Goal: Task Accomplishment & Management: Manage account settings

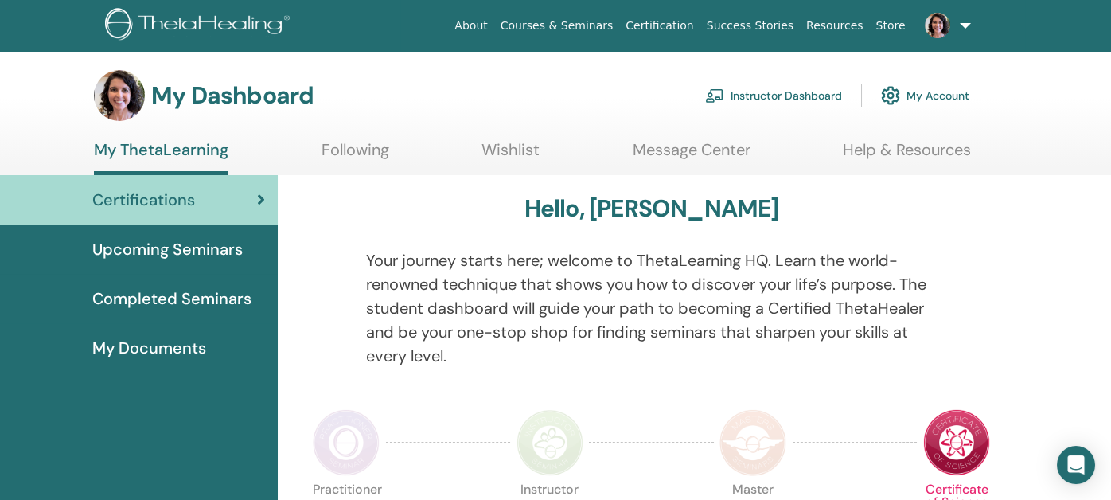
click at [779, 99] on link "Instructor Dashboard" at bounding box center [773, 95] width 137 height 35
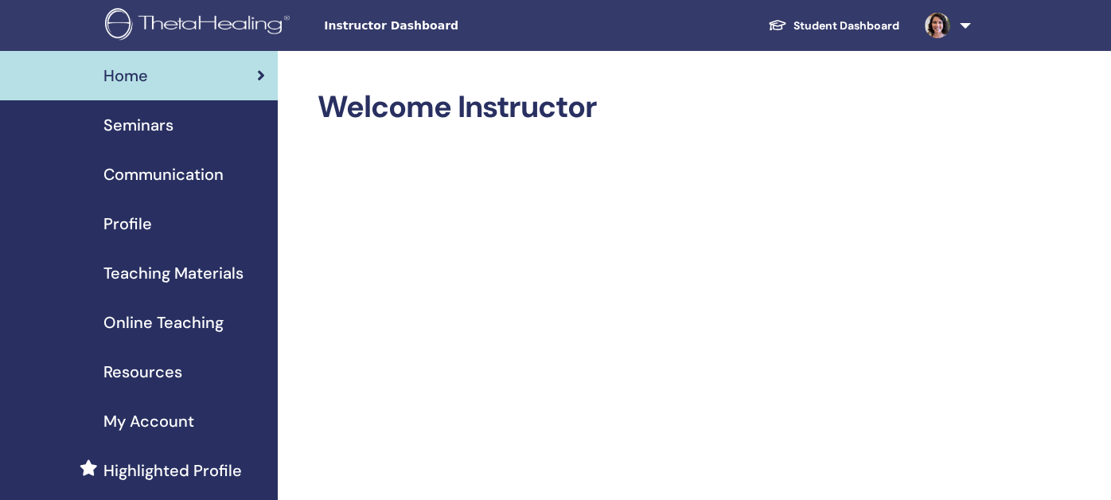
click at [113, 119] on span "Seminars" at bounding box center [138, 125] width 70 height 24
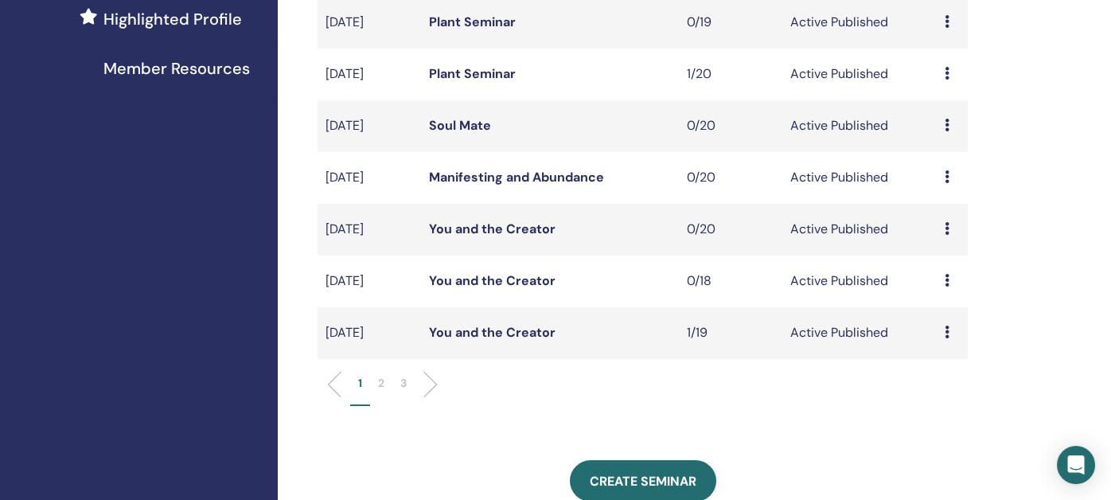
scroll to position [478, 0]
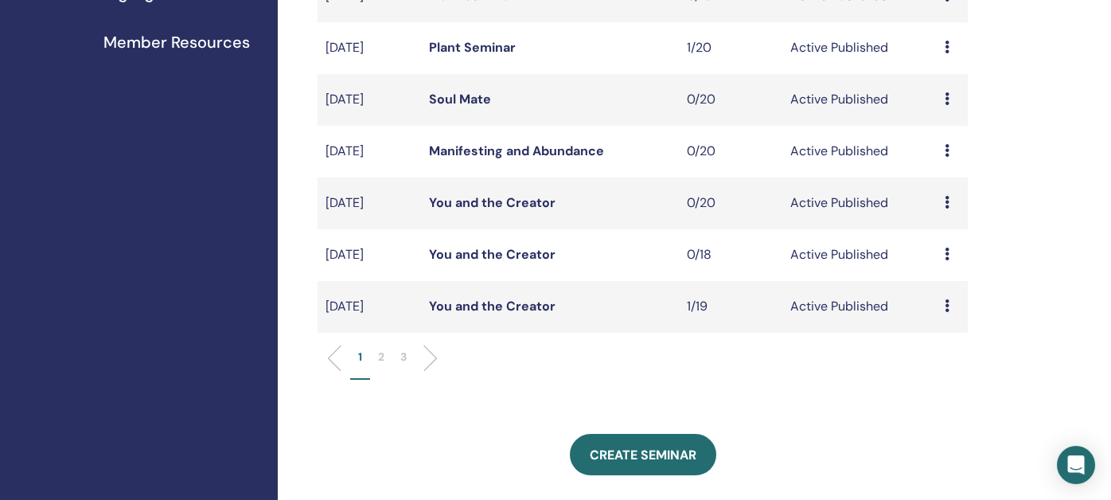
click at [382, 357] on p "2" at bounding box center [381, 357] width 6 height 17
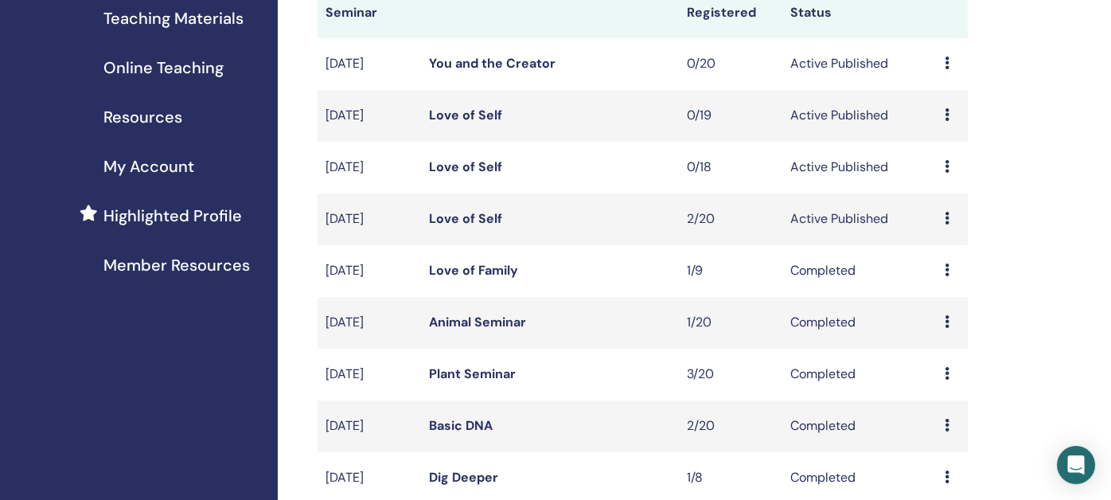
scroll to position [239, 0]
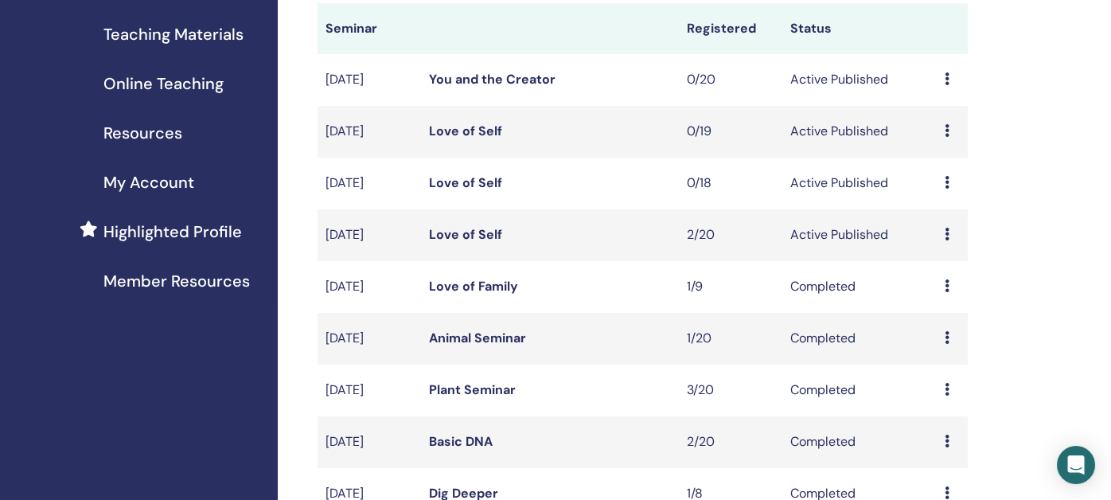
click at [450, 238] on link "Love of Self" at bounding box center [465, 234] width 73 height 17
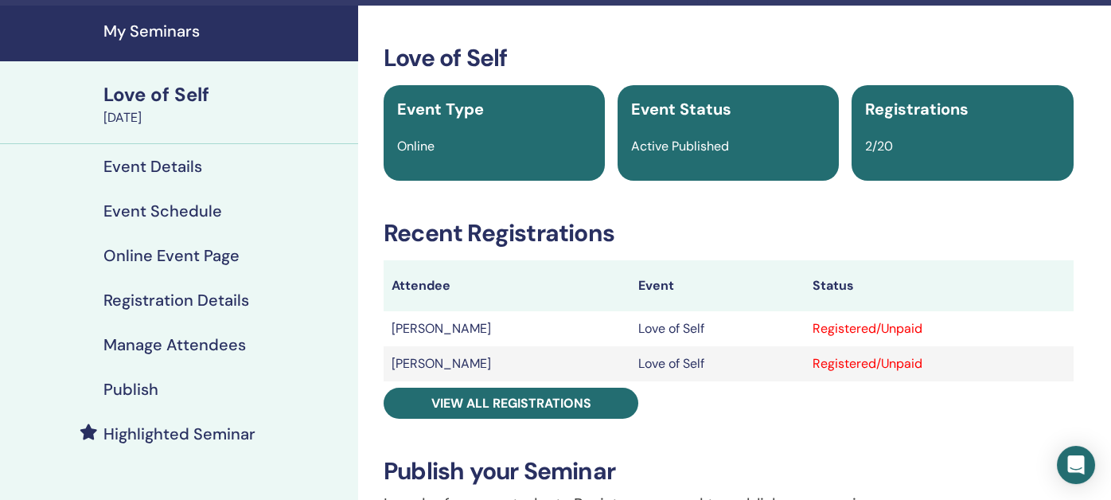
scroll to position [79, 0]
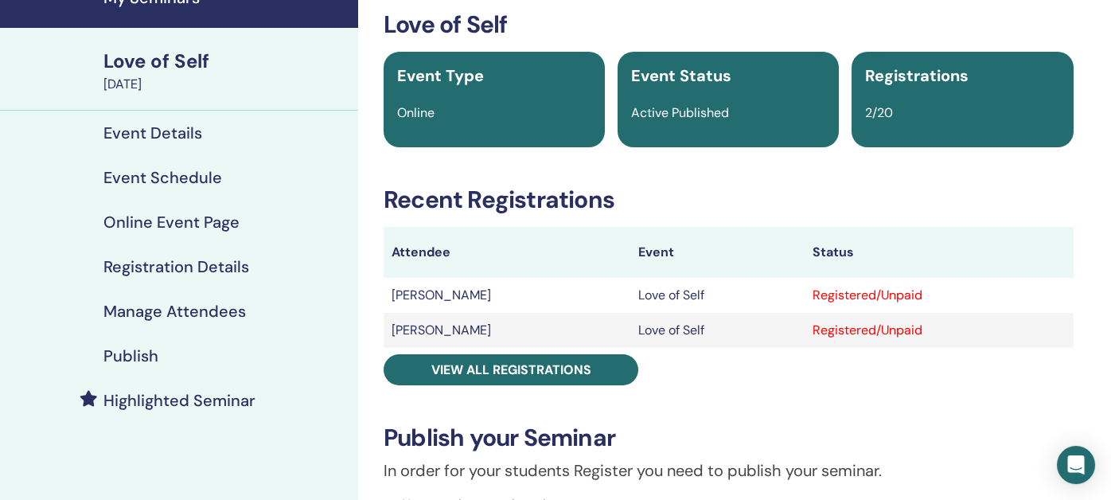
click at [123, 353] on h4 "Publish" at bounding box center [130, 355] width 55 height 19
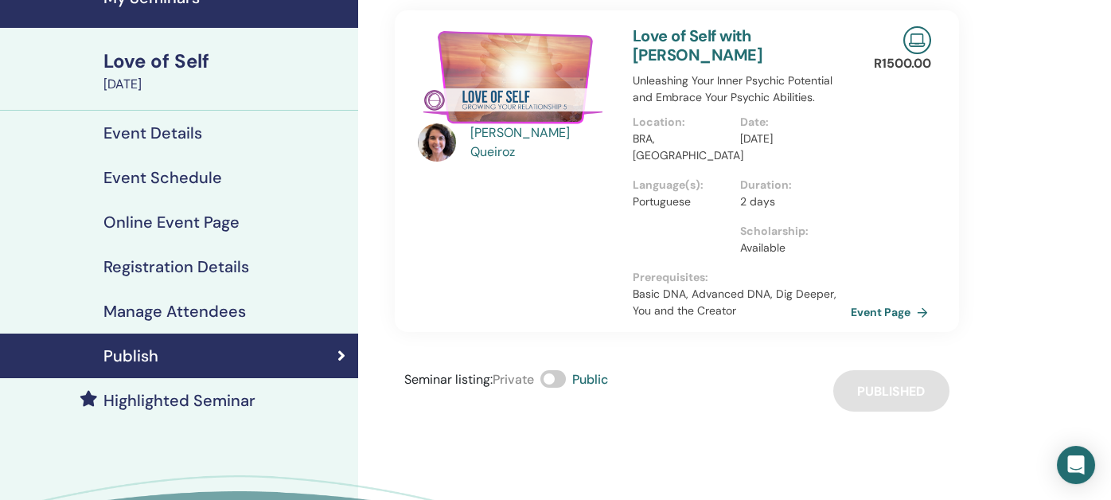
click at [871, 313] on link "Event Page" at bounding box center [893, 312] width 84 height 24
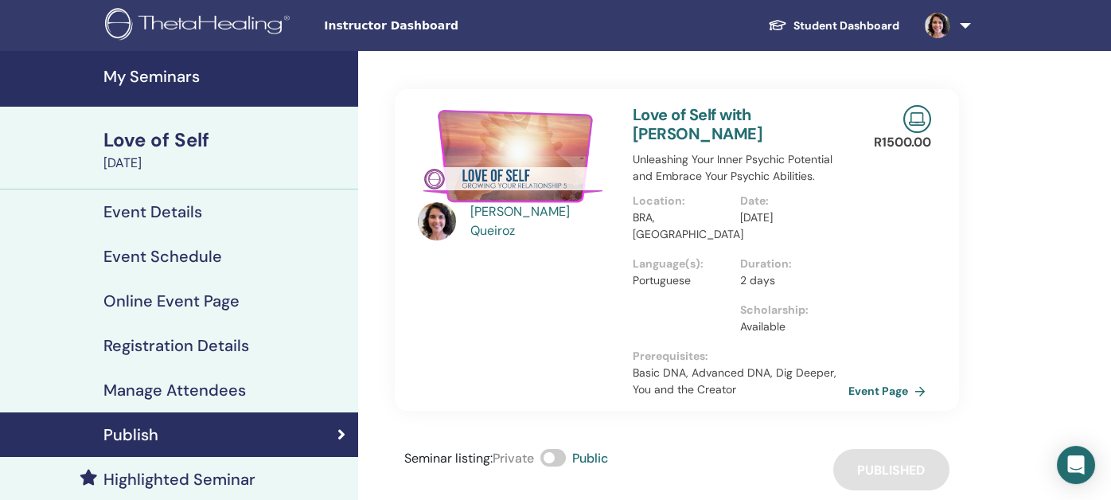
click at [132, 74] on h4 "My Seminars" at bounding box center [225, 76] width 245 height 19
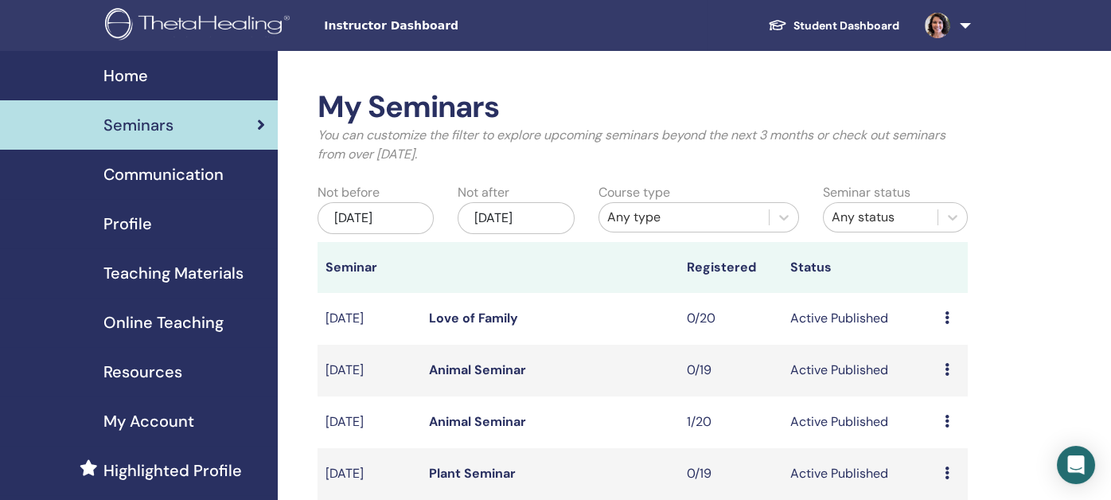
click at [169, 267] on span "Teaching Materials" at bounding box center [173, 273] width 140 height 24
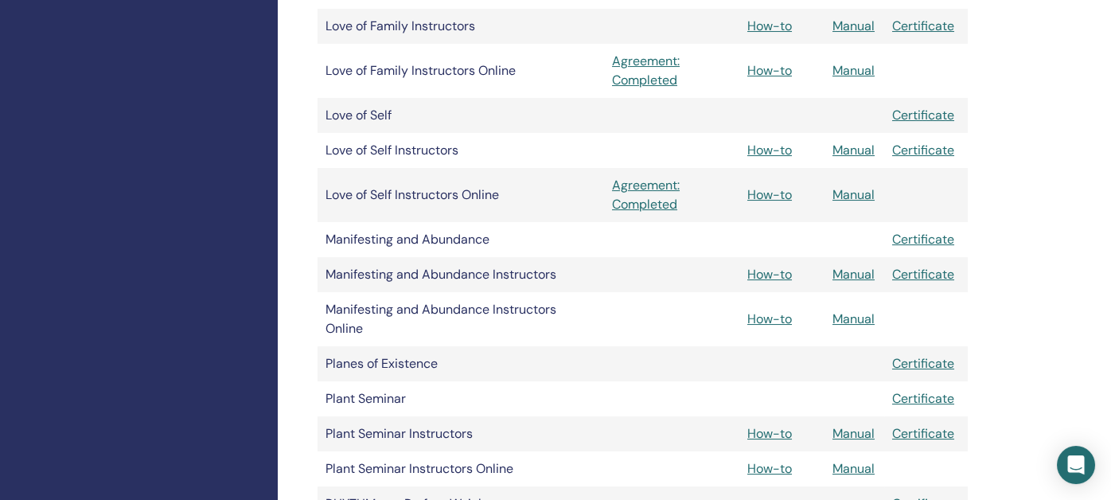
scroll to position [1513, 0]
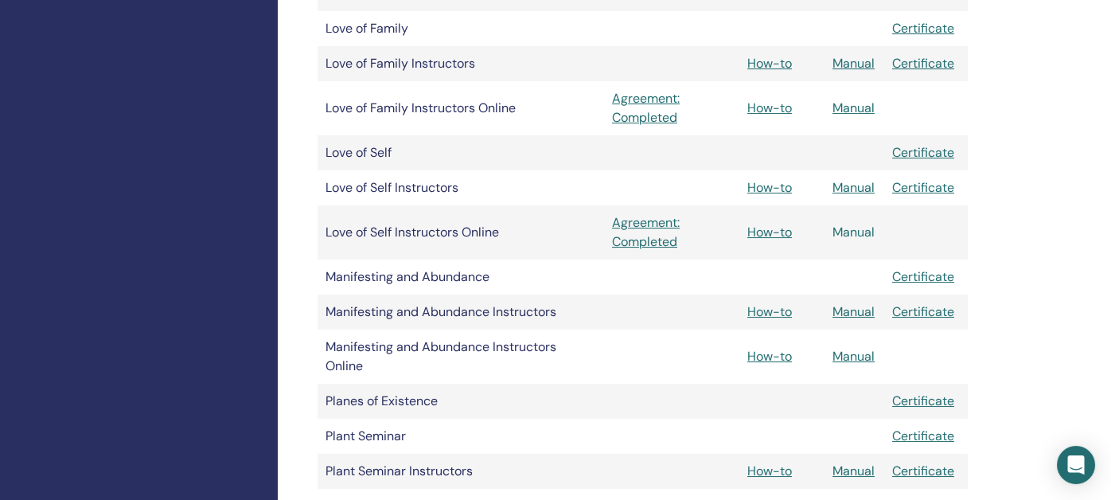
click at [852, 233] on link "Manual" at bounding box center [854, 232] width 42 height 17
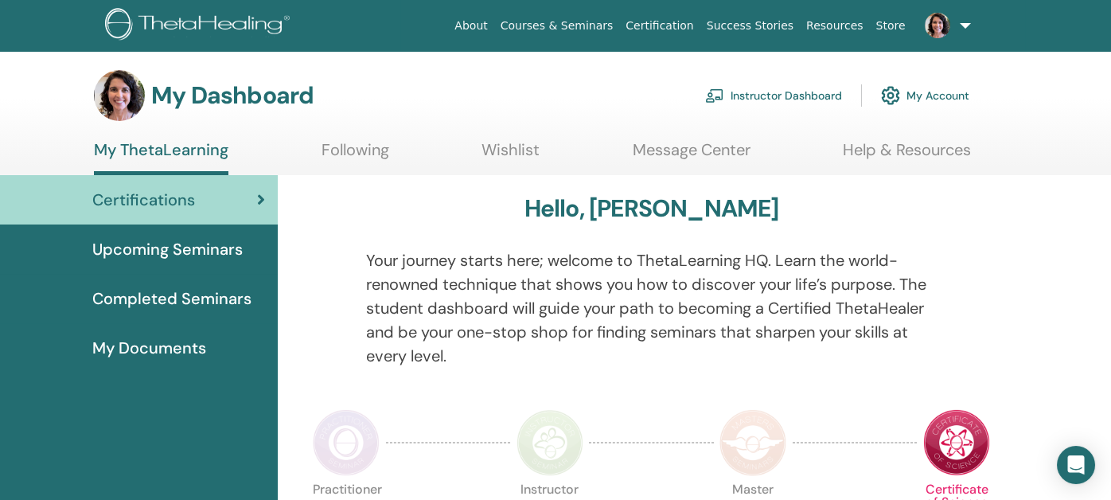
click at [790, 100] on link "Instructor Dashboard" at bounding box center [773, 95] width 137 height 35
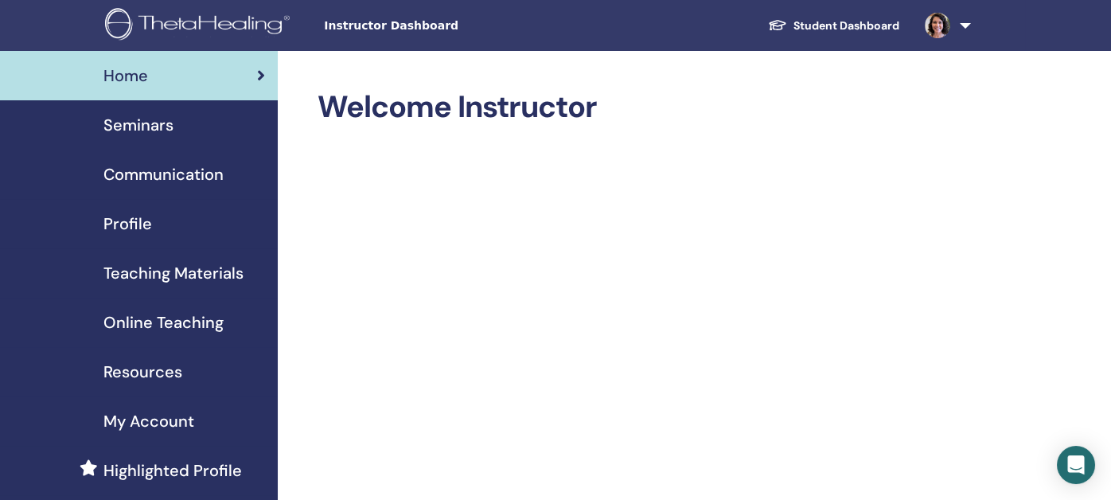
click at [140, 124] on span "Seminars" at bounding box center [138, 125] width 70 height 24
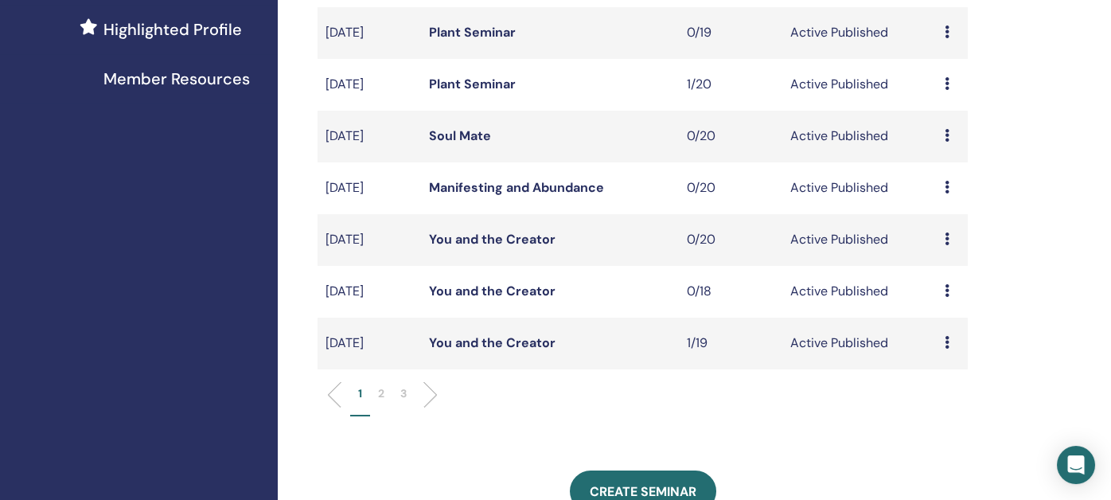
scroll to position [557, 0]
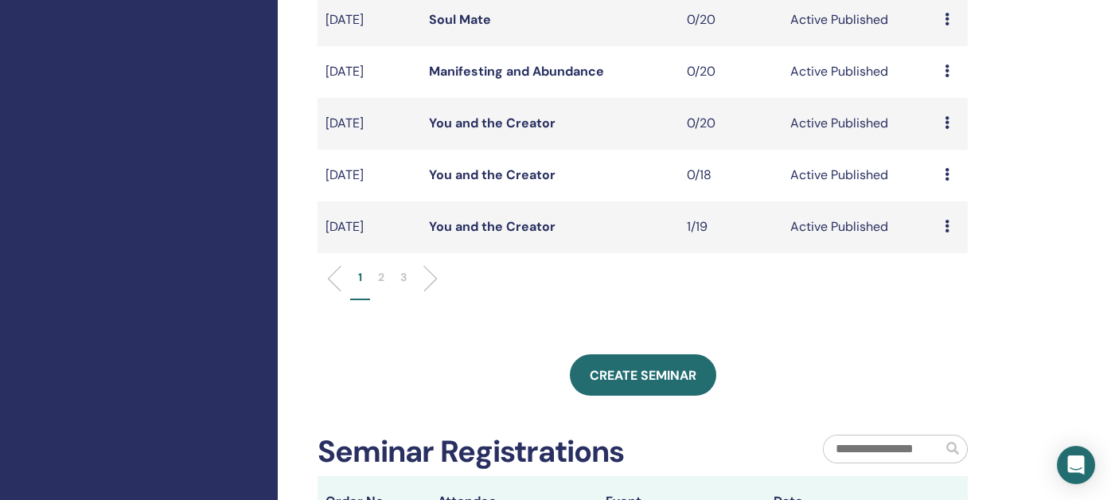
click at [382, 279] on p "2" at bounding box center [381, 277] width 6 height 17
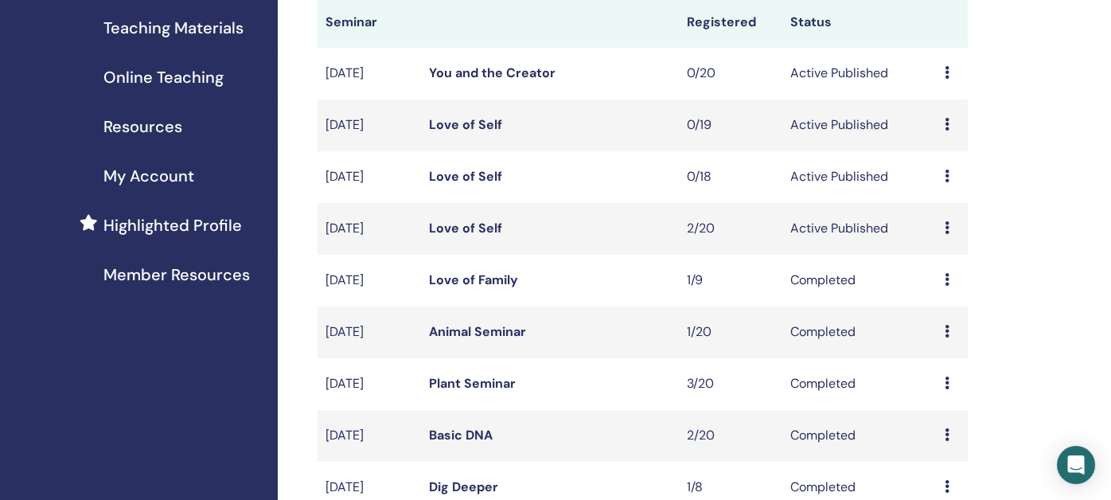
scroll to position [239, 0]
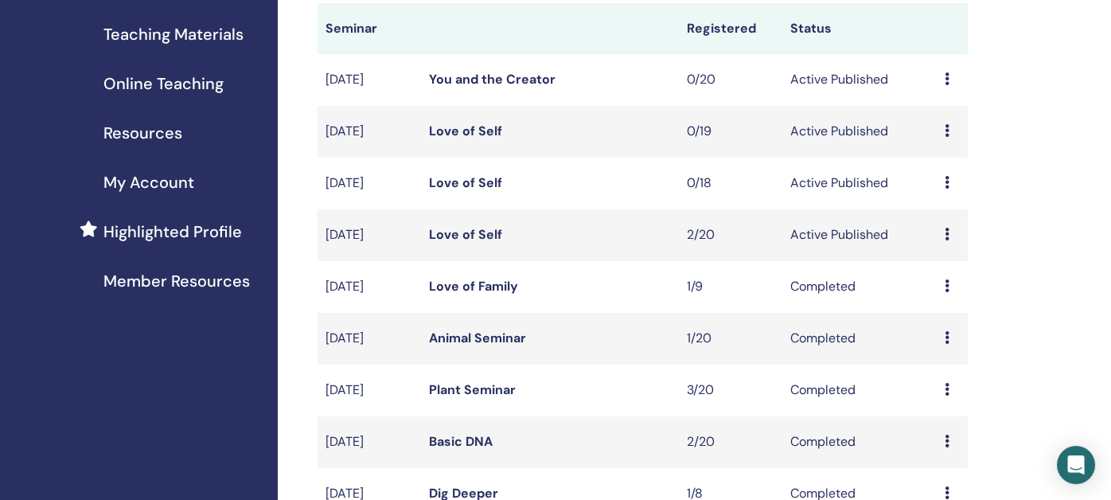
click at [472, 232] on link "Love of Self" at bounding box center [465, 234] width 73 height 17
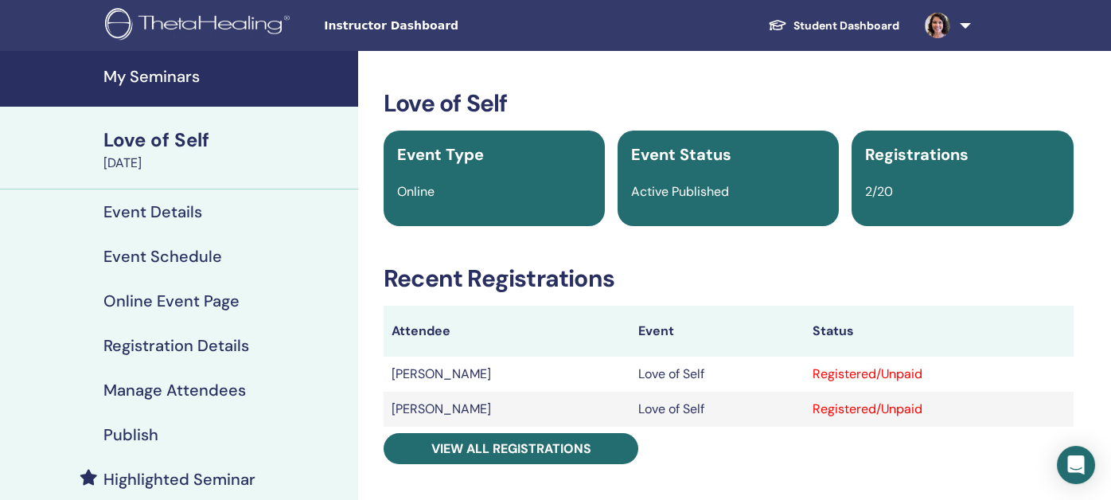
click at [154, 393] on h4 "Manage Attendees" at bounding box center [174, 390] width 142 height 19
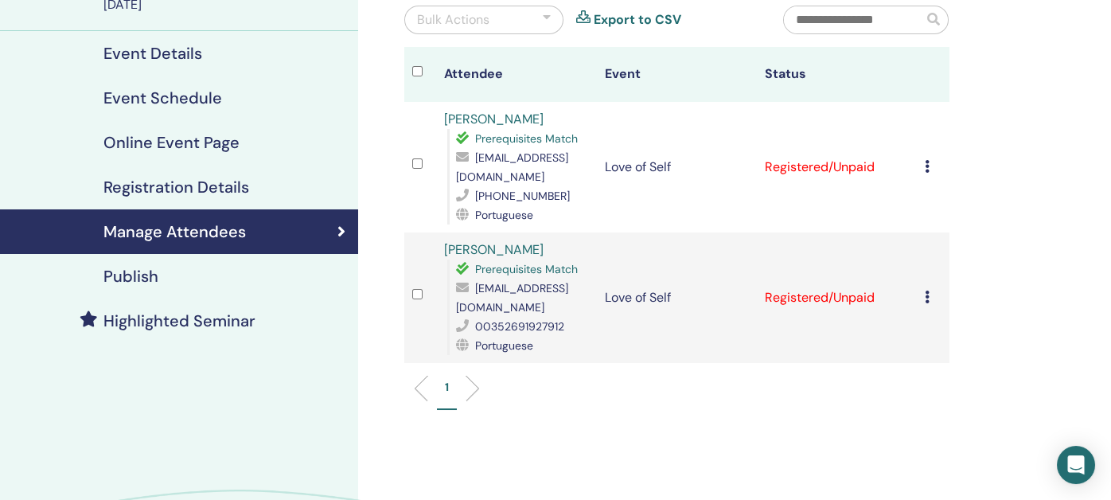
scroll to position [159, 0]
drag, startPoint x: 456, startPoint y: 306, endPoint x: 634, endPoint y: 311, distance: 177.6
click at [568, 311] on span "[EMAIL_ADDRESS][DOMAIN_NAME]" at bounding box center [512, 296] width 112 height 33
copy span "[EMAIL_ADDRESS][DOMAIN_NAME]"
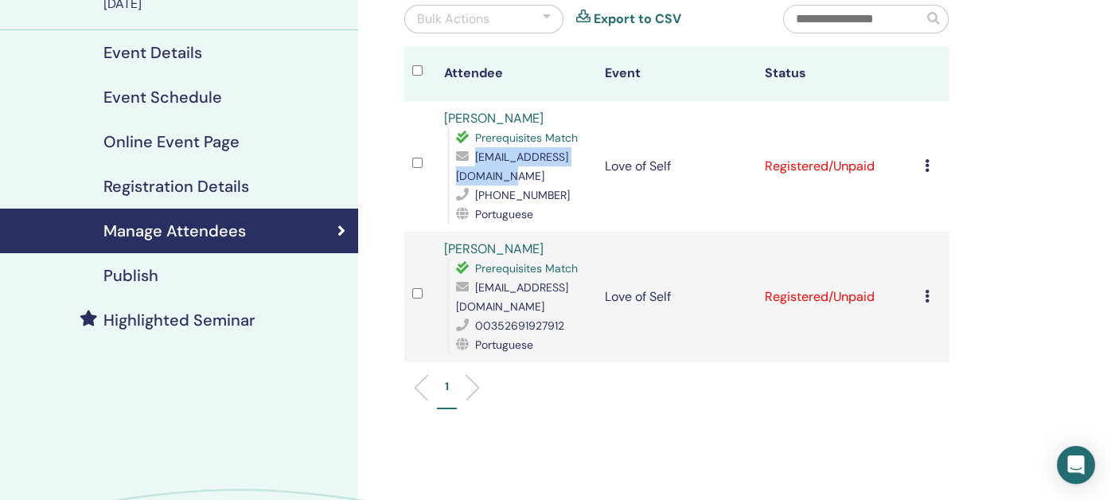
drag, startPoint x: 595, startPoint y: 175, endPoint x: 447, endPoint y: 165, distance: 147.6
click at [447, 165] on div "Prerequisites Match [EMAIL_ADDRESS][DOMAIN_NAME] [PHONE_NUMBER] Portuguese" at bounding box center [517, 176] width 141 height 96
copy div "[EMAIL_ADDRESS][DOMAIN_NAME]"
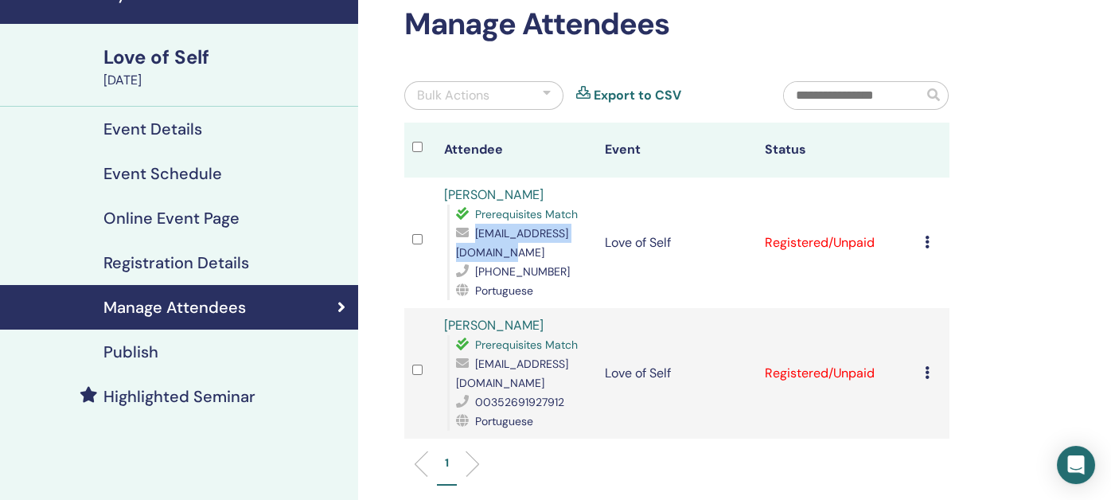
scroll to position [0, 0]
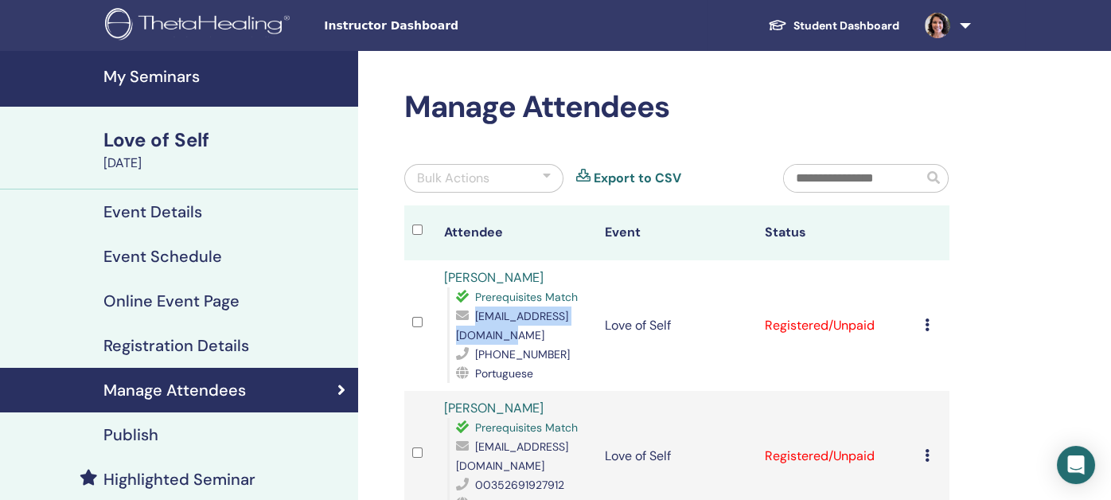
click at [169, 78] on h4 "My Seminars" at bounding box center [225, 76] width 245 height 19
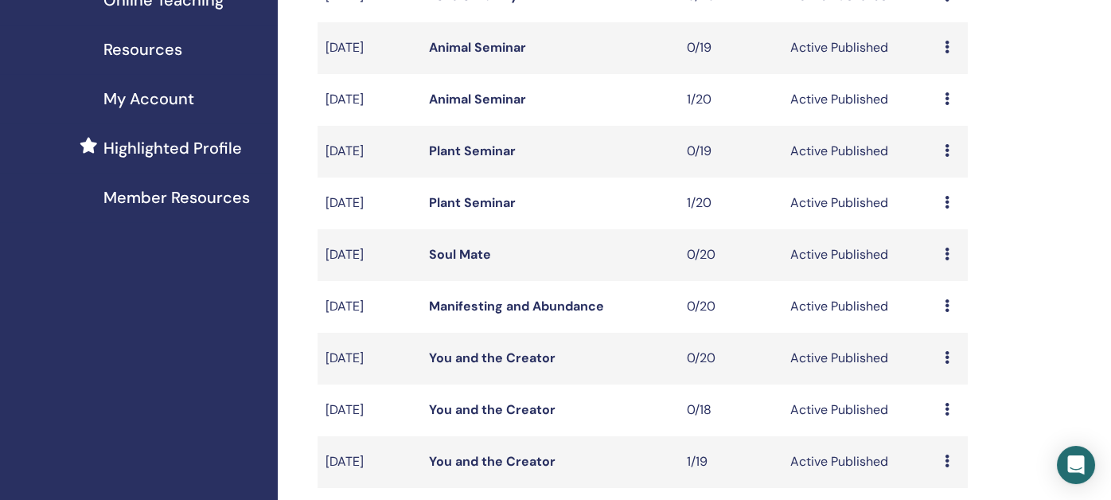
scroll to position [397, 0]
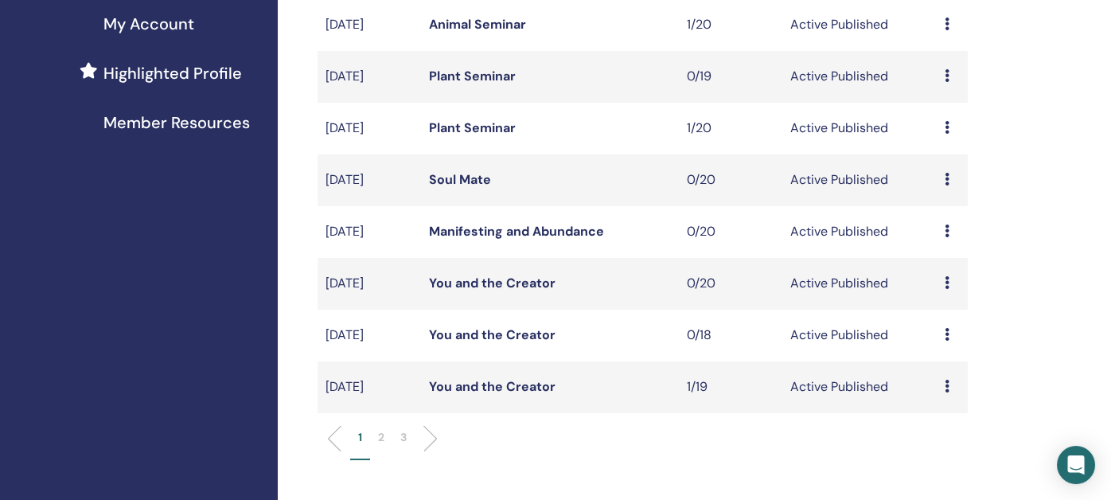
click at [494, 385] on link "You and the Creator" at bounding box center [492, 386] width 127 height 17
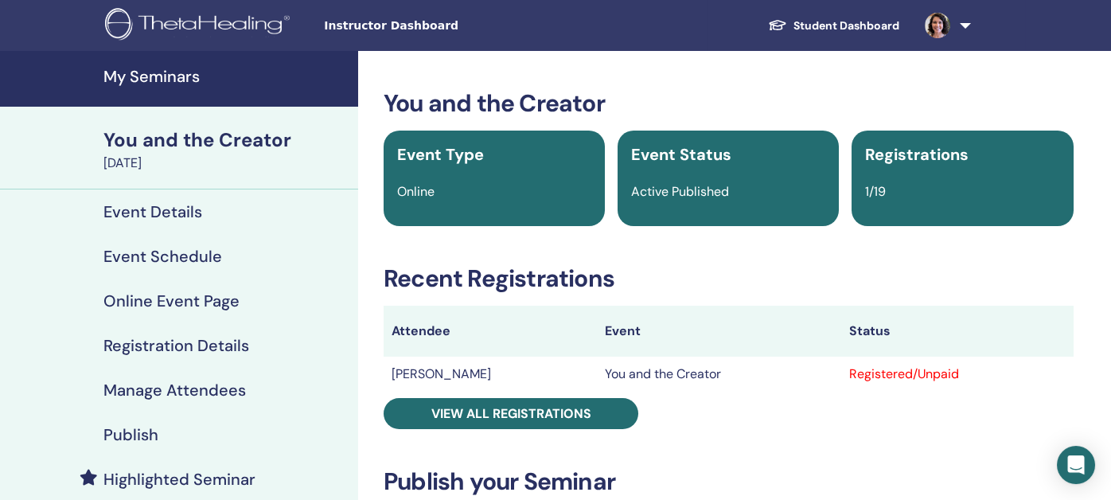
click at [123, 434] on h4 "Publish" at bounding box center [130, 434] width 55 height 19
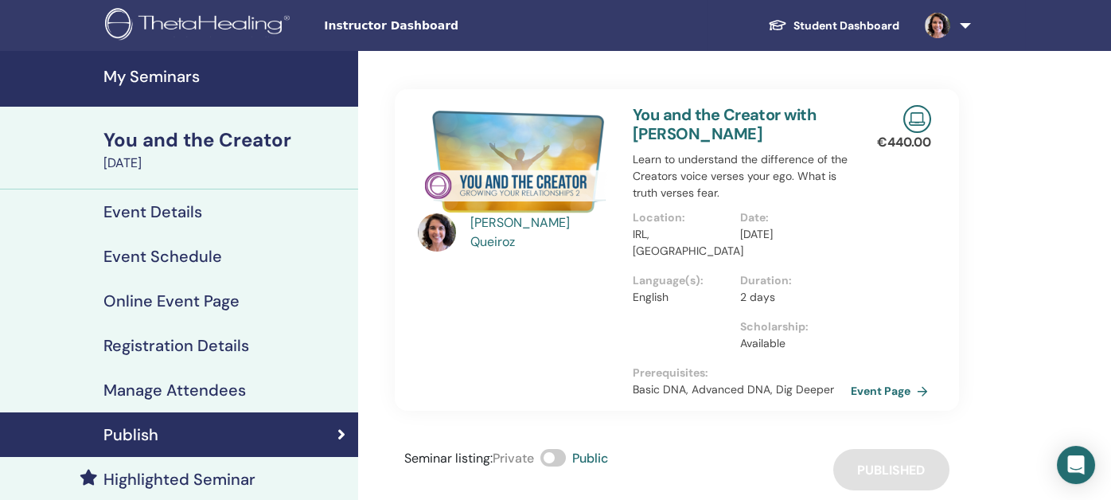
click at [884, 390] on link "Event Page" at bounding box center [893, 391] width 84 height 24
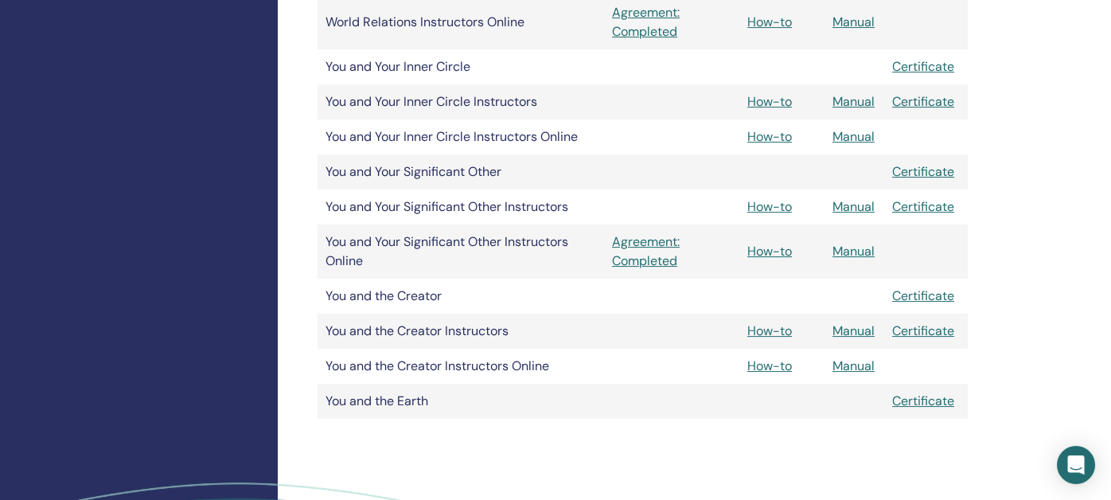
scroll to position [2547, 0]
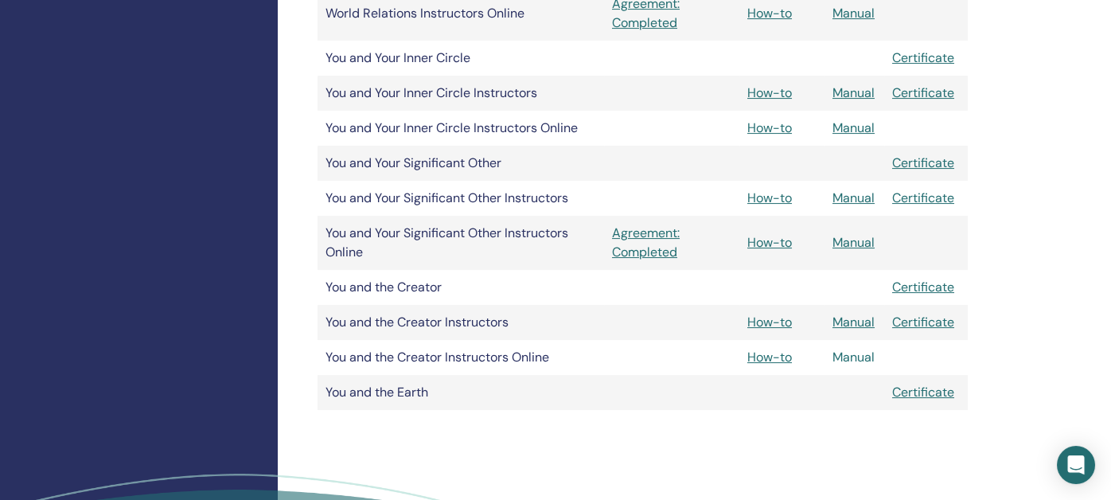
click at [848, 359] on link "Manual" at bounding box center [854, 357] width 42 height 17
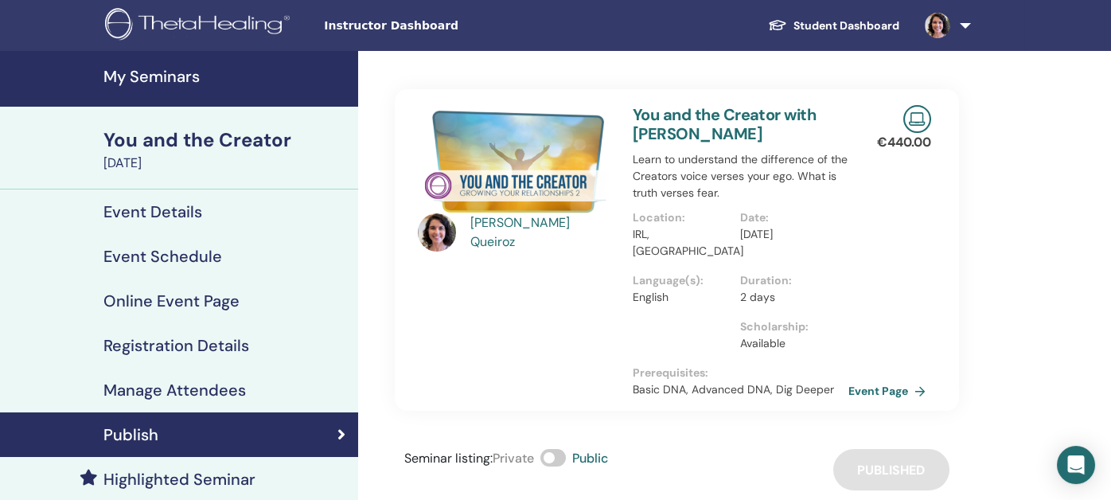
click at [149, 80] on h4 "My Seminars" at bounding box center [225, 76] width 245 height 19
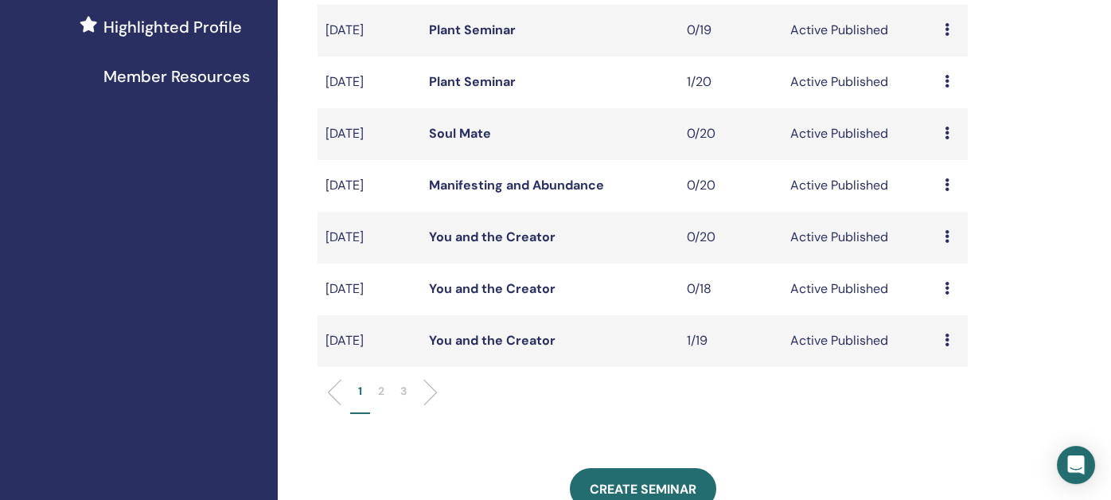
scroll to position [557, 0]
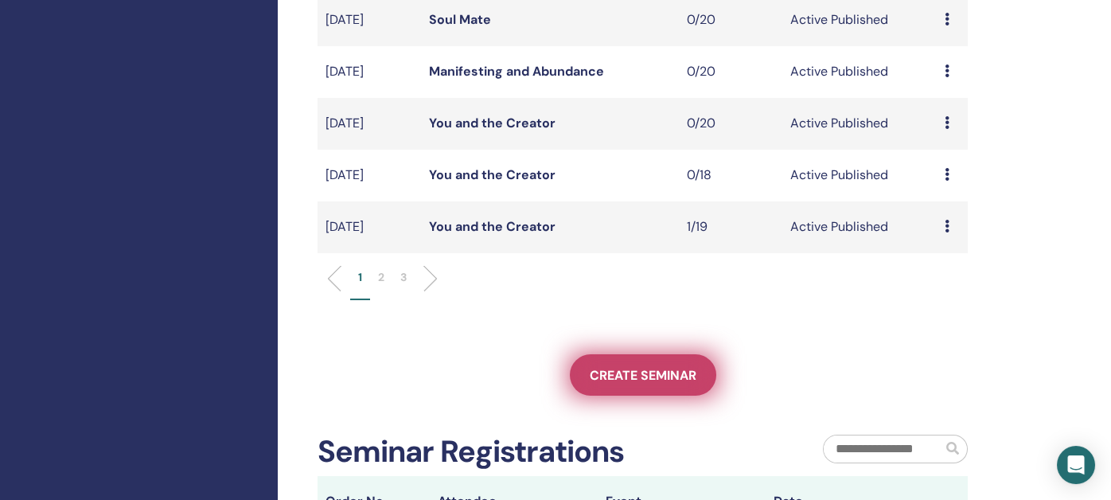
click at [634, 375] on span "Create seminar" at bounding box center [643, 375] width 107 height 17
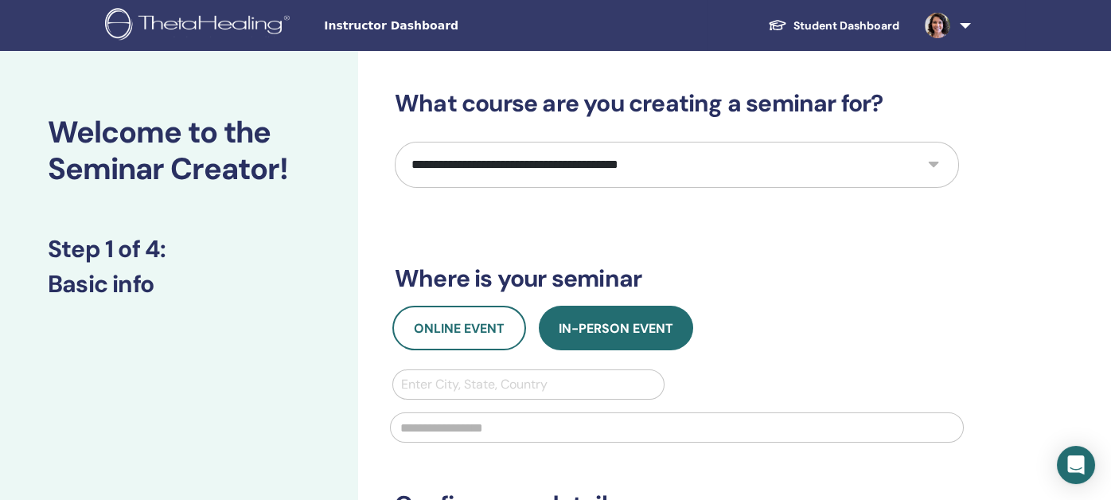
click at [489, 171] on select "**********" at bounding box center [677, 165] width 564 height 46
select select "****"
click at [395, 142] on select "**********" at bounding box center [677, 165] width 564 height 46
click at [609, 170] on select "**********" at bounding box center [677, 165] width 564 height 46
select select "****"
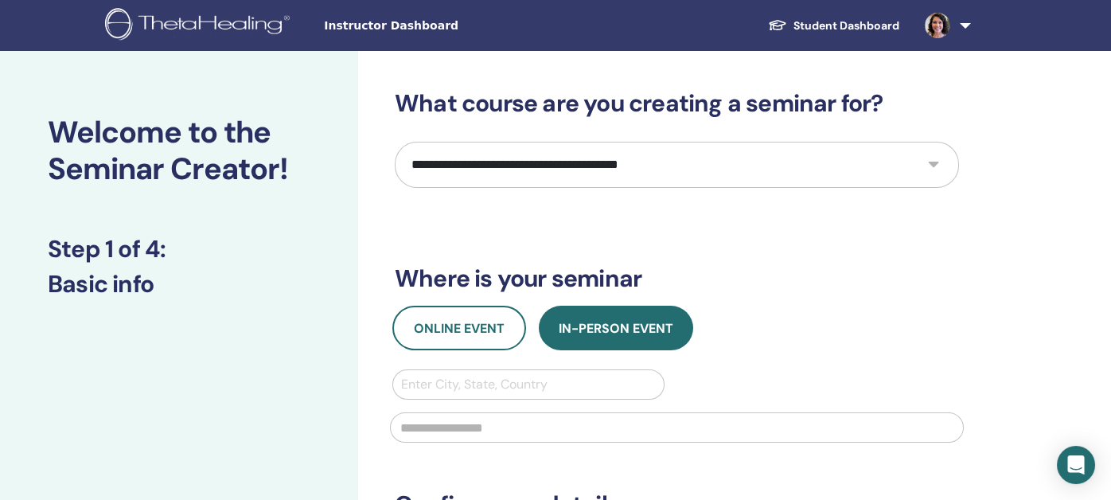
click at [395, 142] on select "**********" at bounding box center [677, 165] width 564 height 46
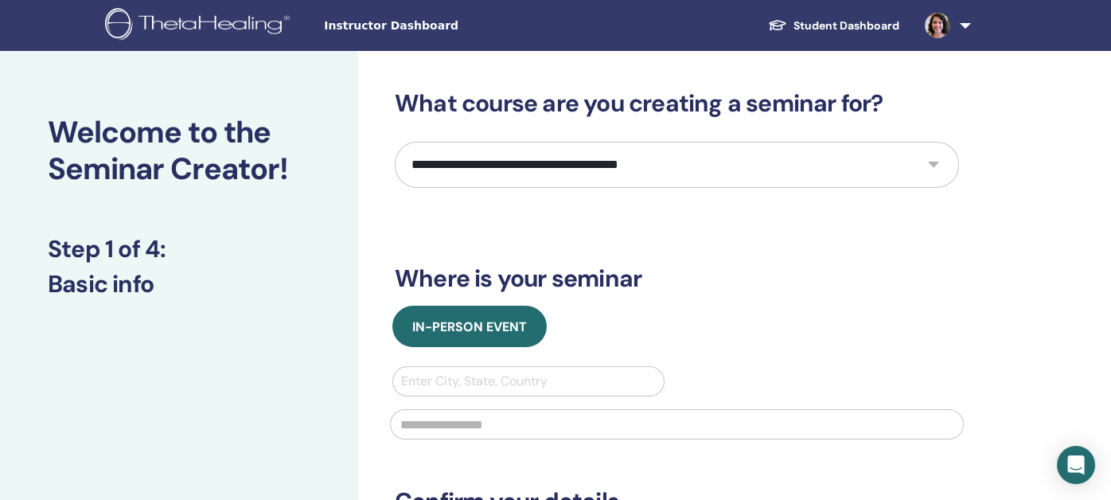
click at [412, 26] on span "Instructor Dashboard" at bounding box center [443, 26] width 239 height 17
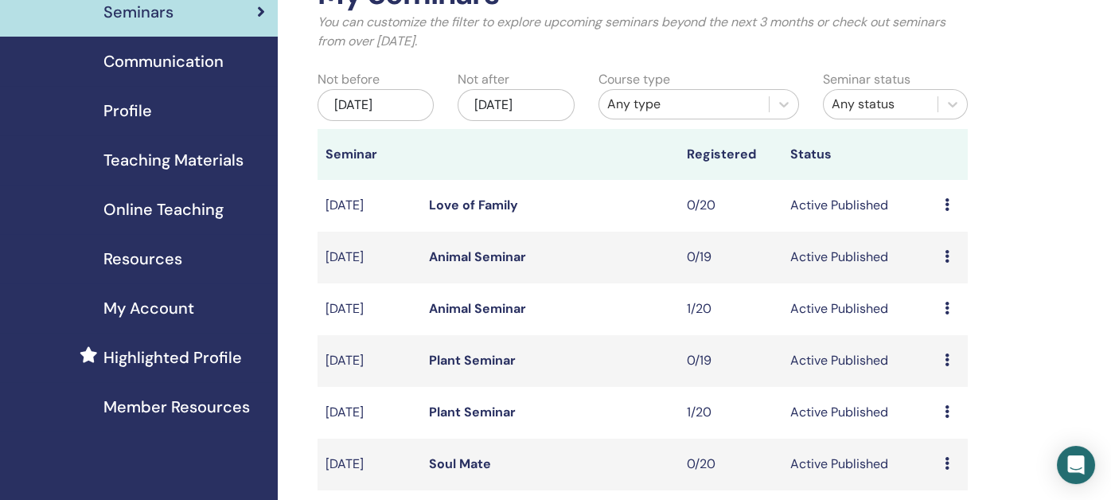
scroll to position [79, 0]
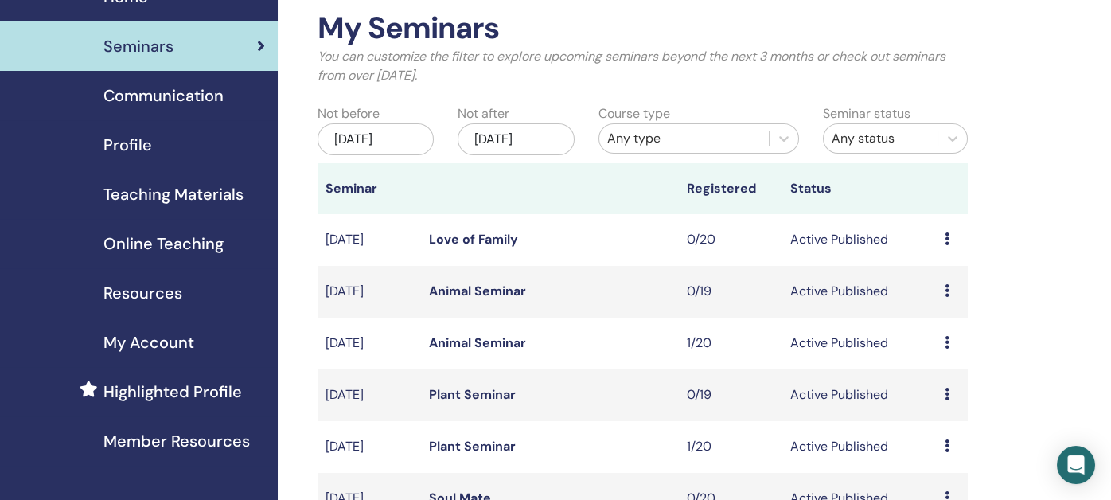
click at [148, 241] on span "Online Teaching" at bounding box center [163, 244] width 120 height 24
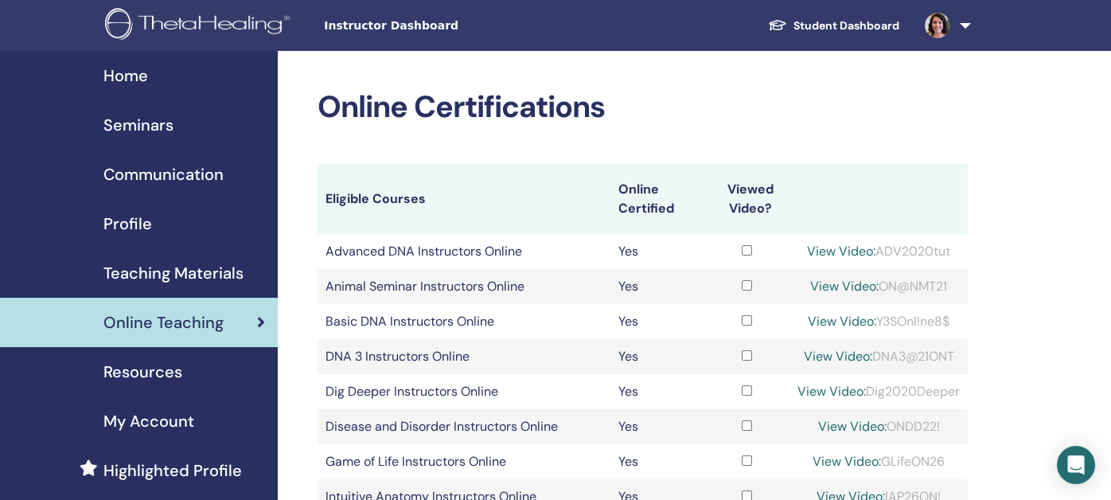
click at [154, 125] on span "Seminars" at bounding box center [138, 125] width 70 height 24
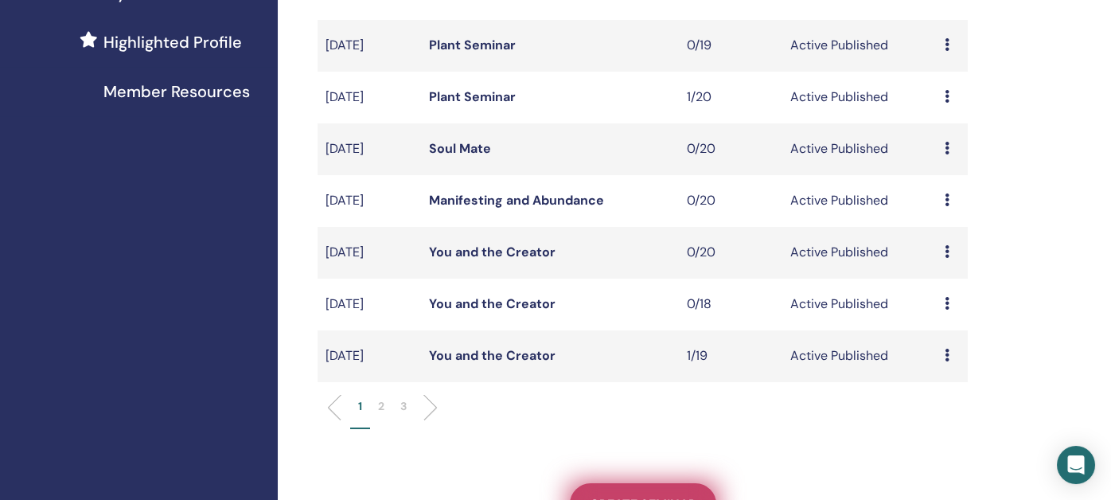
scroll to position [557, 0]
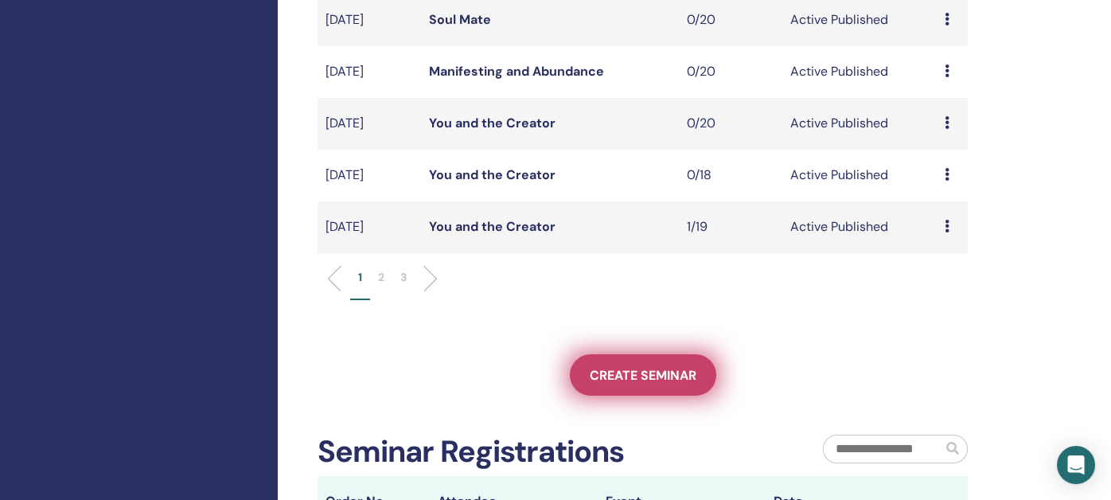
click at [595, 369] on span "Create seminar" at bounding box center [643, 375] width 107 height 17
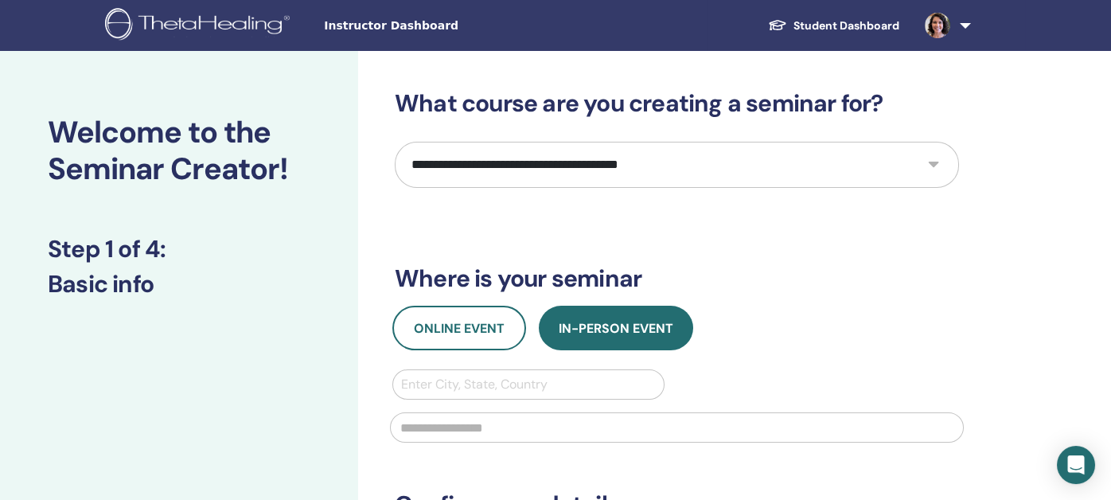
click at [591, 172] on select "**********" at bounding box center [677, 165] width 564 height 46
select select "****"
click at [395, 142] on select "**********" at bounding box center [677, 165] width 564 height 46
click at [459, 325] on span "Online Event" at bounding box center [459, 328] width 91 height 17
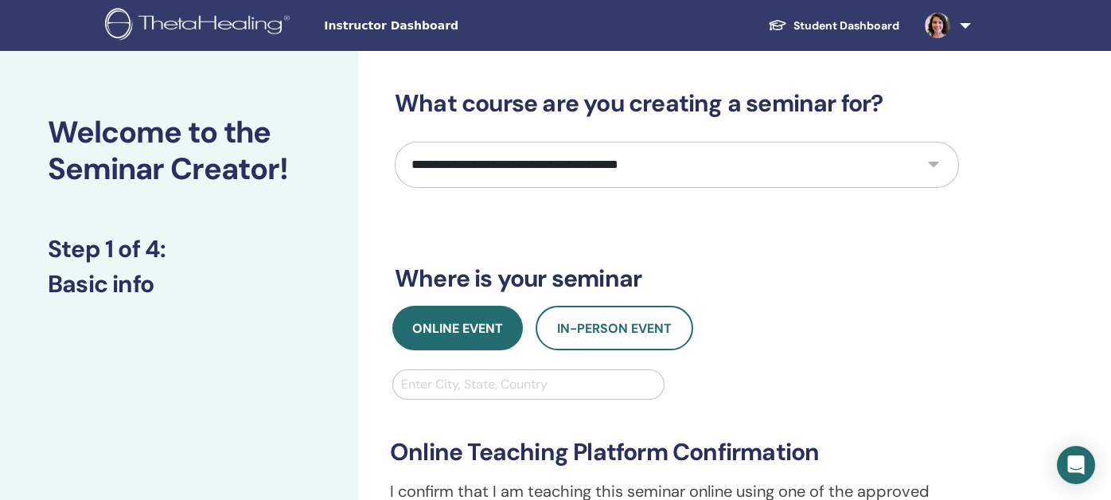
click at [440, 378] on div at bounding box center [528, 384] width 255 height 22
type input "******"
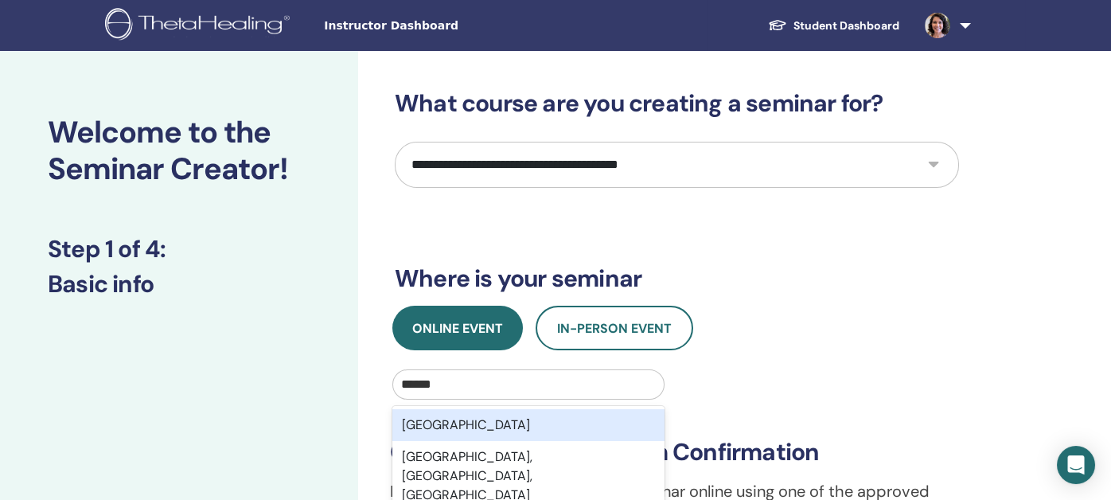
click at [450, 426] on div "Brasil" at bounding box center [528, 425] width 272 height 32
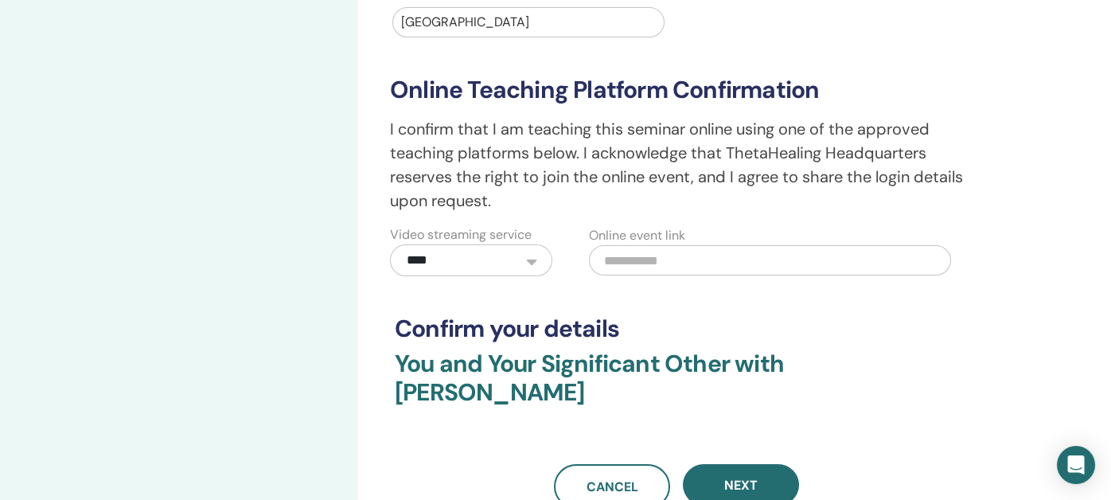
scroll to position [397, 0]
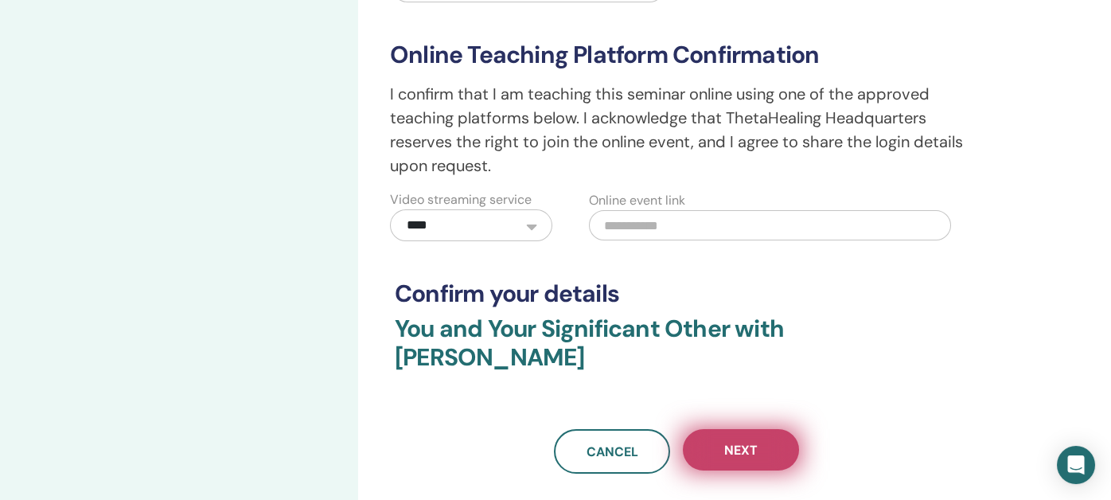
click at [715, 429] on button "Next" at bounding box center [741, 449] width 116 height 41
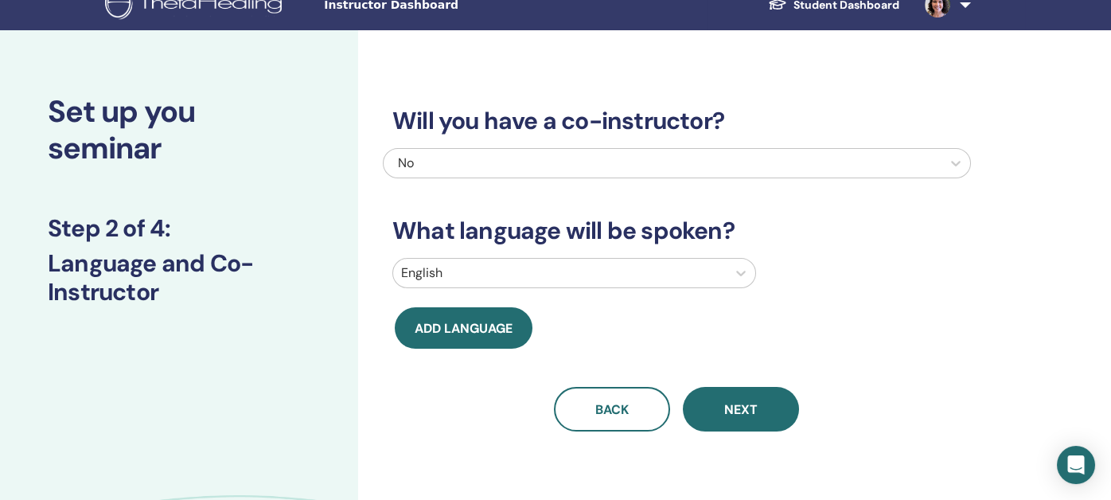
scroll to position [0, 0]
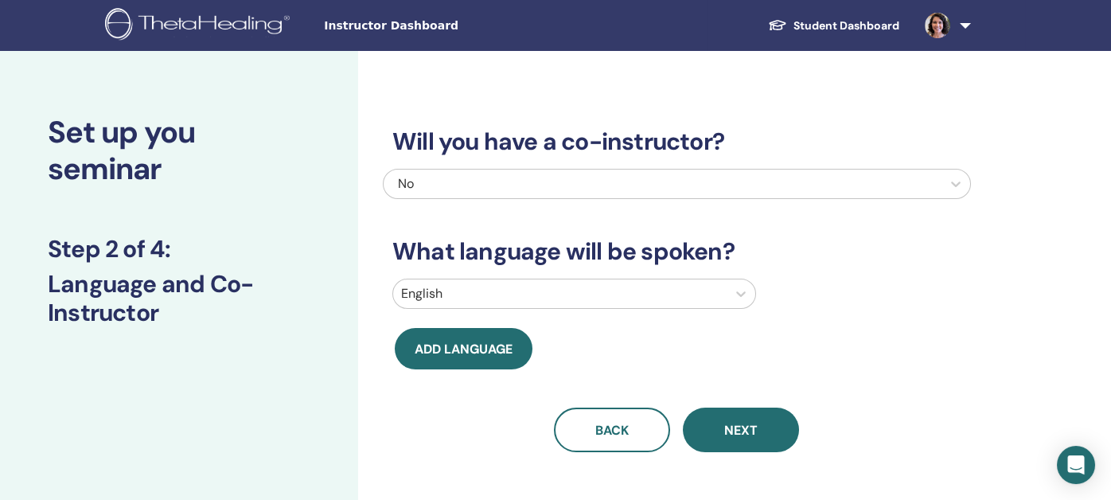
click at [519, 299] on div at bounding box center [560, 294] width 318 height 22
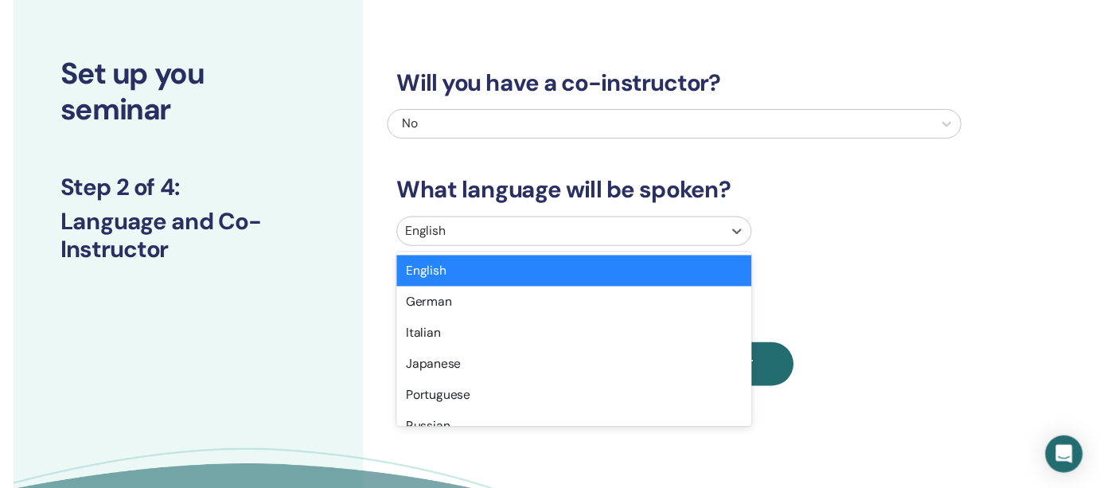
scroll to position [60, 0]
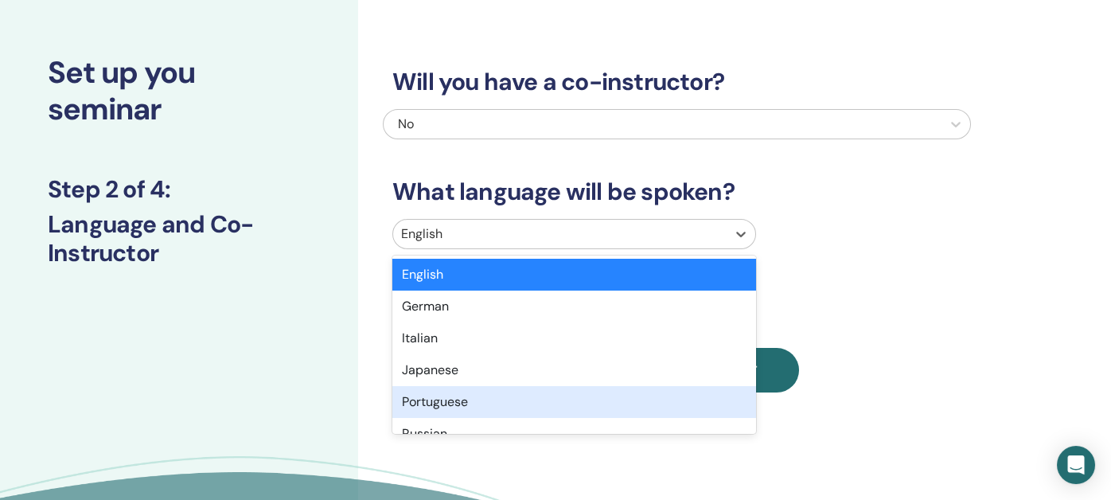
click at [466, 397] on div "Portuguese" at bounding box center [574, 402] width 364 height 32
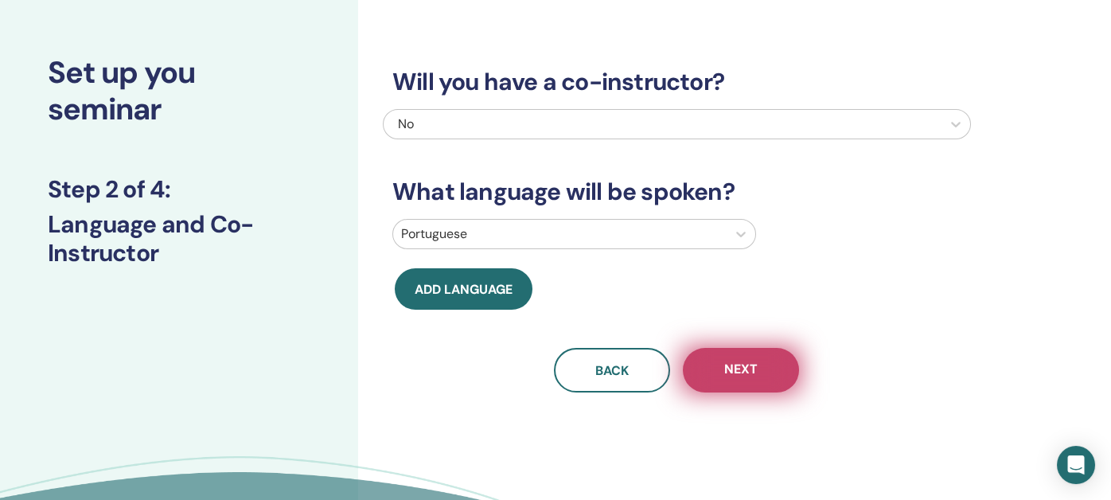
click at [762, 371] on button "Next" at bounding box center [741, 370] width 116 height 45
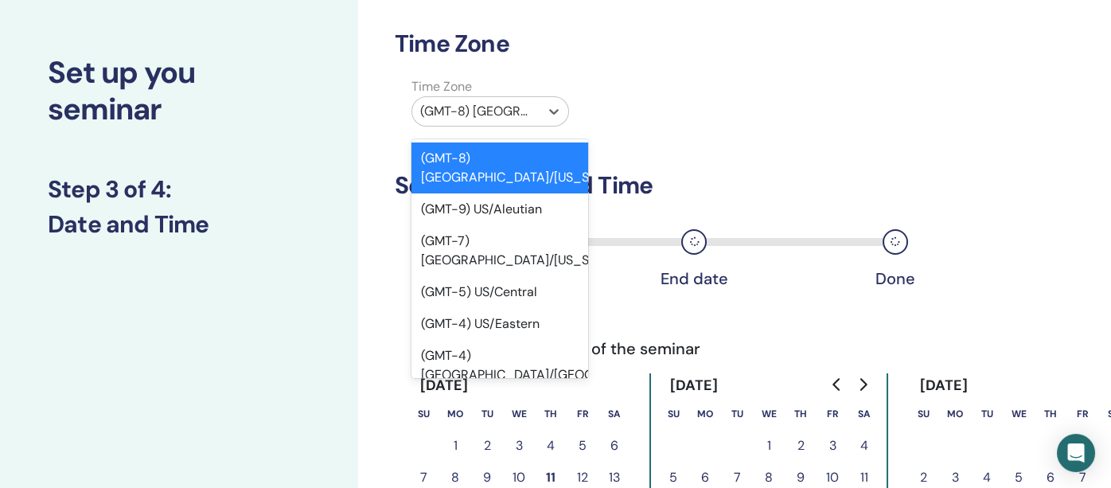
click at [458, 110] on div at bounding box center [475, 111] width 111 height 22
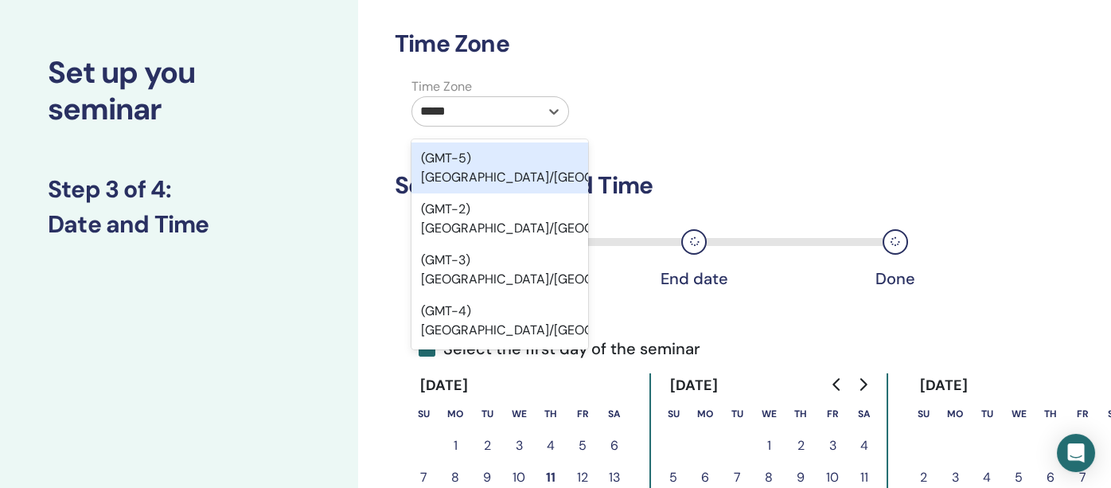
type input "******"
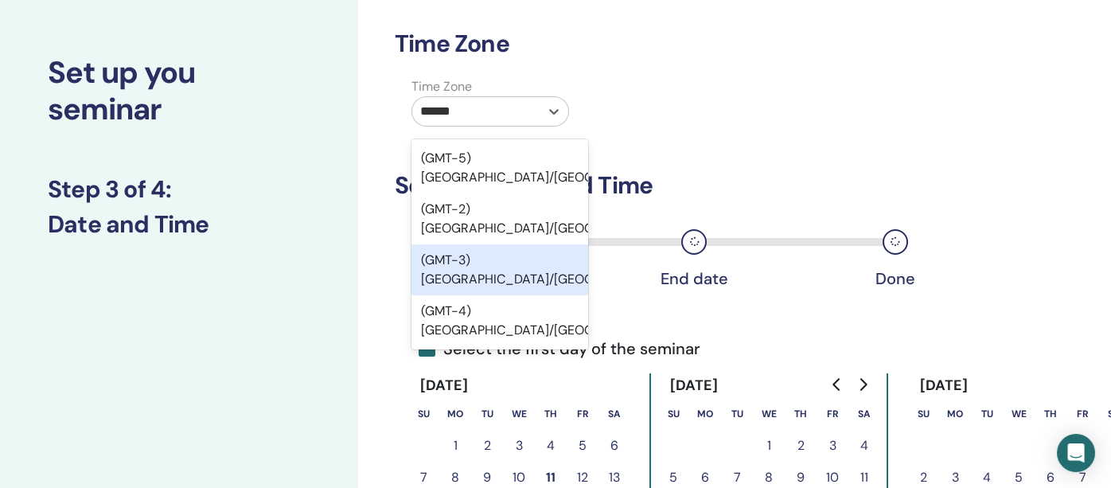
click at [458, 244] on div "(GMT-3) Brazil/East" at bounding box center [500, 269] width 177 height 51
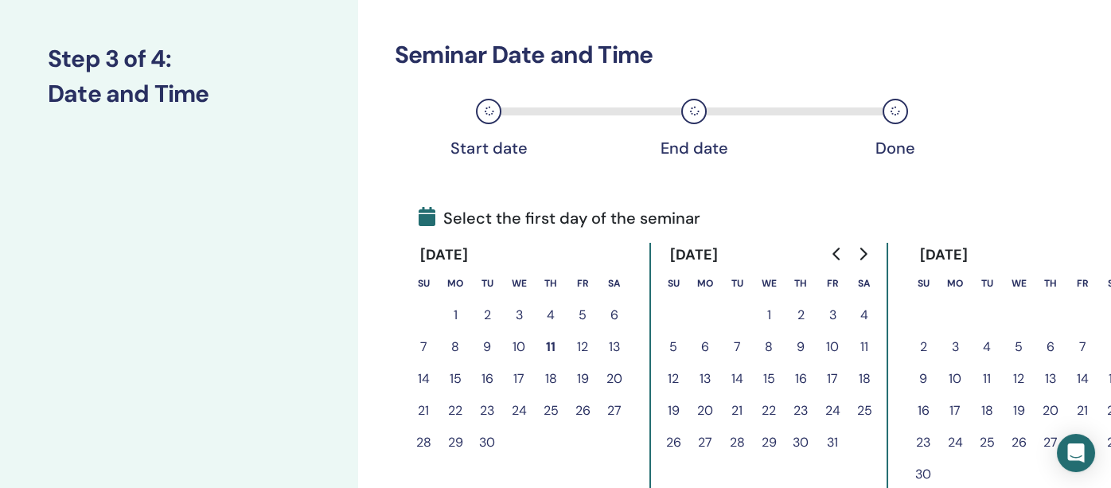
scroll to position [219, 0]
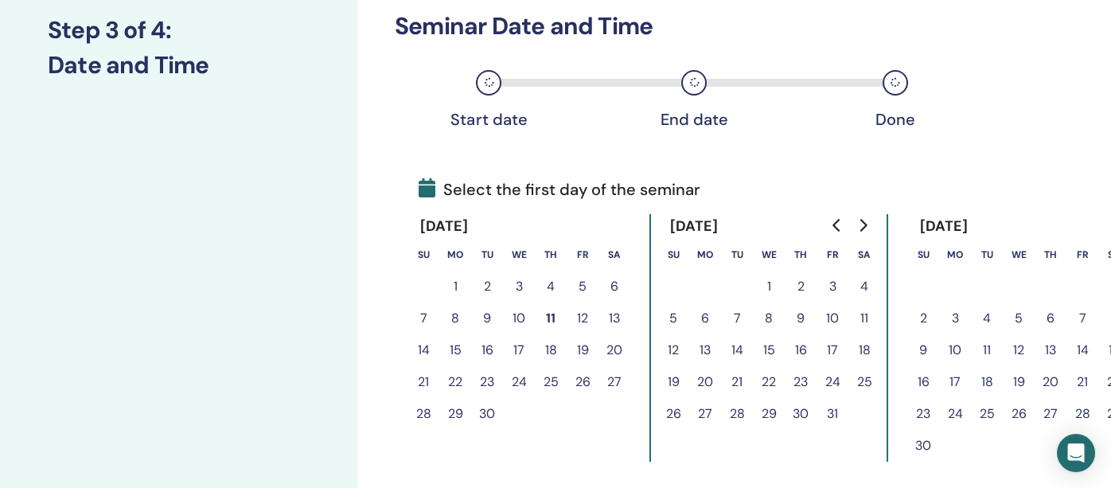
click at [550, 380] on button "25" at bounding box center [551, 382] width 32 height 32
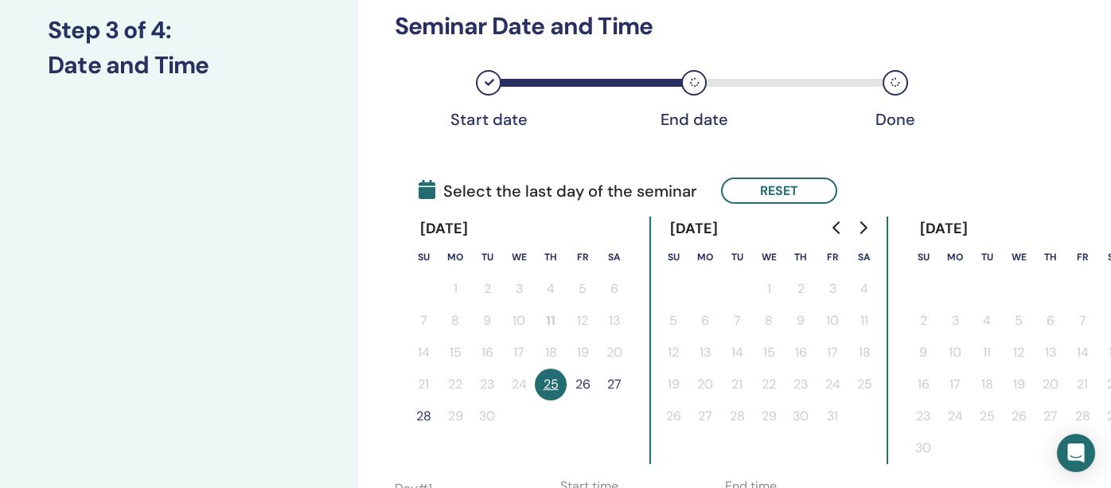
click at [584, 381] on button "26" at bounding box center [583, 385] width 32 height 32
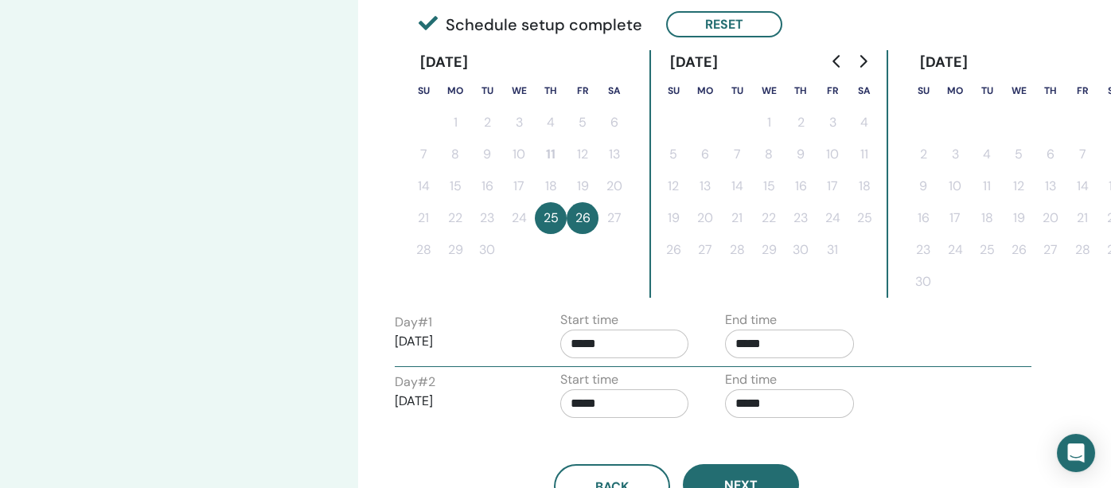
scroll to position [458, 0]
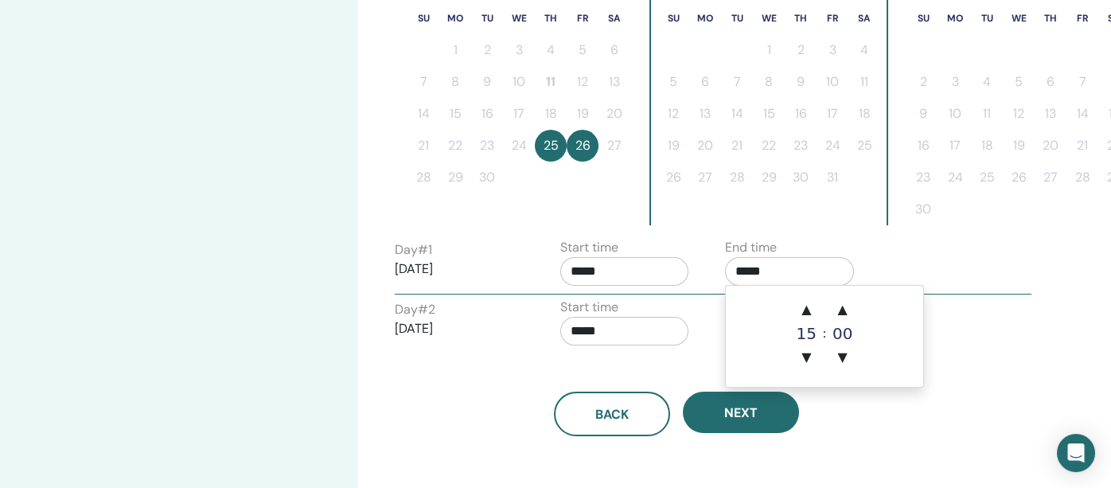
drag, startPoint x: 769, startPoint y: 266, endPoint x: 730, endPoint y: 267, distance: 39.0
click at [731, 270] on input "*****" at bounding box center [789, 271] width 129 height 29
click at [806, 309] on span "▲" at bounding box center [806, 310] width 32 height 32
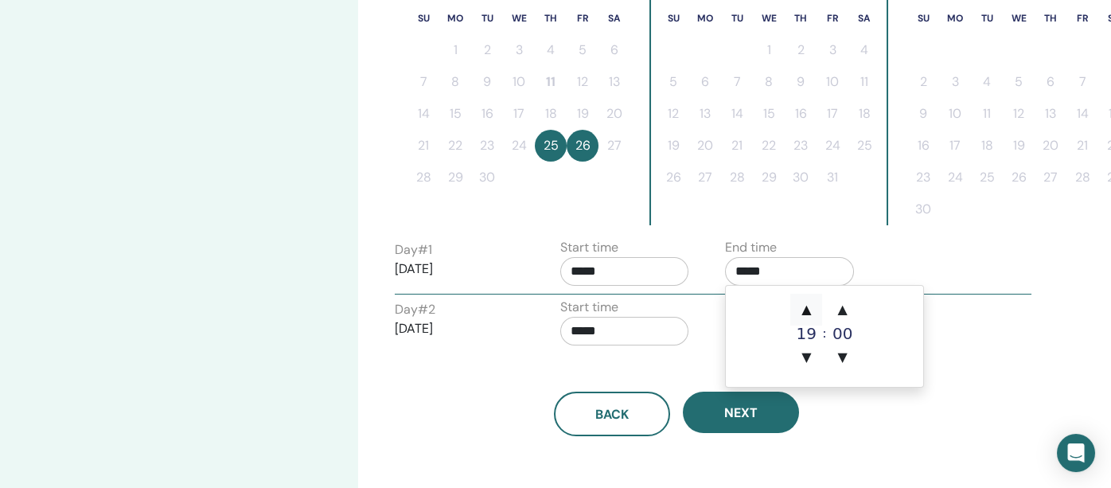
click at [806, 309] on span "▲" at bounding box center [806, 310] width 32 height 32
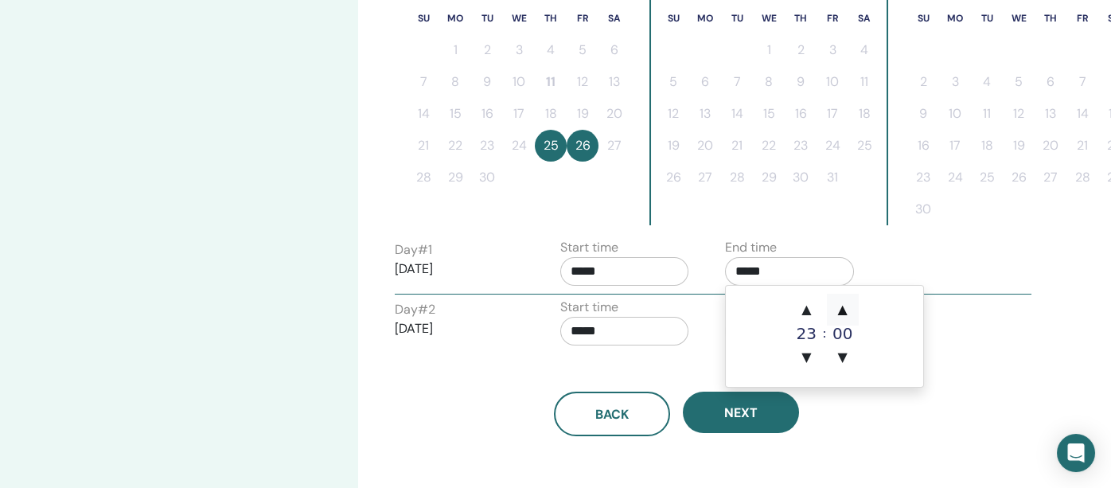
click at [838, 317] on span "▲" at bounding box center [843, 310] width 32 height 32
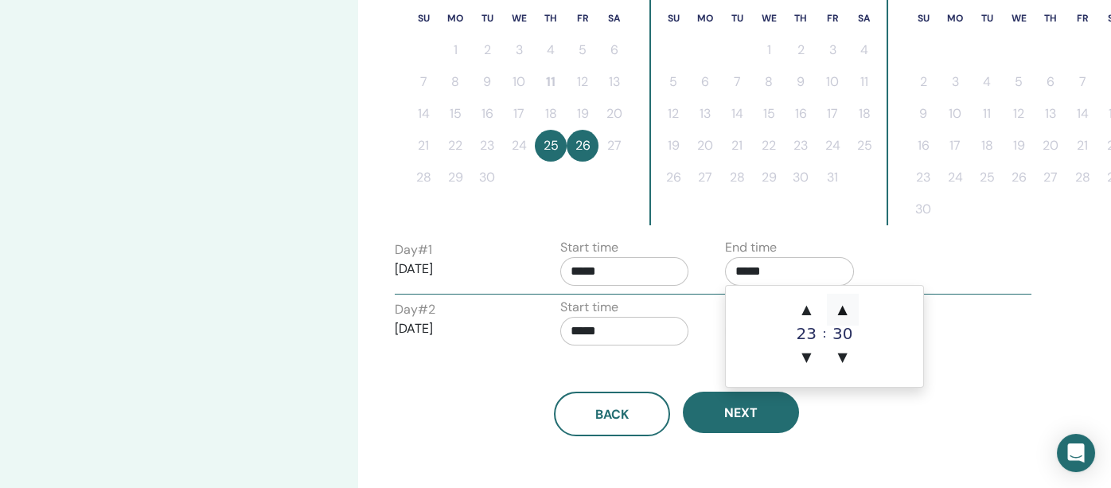
click at [838, 317] on span "▲" at bounding box center [843, 310] width 32 height 32
type input "*****"
click at [623, 270] on input "*****" at bounding box center [624, 271] width 129 height 29
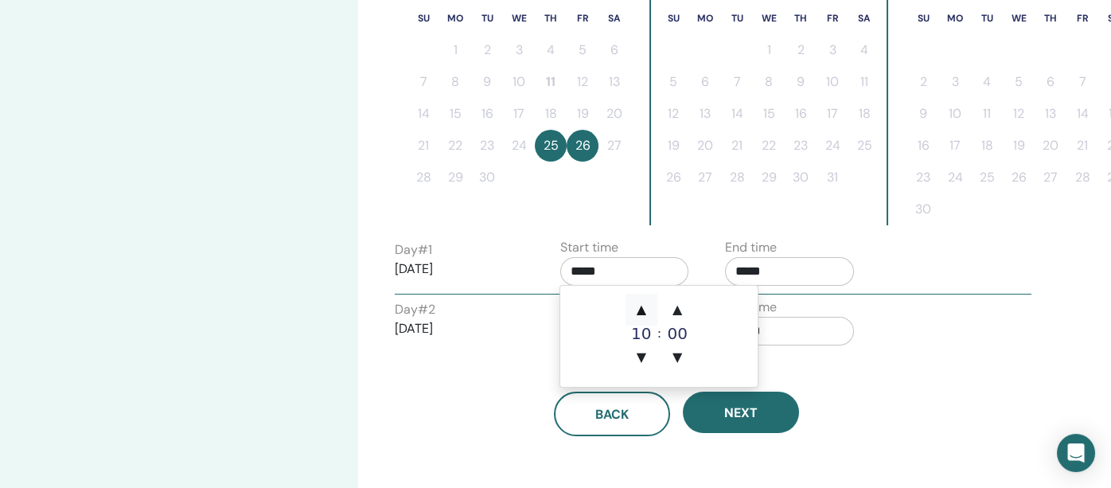
click at [637, 309] on span "▲" at bounding box center [642, 310] width 32 height 32
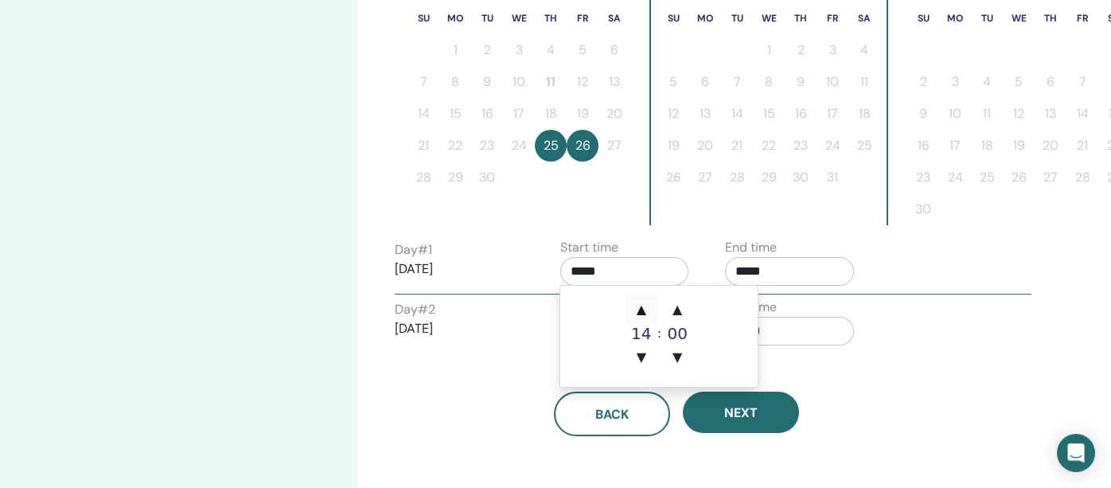
click at [637, 309] on span "▲" at bounding box center [642, 310] width 32 height 32
type input "*****"
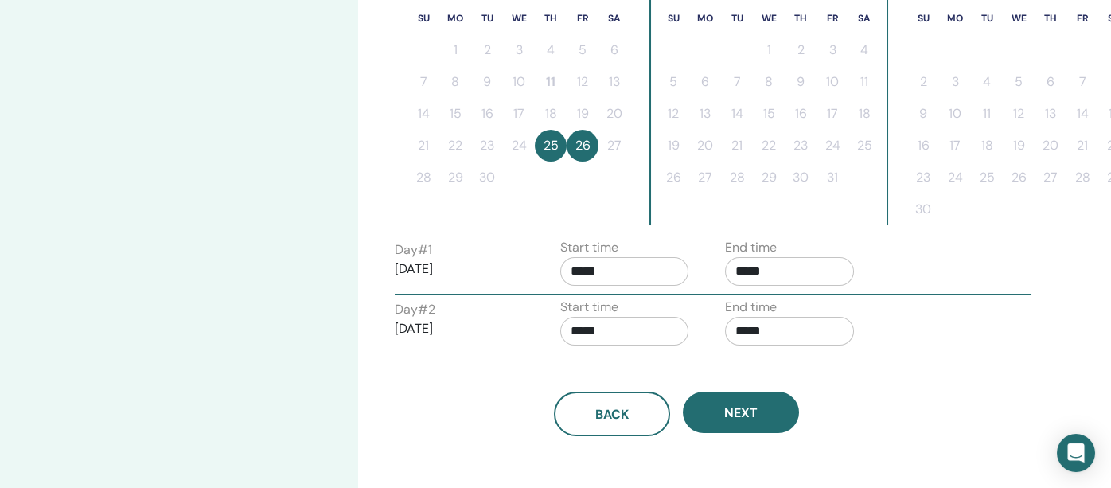
click at [827, 387] on div "Back Next" at bounding box center [677, 394] width 588 height 83
click at [623, 330] on input "*****" at bounding box center [624, 331] width 129 height 29
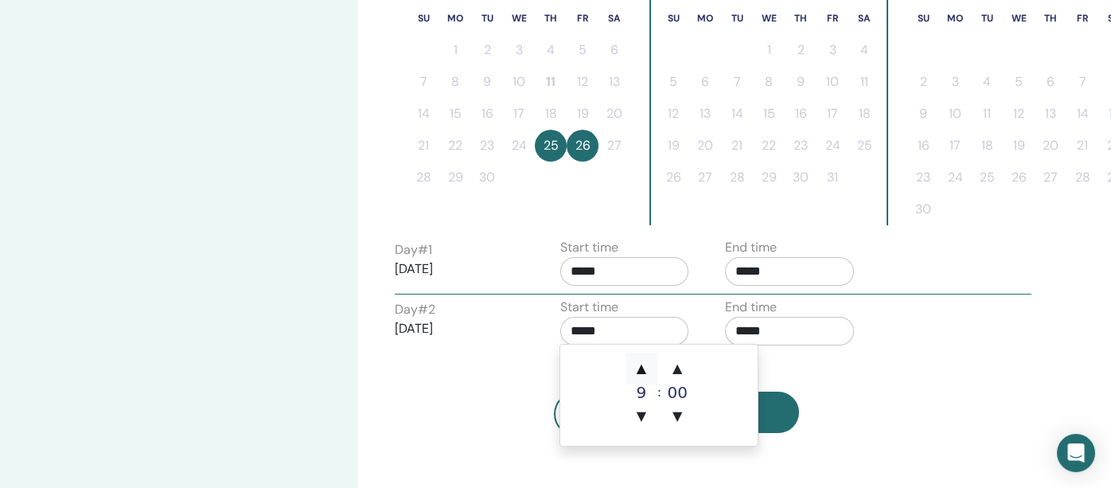
click at [636, 369] on span "▲" at bounding box center [642, 369] width 32 height 32
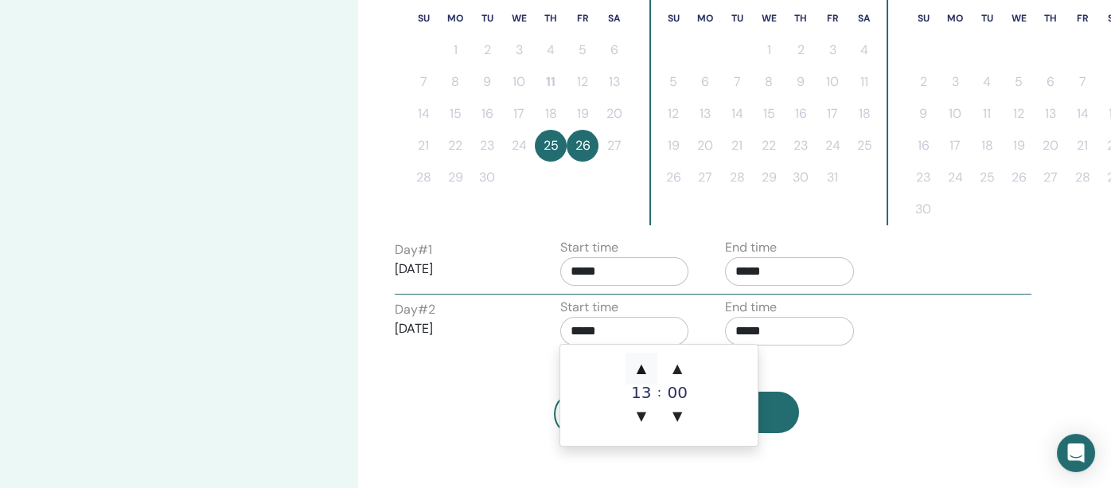
type input "*****"
click at [636, 369] on span "▲" at bounding box center [642, 369] width 32 height 32
click at [775, 334] on input "*****" at bounding box center [789, 331] width 129 height 29
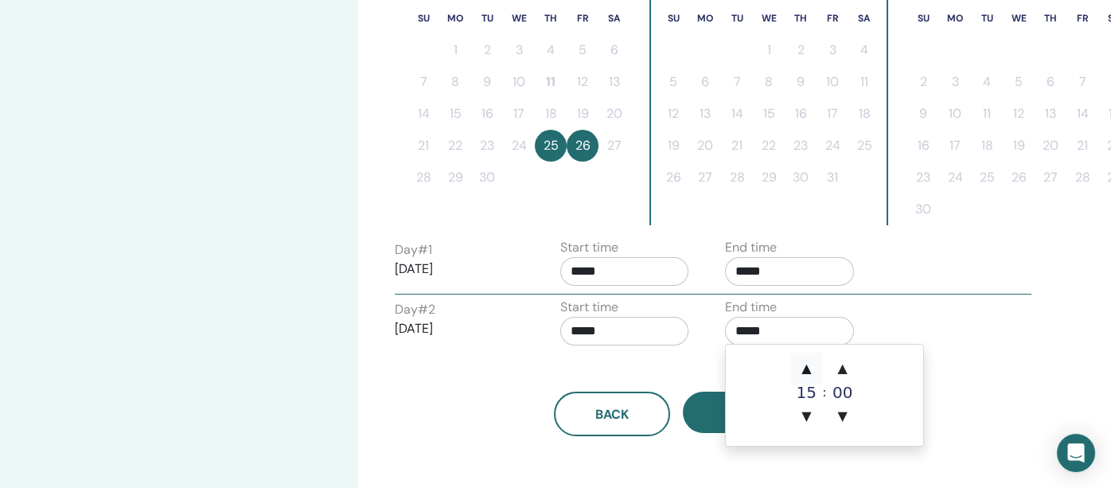
click at [806, 366] on span "▲" at bounding box center [806, 369] width 32 height 32
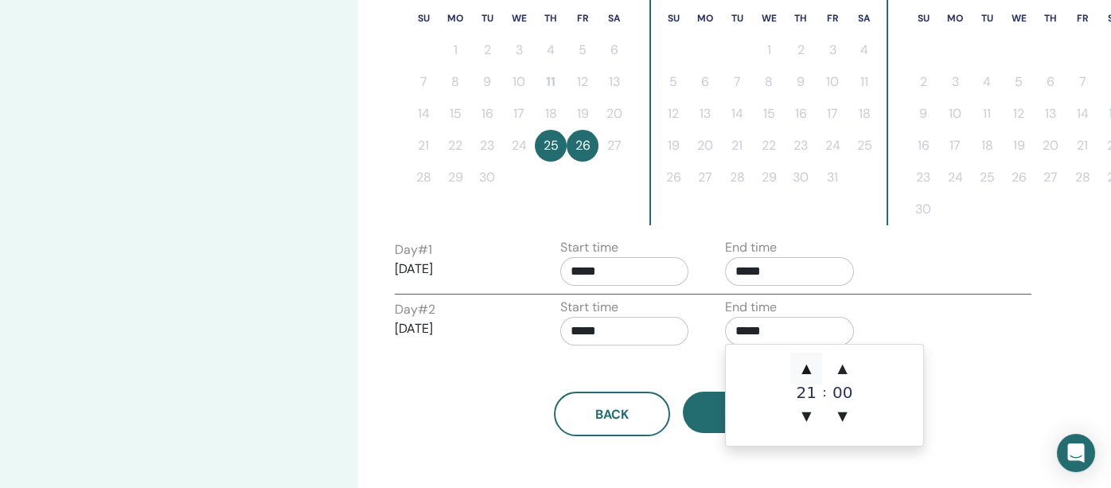
click at [806, 366] on span "▲" at bounding box center [806, 369] width 32 height 32
click at [842, 367] on span "▲" at bounding box center [843, 369] width 32 height 32
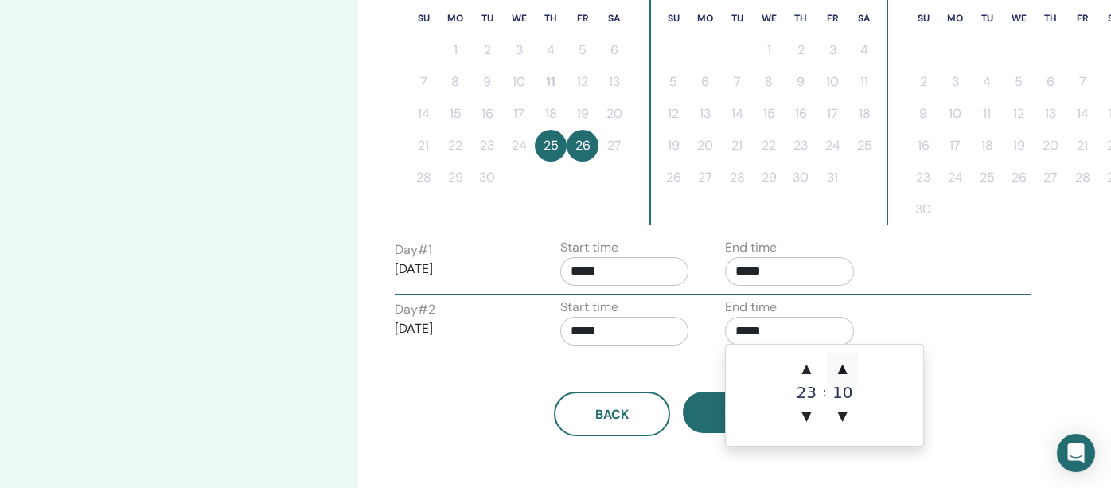
click at [842, 367] on span "▲" at bounding box center [843, 369] width 32 height 32
type input "*****"
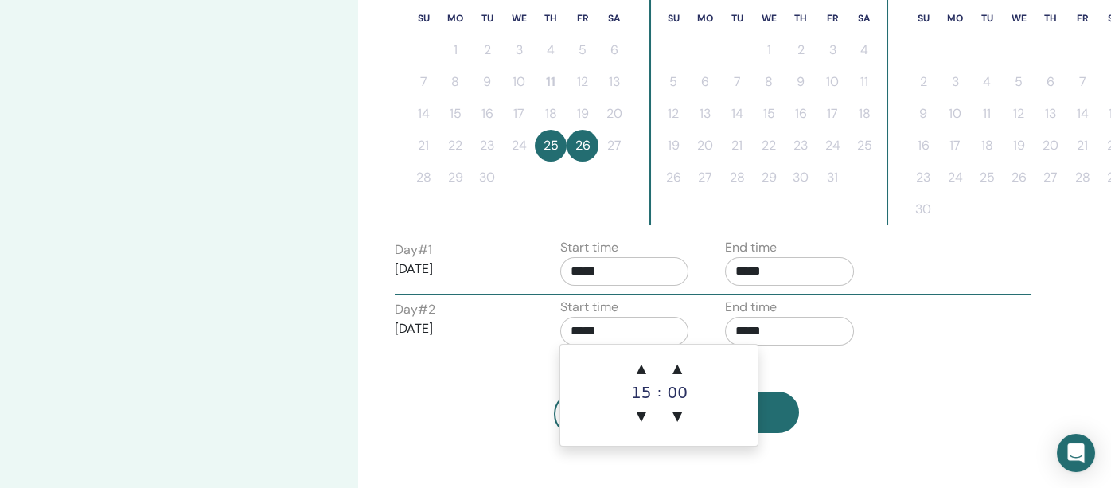
click at [630, 334] on input "*****" at bounding box center [624, 331] width 129 height 29
click at [635, 367] on span "▲" at bounding box center [642, 369] width 32 height 32
type input "*****"
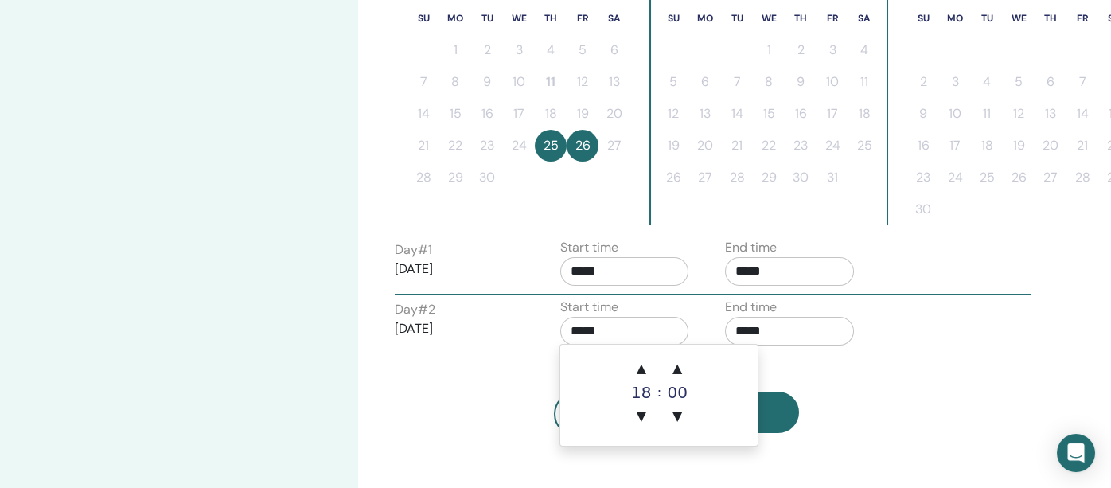
click at [888, 403] on div "Back Next" at bounding box center [677, 414] width 588 height 45
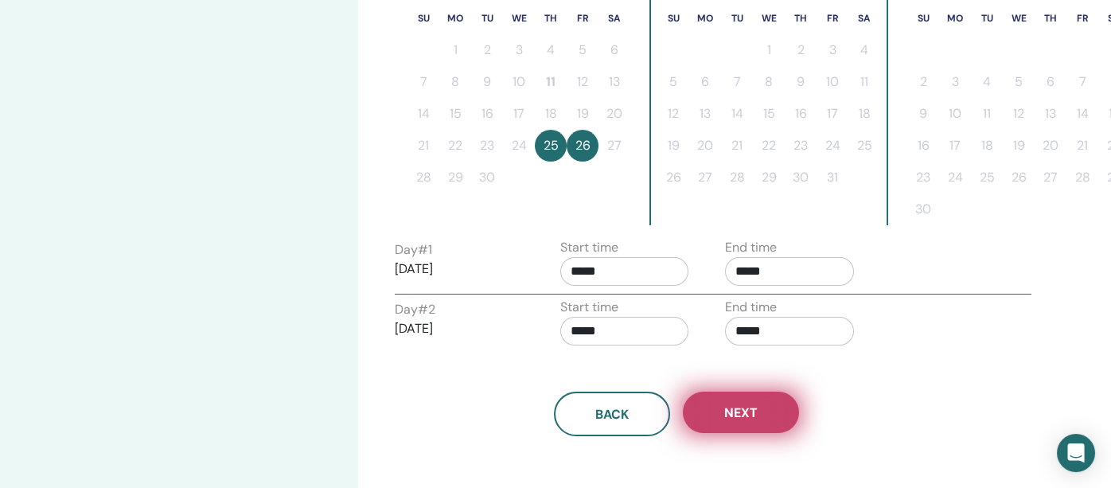
click at [734, 411] on span "Next" at bounding box center [740, 412] width 33 height 17
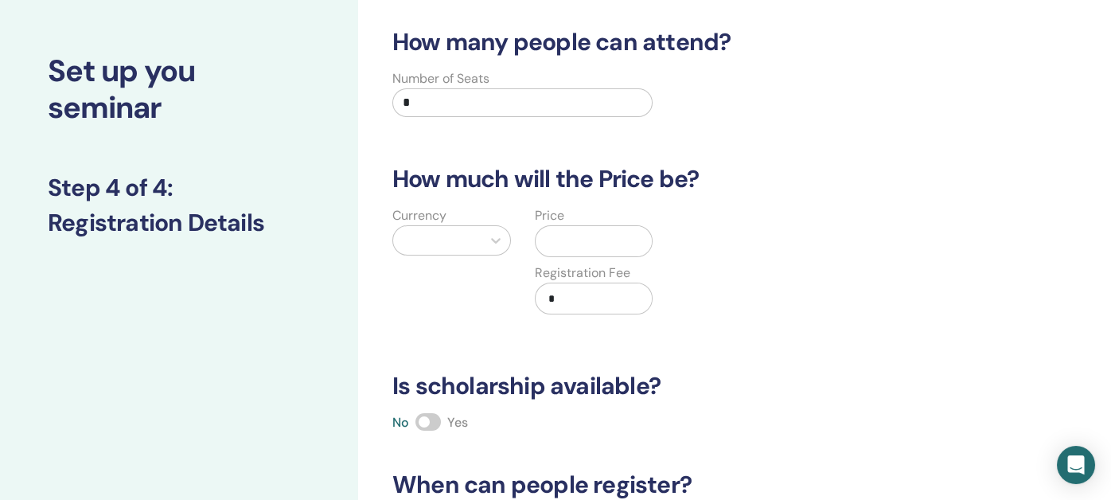
scroll to position [60, 0]
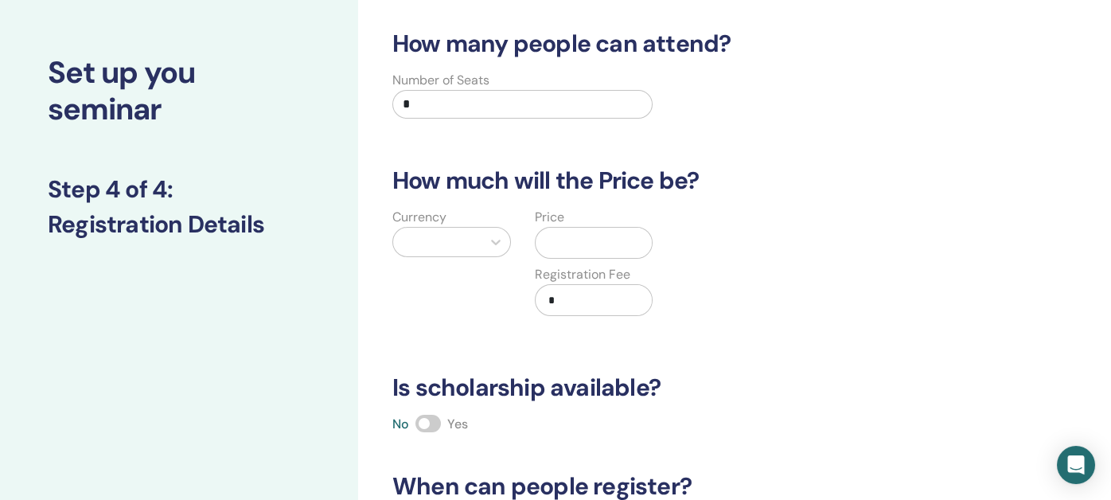
drag, startPoint x: 445, startPoint y: 112, endPoint x: 395, endPoint y: 115, distance: 50.2
click at [395, 115] on div "Number of Seats *" at bounding box center [522, 99] width 260 height 57
type input "**"
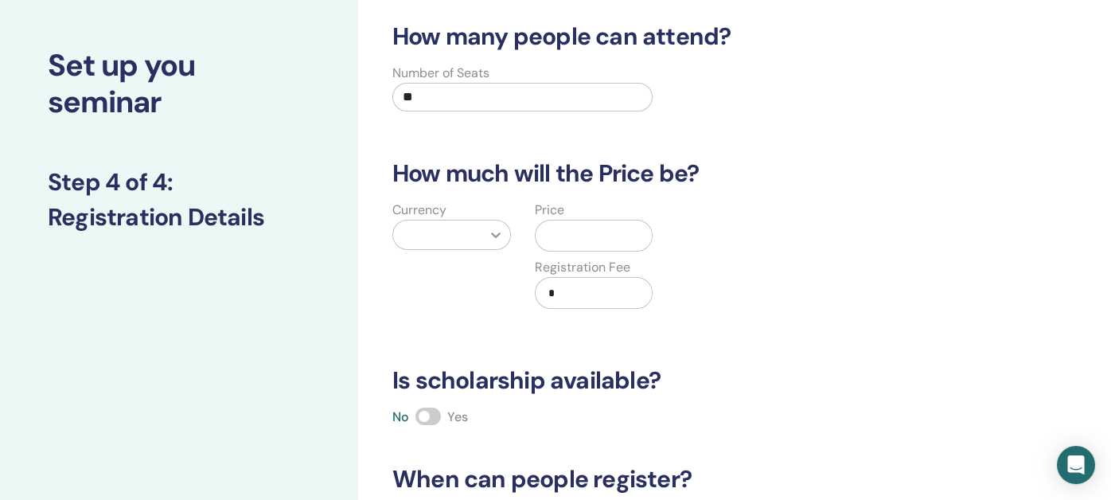
click at [482, 237] on div at bounding box center [496, 235] width 29 height 29
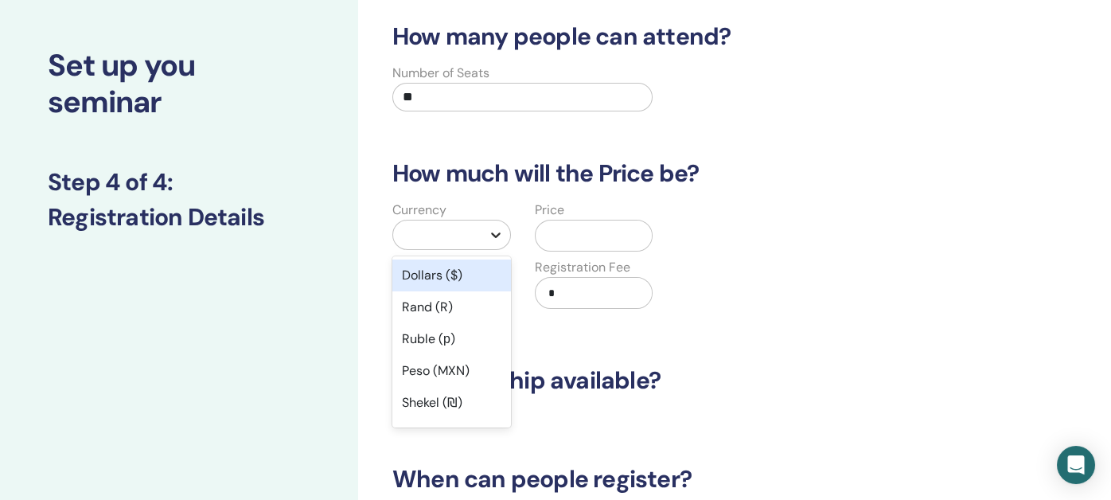
scroll to position [68, 0]
type input "**"
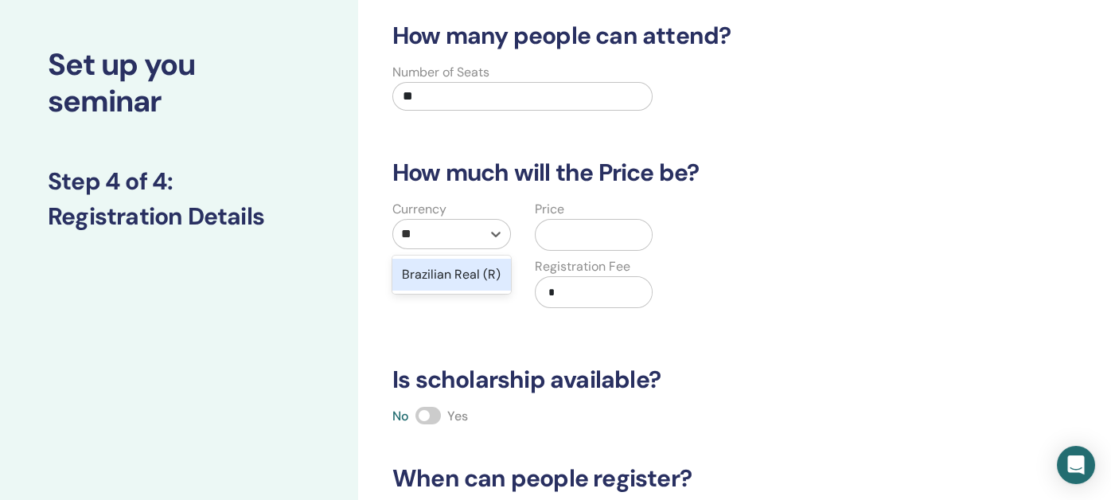
click at [455, 278] on div "Brazilian Real (R)" at bounding box center [451, 275] width 119 height 32
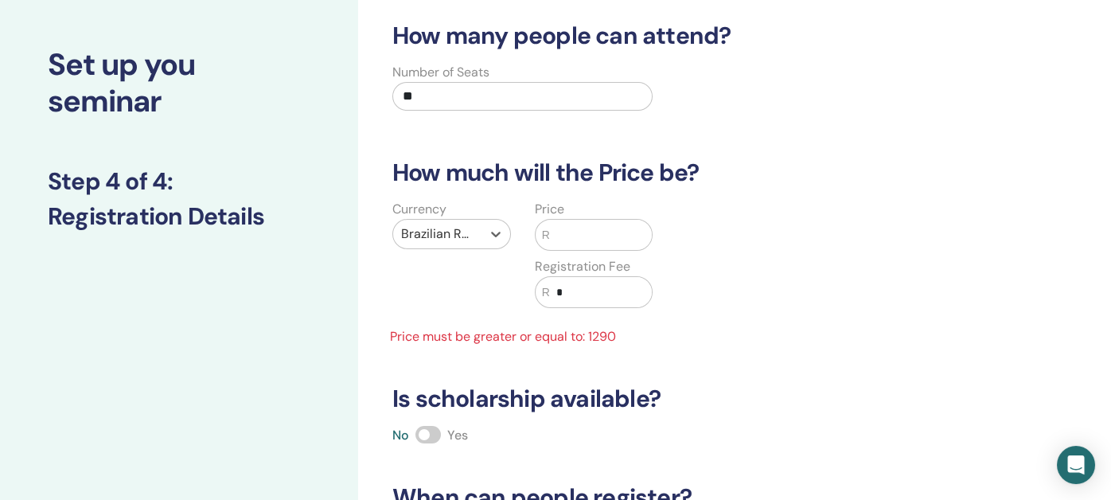
click at [589, 234] on input "text" at bounding box center [601, 235] width 103 height 30
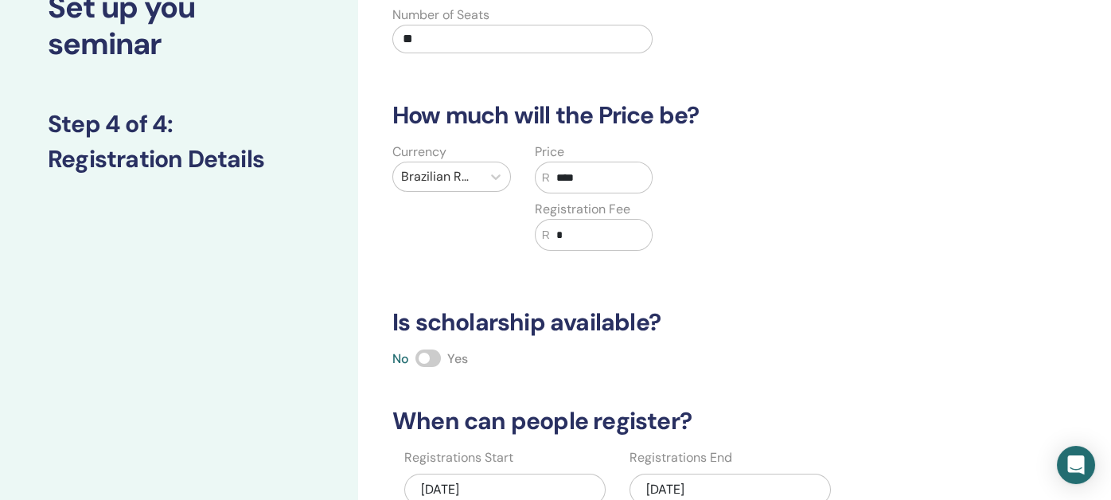
scroll to position [146, 0]
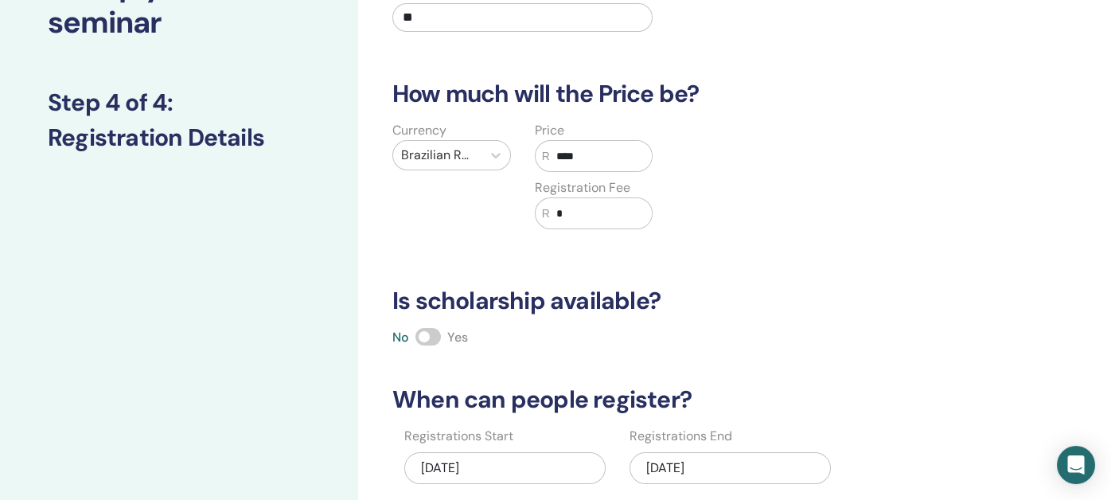
type input "****"
click at [435, 338] on span at bounding box center [428, 337] width 25 height 18
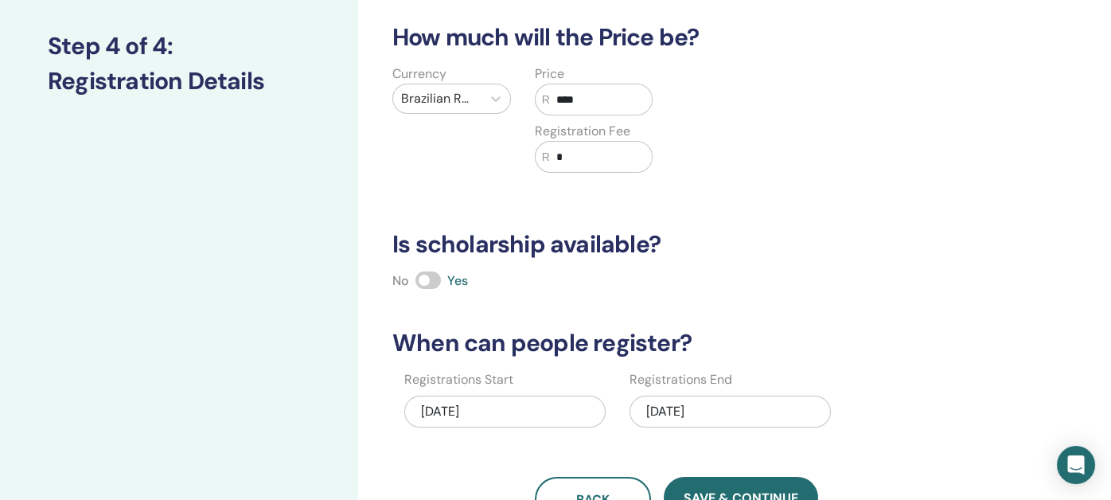
scroll to position [306, 0]
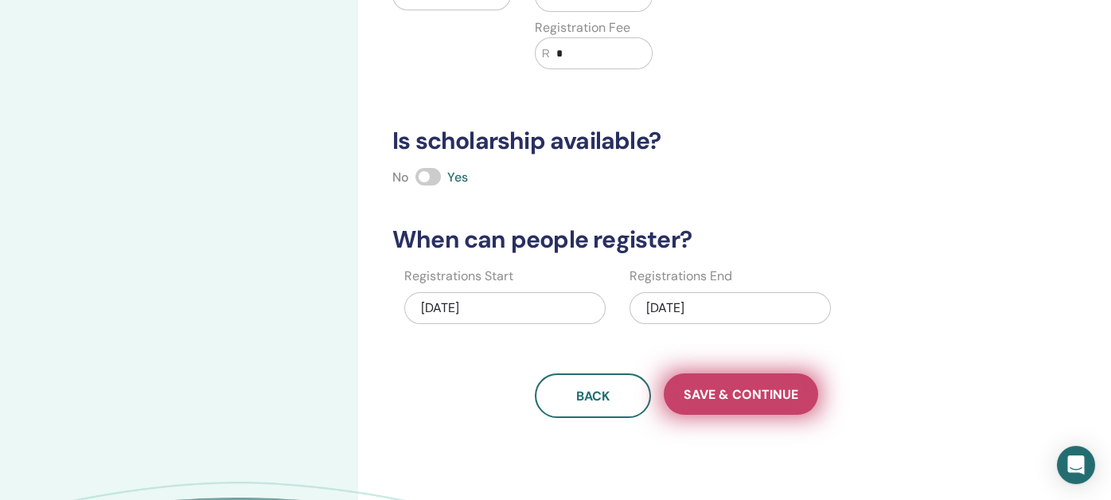
click at [736, 395] on span "Save & Continue" at bounding box center [741, 394] width 115 height 17
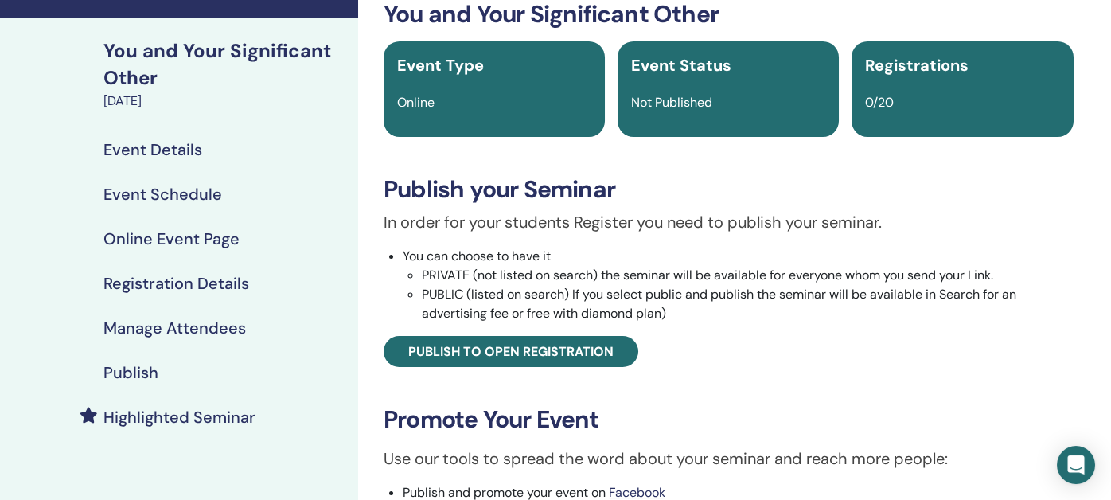
scroll to position [159, 0]
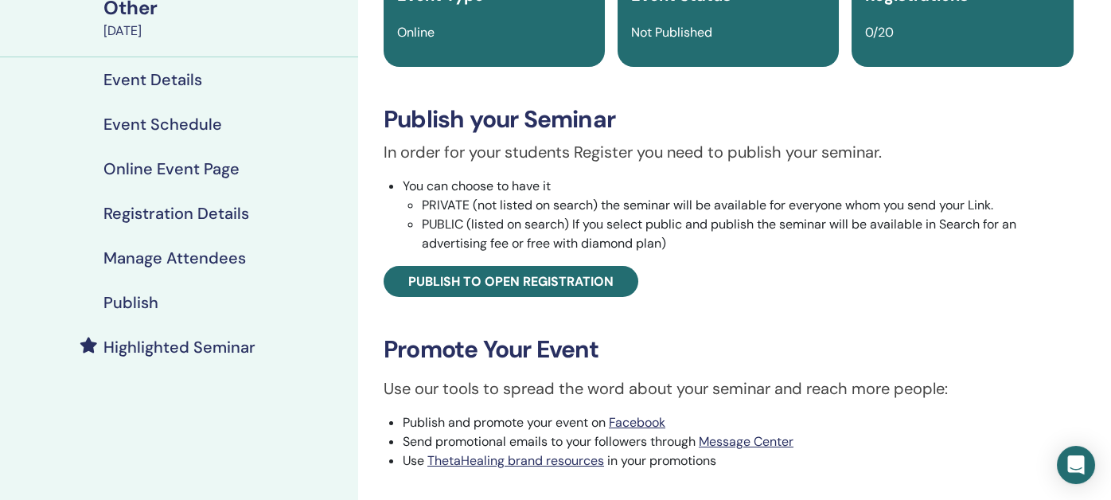
click at [127, 301] on h4 "Publish" at bounding box center [130, 302] width 55 height 19
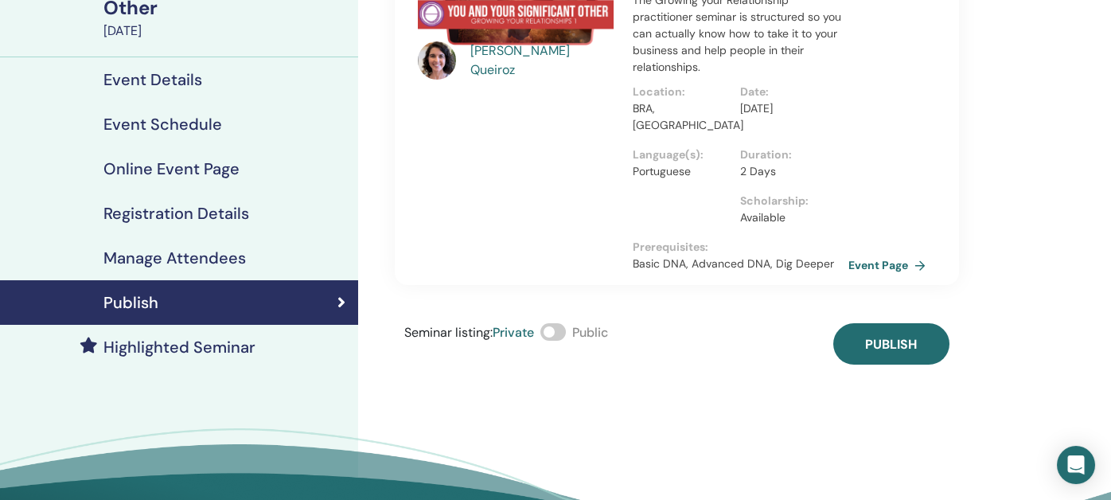
click at [565, 333] on span at bounding box center [553, 332] width 25 height 18
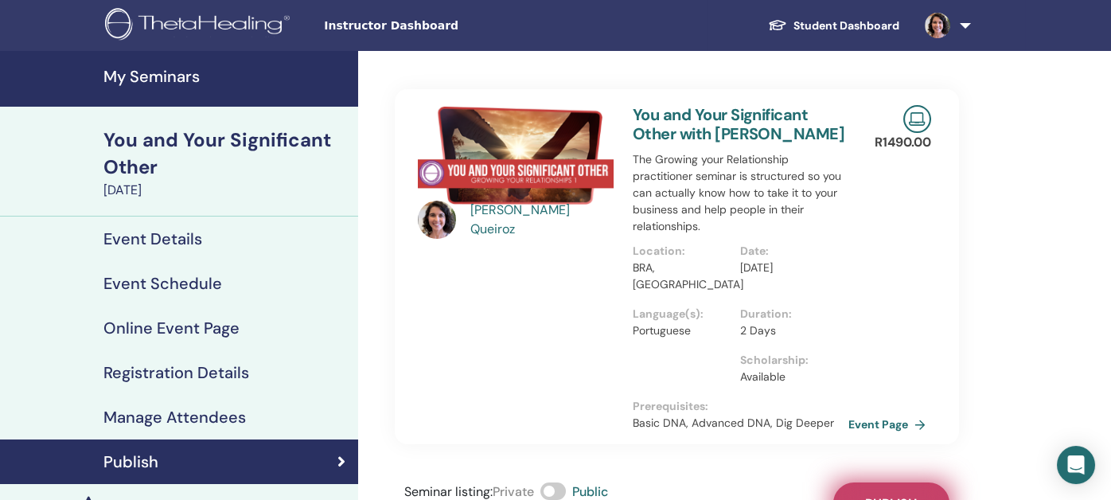
click at [893, 490] on button "Publish" at bounding box center [891, 502] width 116 height 41
click at [937, 26] on img at bounding box center [937, 25] width 25 height 25
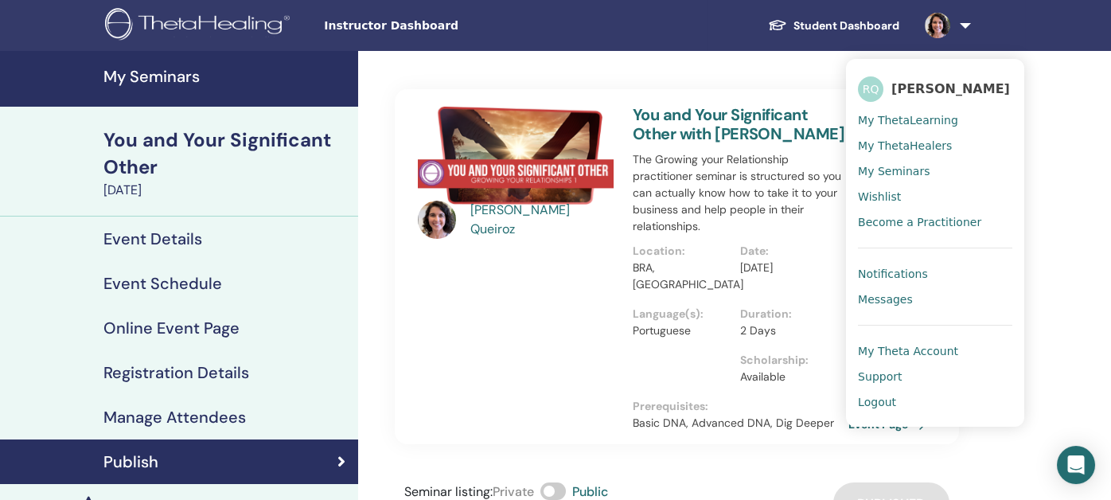
click at [892, 117] on span "My ThetaLearning" at bounding box center [908, 120] width 100 height 14
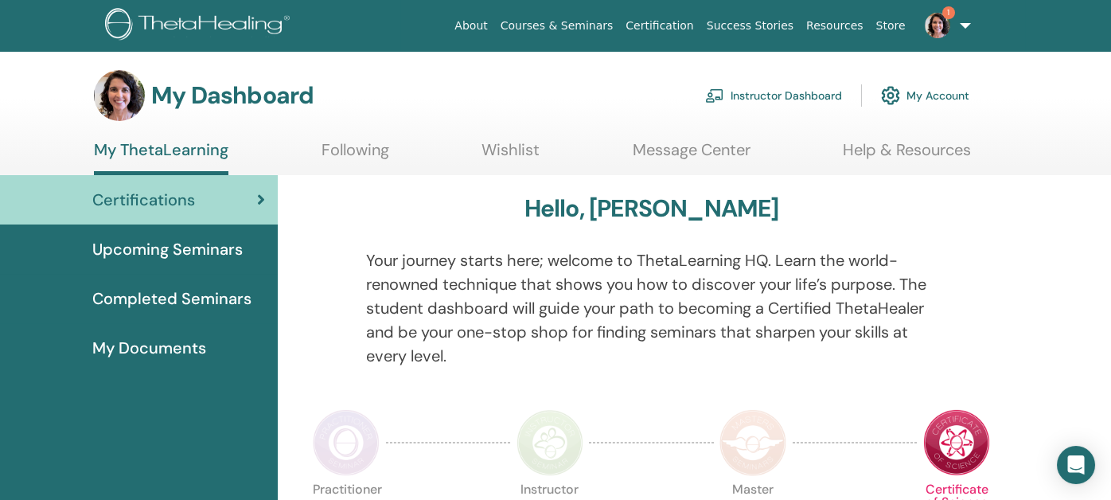
click at [931, 93] on link "My Account" at bounding box center [925, 95] width 88 height 35
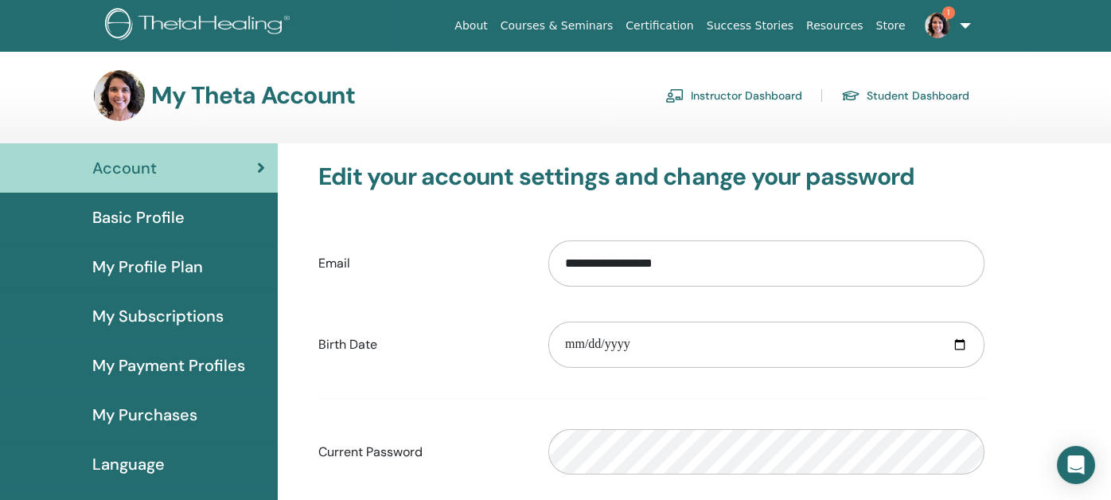
click at [132, 212] on span "Basic Profile" at bounding box center [138, 217] width 92 height 24
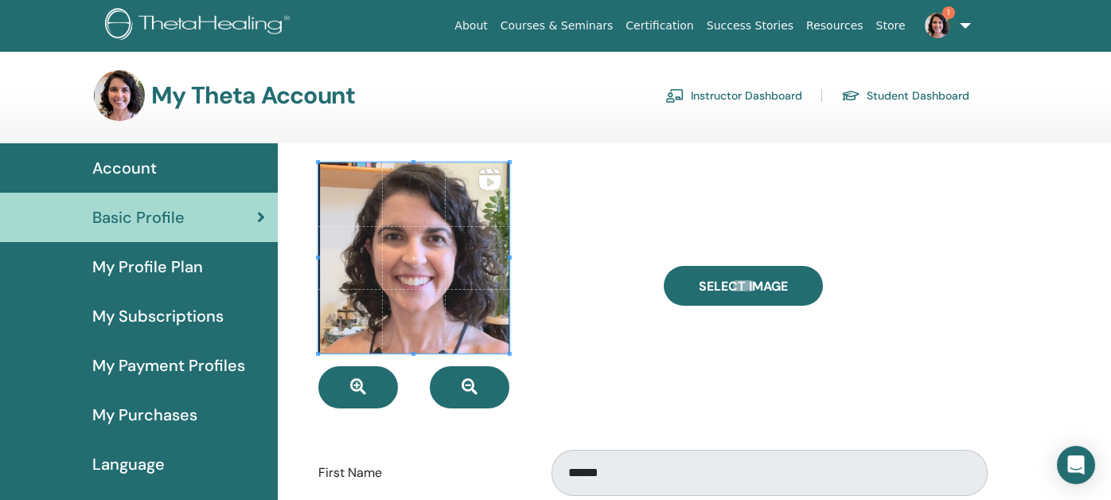
click at [312, 255] on div at bounding box center [478, 285] width 345 height 246
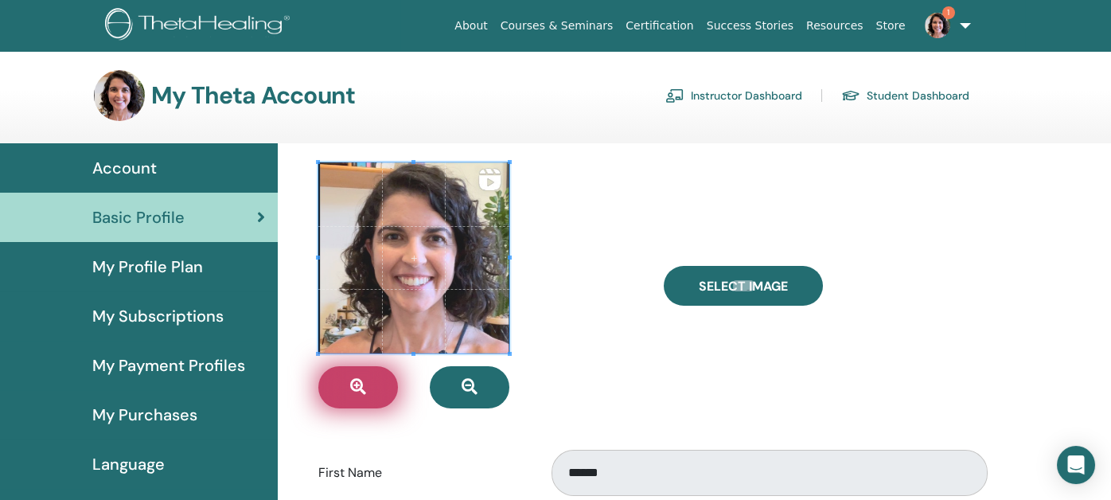
click at [356, 385] on icon "button" at bounding box center [358, 387] width 16 height 16
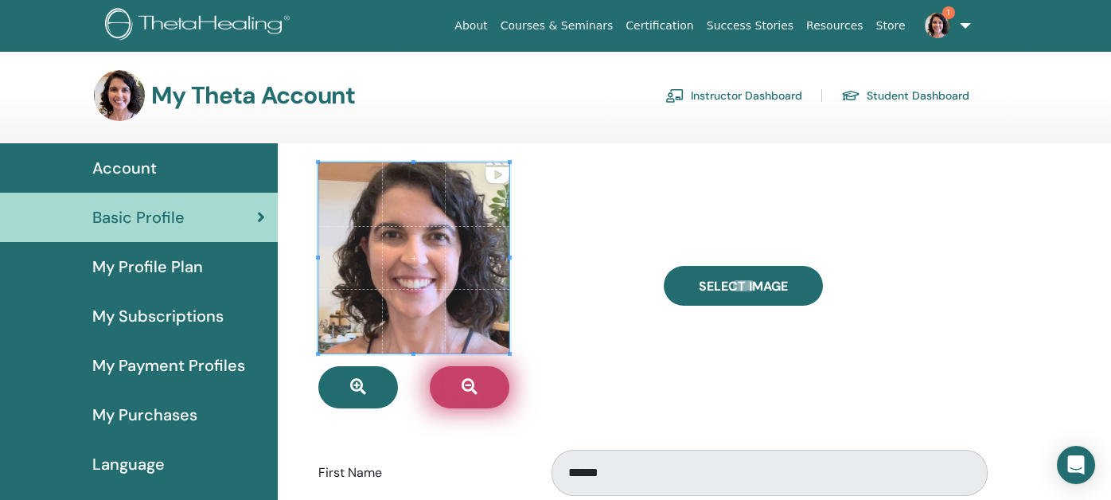
click at [474, 392] on icon "button" at bounding box center [470, 387] width 16 height 16
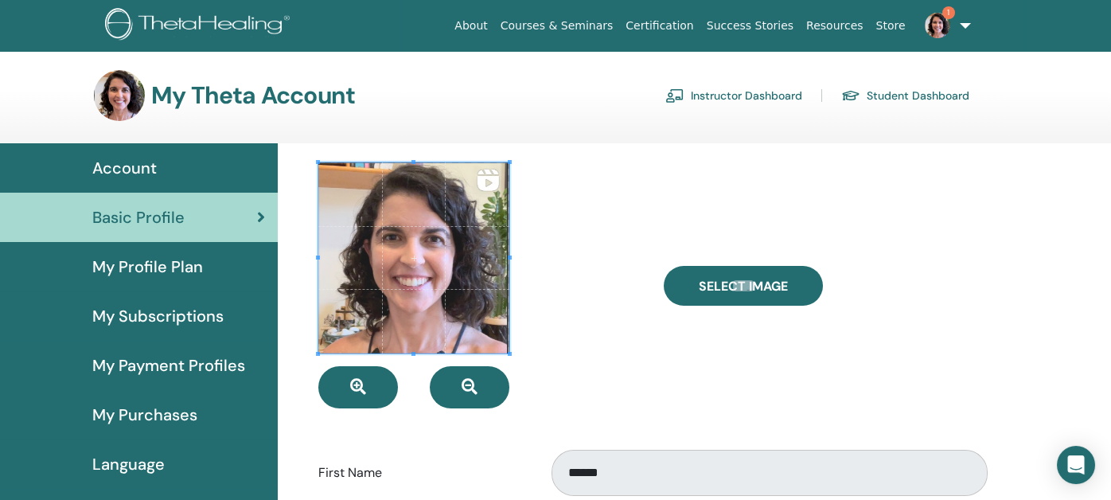
click at [472, 310] on span at bounding box center [413, 257] width 191 height 191
click at [546, 307] on div at bounding box center [478, 285] width 345 height 246
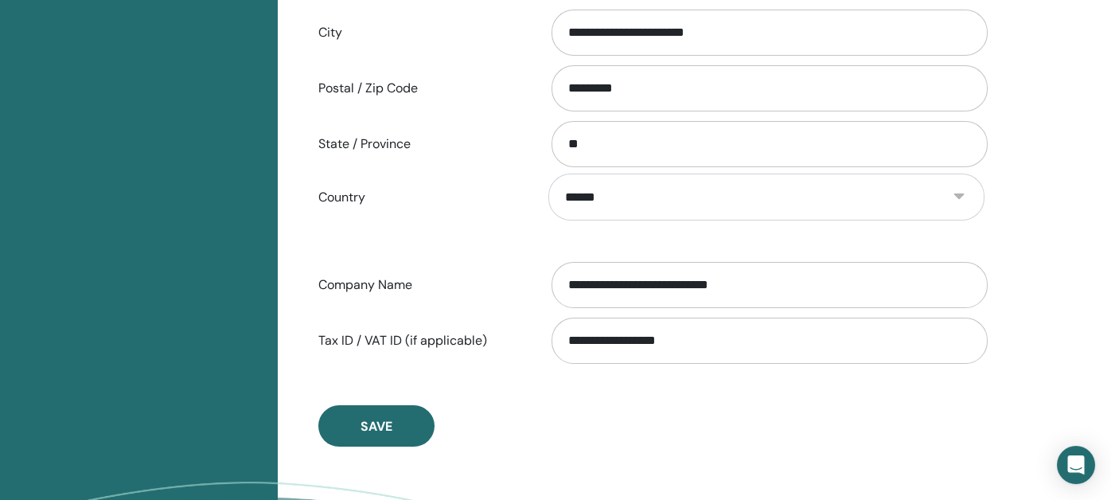
scroll to position [751, 0]
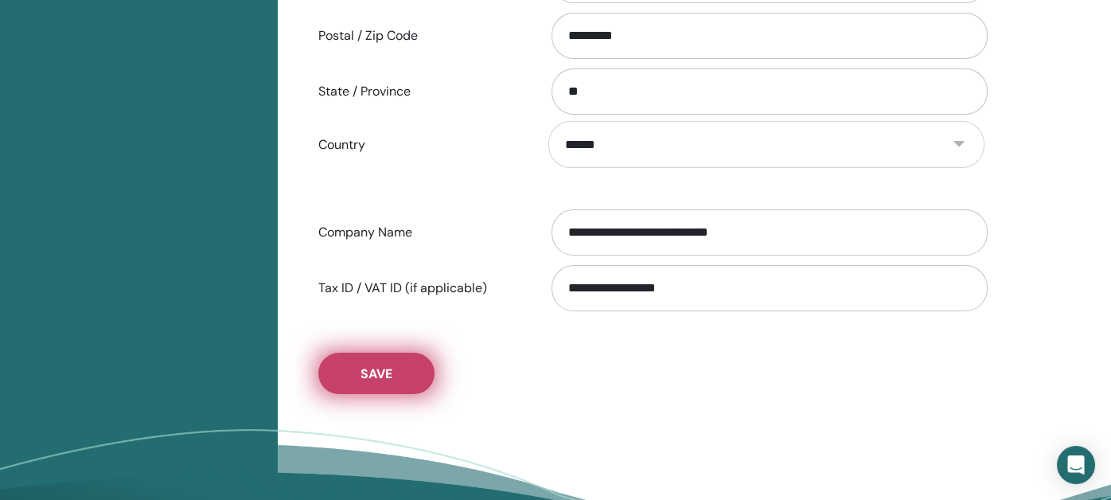
click at [353, 361] on button "Save" at bounding box center [376, 373] width 116 height 41
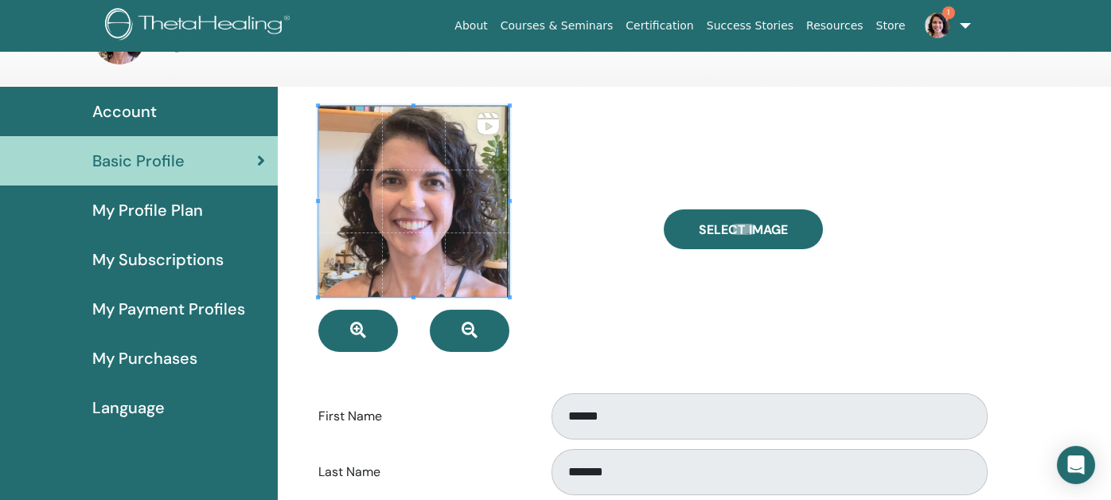
scroll to position [0, 0]
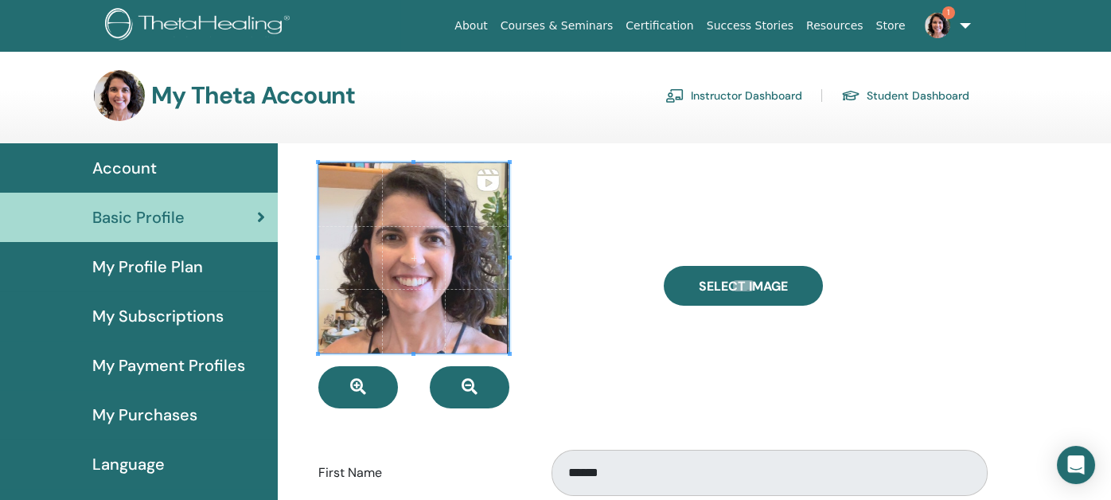
click at [598, 345] on div at bounding box center [478, 285] width 345 height 246
click at [580, 29] on link "Courses & Seminars" at bounding box center [557, 25] width 126 height 29
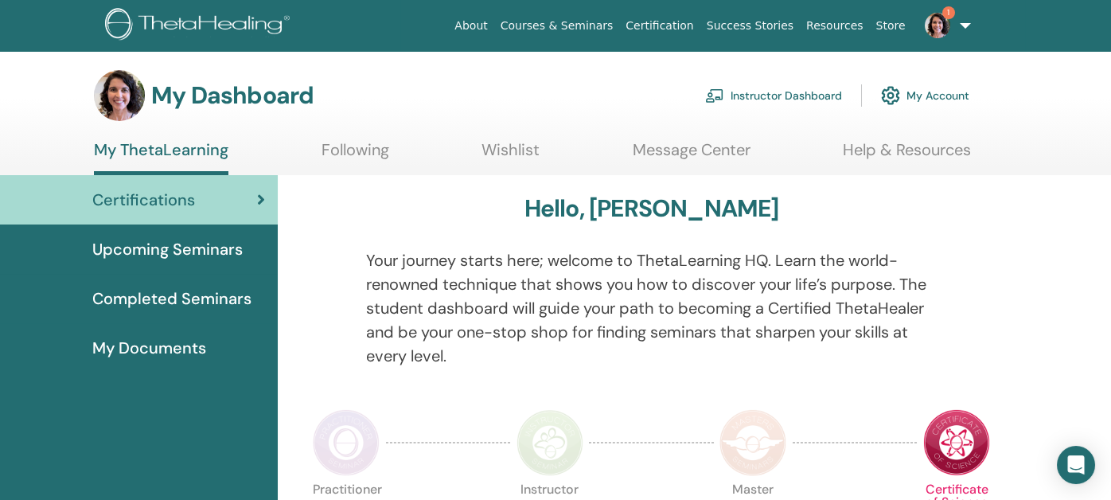
click at [781, 90] on link "Instructor Dashboard" at bounding box center [773, 95] width 137 height 35
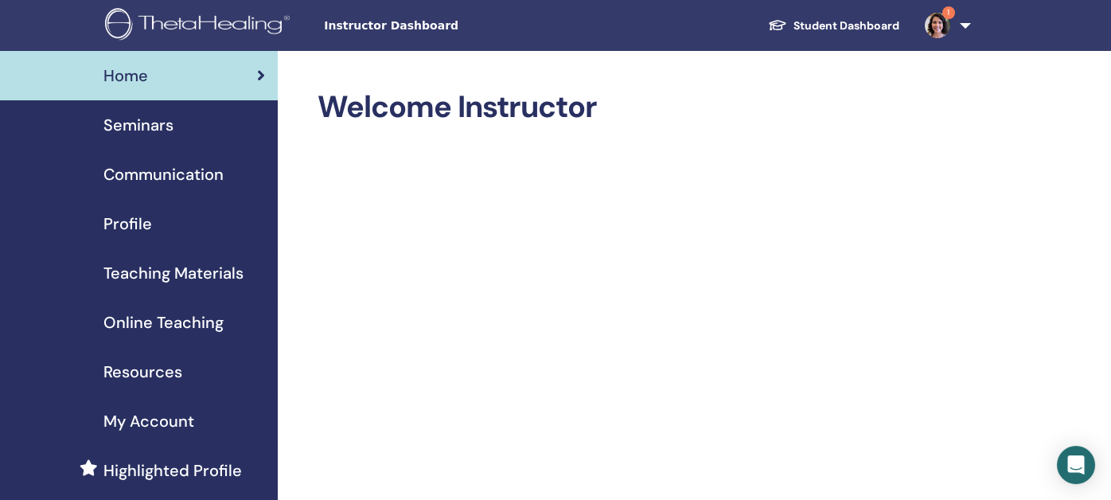
click at [125, 221] on span "Profile" at bounding box center [127, 224] width 49 height 24
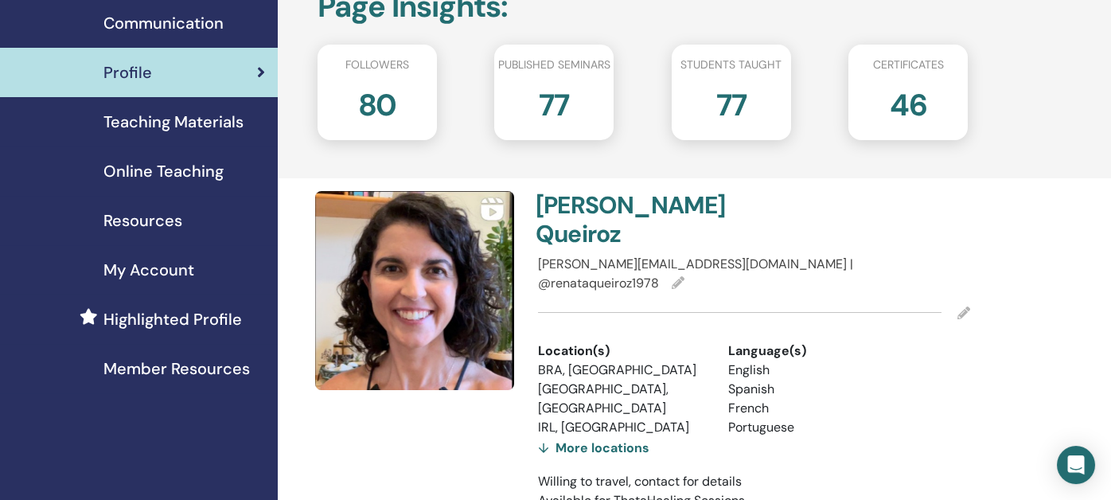
scroll to position [159, 0]
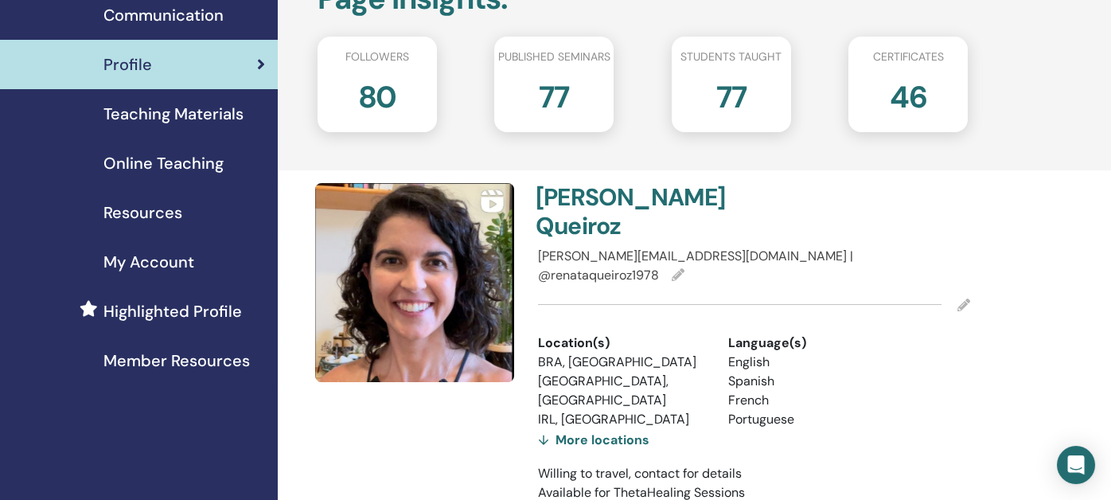
click at [685, 268] on icon at bounding box center [678, 274] width 13 height 13
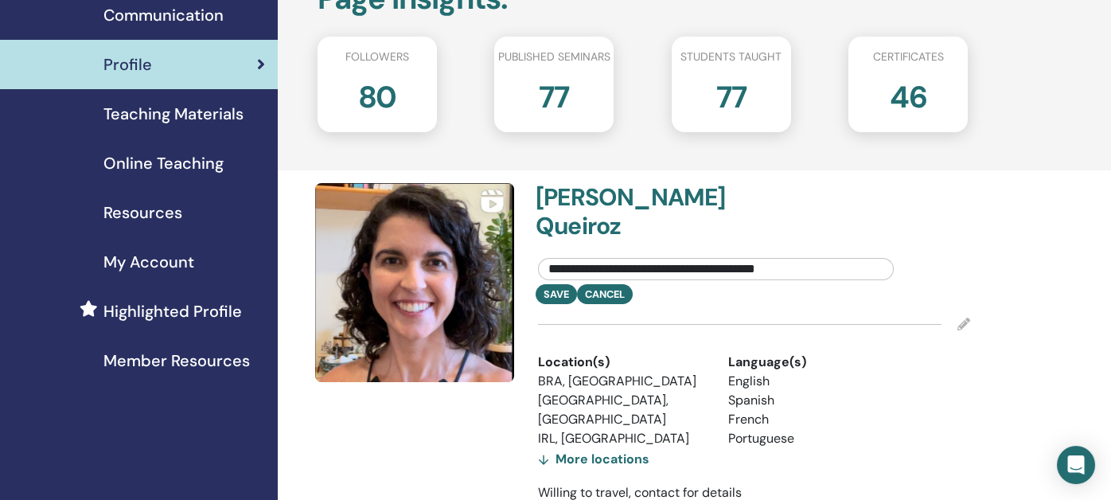
drag, startPoint x: 700, startPoint y: 240, endPoint x: 518, endPoint y: 240, distance: 181.5
click at [518, 240] on div "**********" at bounding box center [643, 374] width 674 height 383
click at [724, 258] on input "**********" at bounding box center [716, 269] width 356 height 22
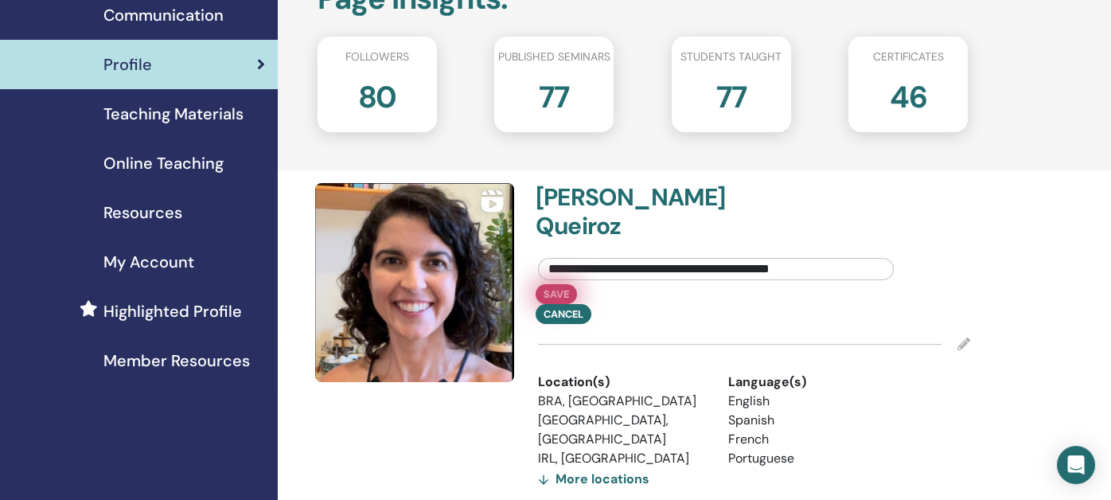
type input "**********"
click at [552, 284] on button "Save" at bounding box center [556, 294] width 41 height 20
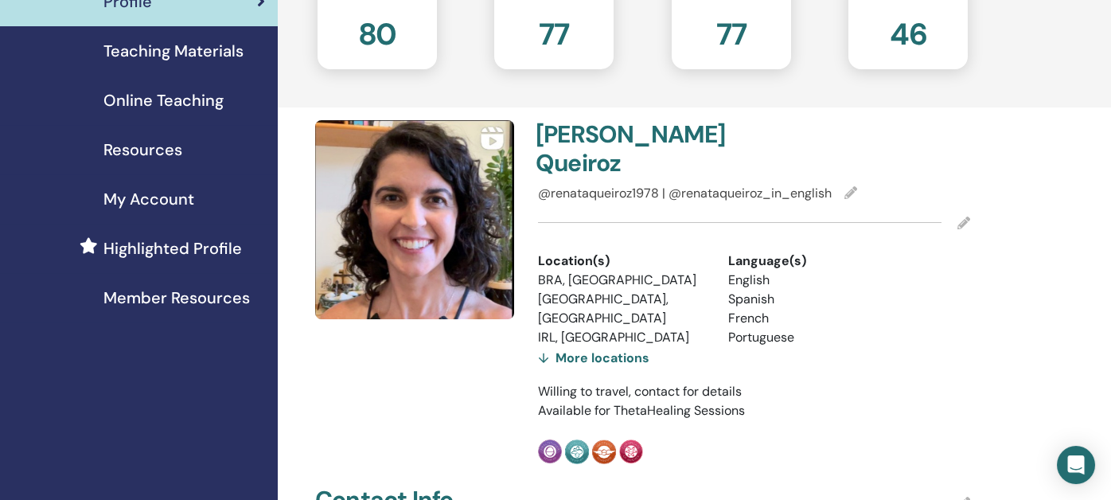
scroll to position [239, 0]
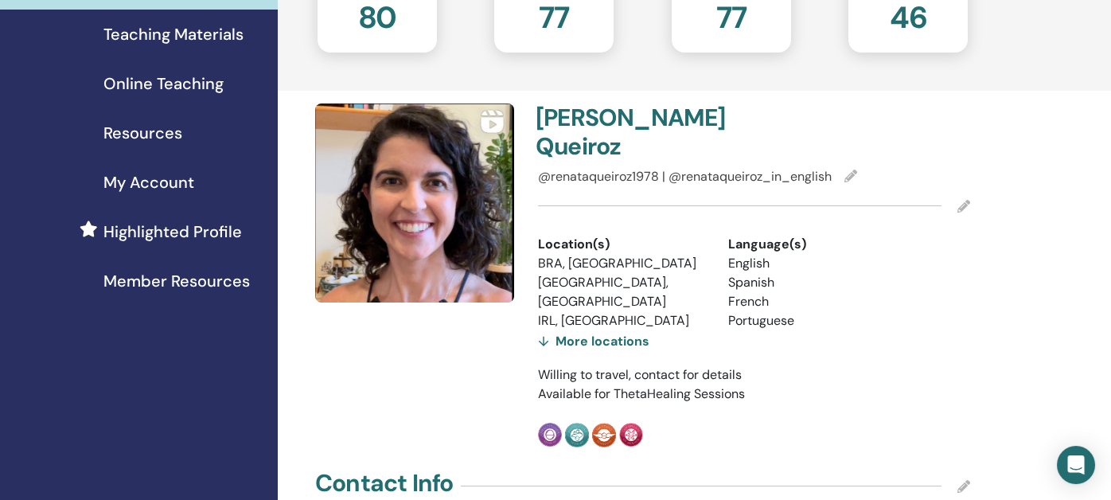
click at [591, 330] on div "More locations" at bounding box center [593, 341] width 111 height 22
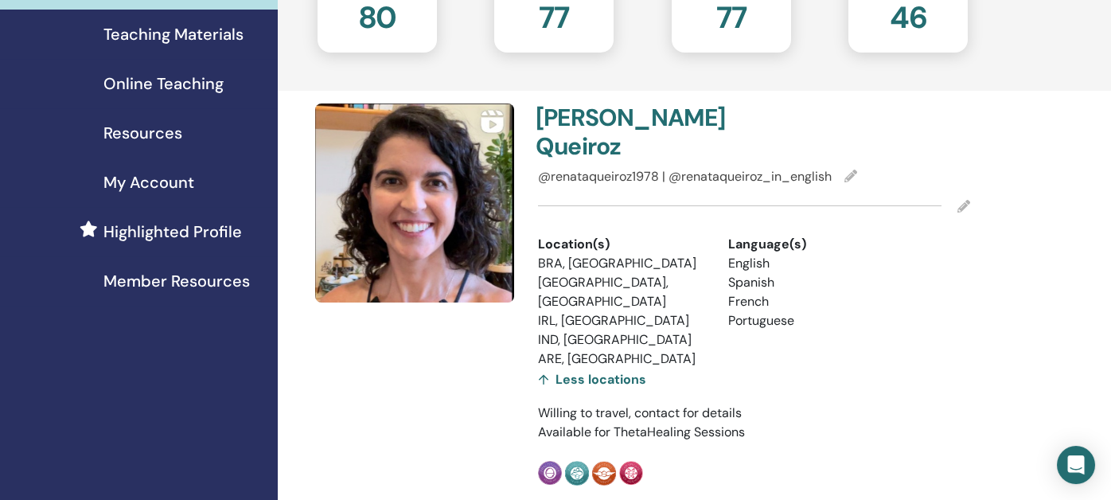
click at [962, 200] on icon at bounding box center [964, 206] width 13 height 13
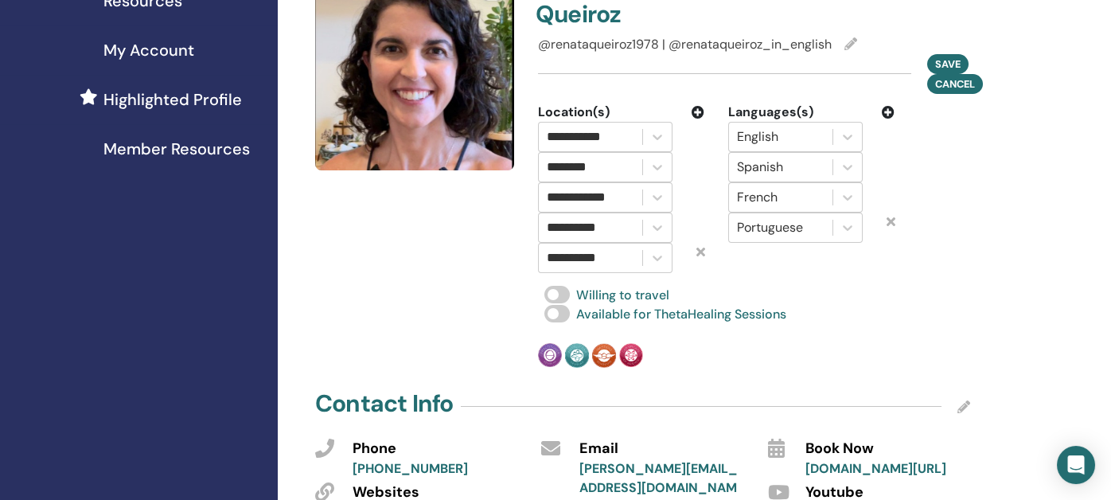
scroll to position [397, 0]
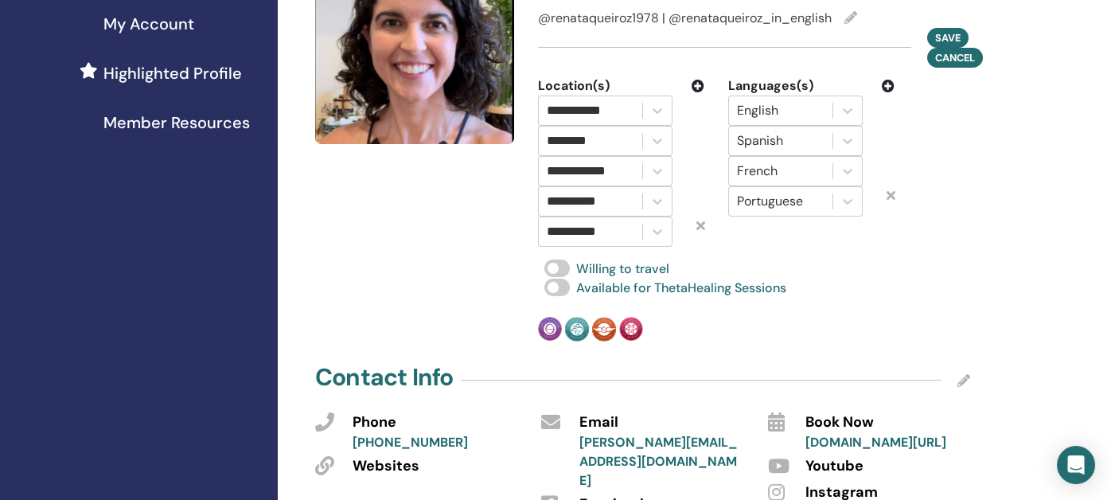
click at [696, 80] on icon at bounding box center [698, 86] width 13 height 13
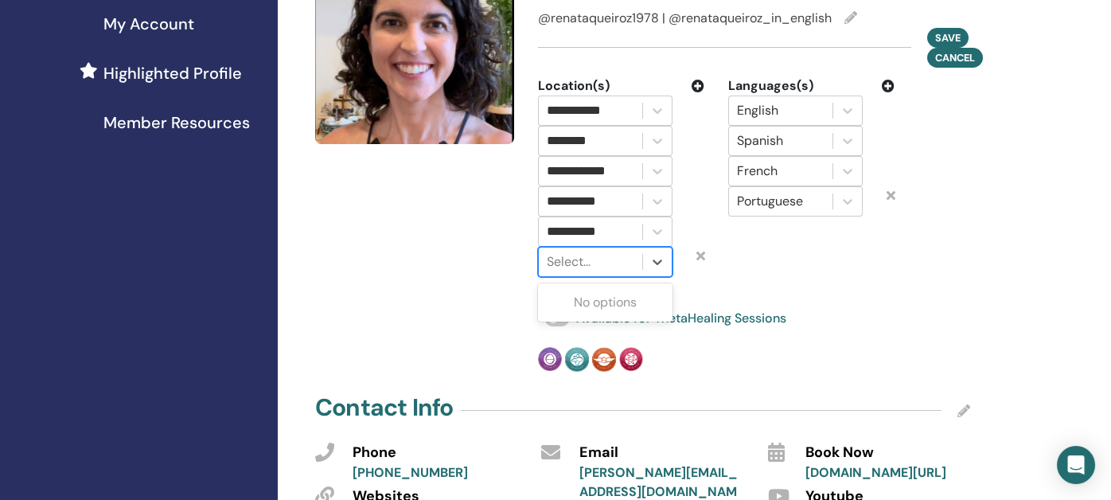
click at [591, 251] on div at bounding box center [591, 262] width 88 height 22
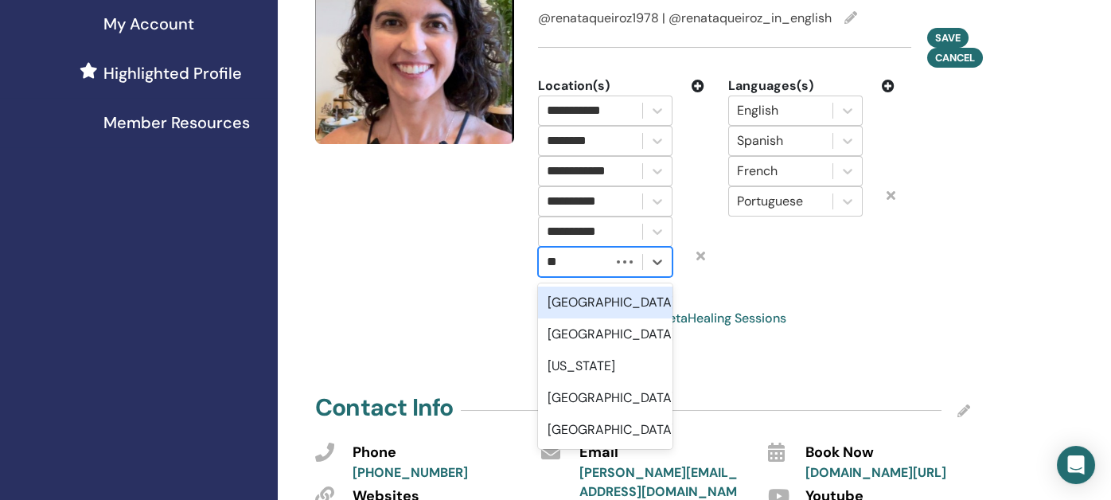
type input "***"
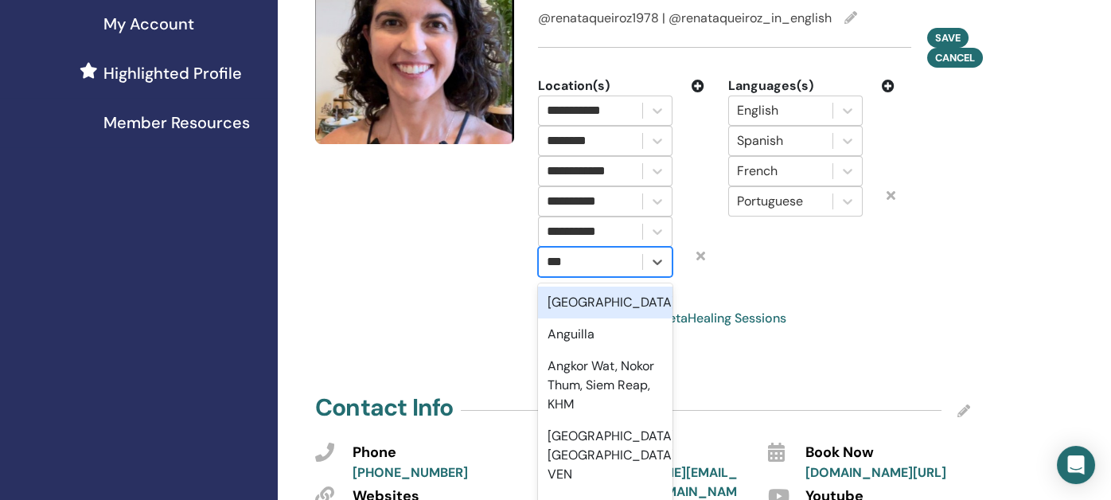
click at [569, 287] on div "Angola" at bounding box center [605, 303] width 135 height 32
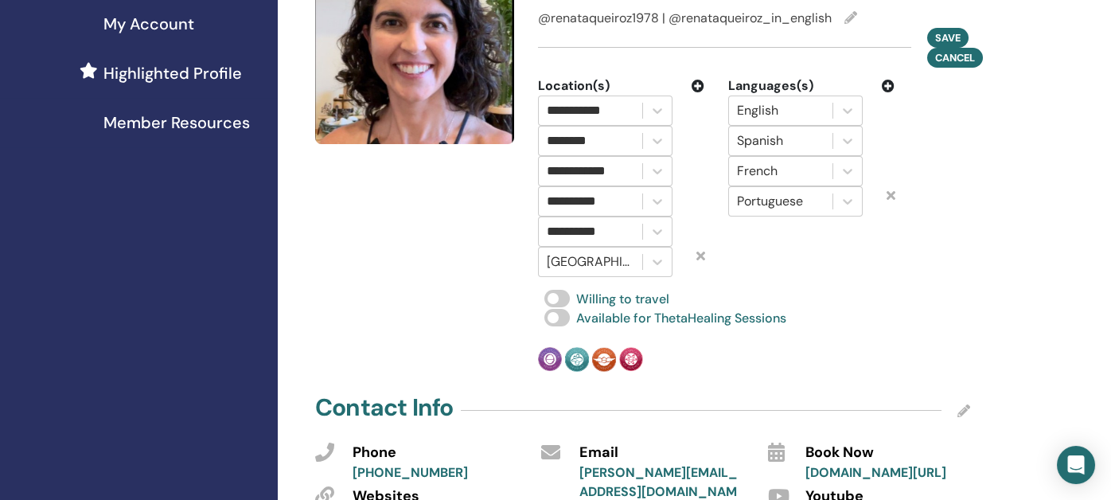
click at [698, 80] on icon at bounding box center [698, 86] width 13 height 13
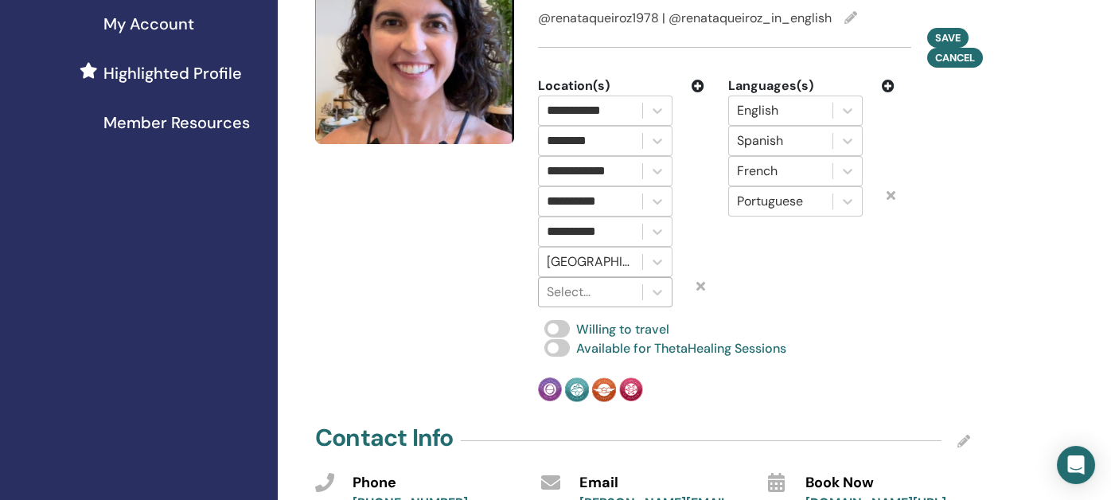
drag, startPoint x: 597, startPoint y: 270, endPoint x: 593, endPoint y: 253, distance: 17.2
click at [598, 281] on div at bounding box center [591, 292] width 88 height 22
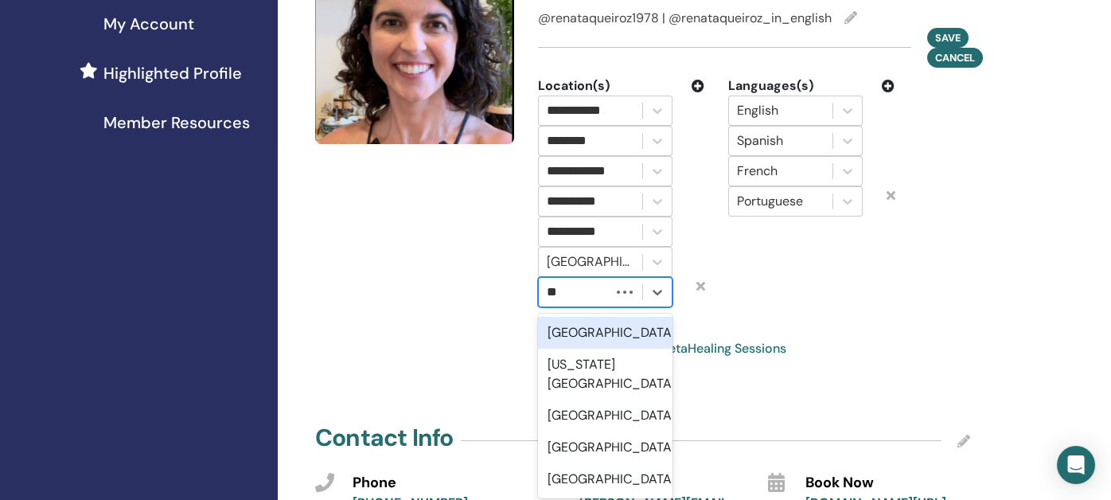
type input "***"
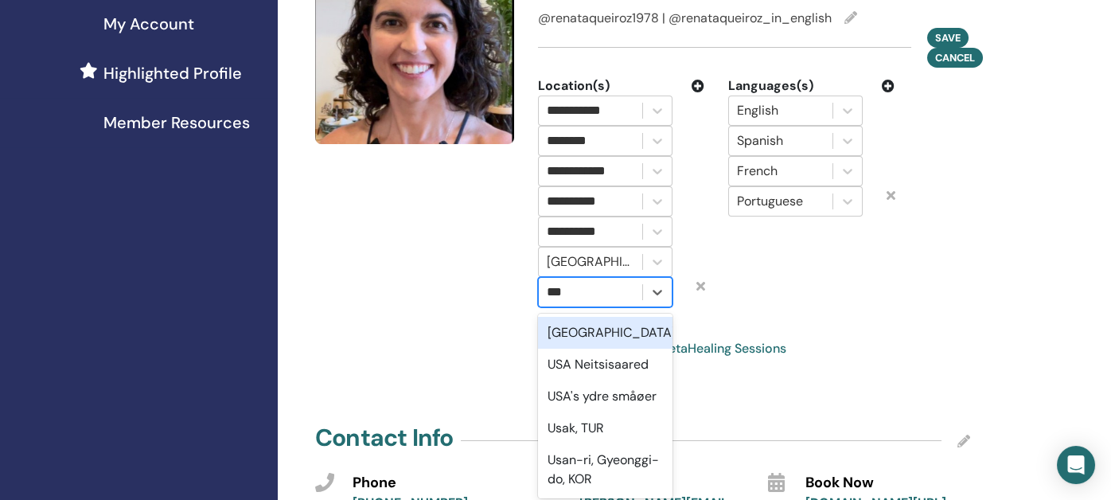
click at [572, 317] on div "USA" at bounding box center [605, 333] width 135 height 32
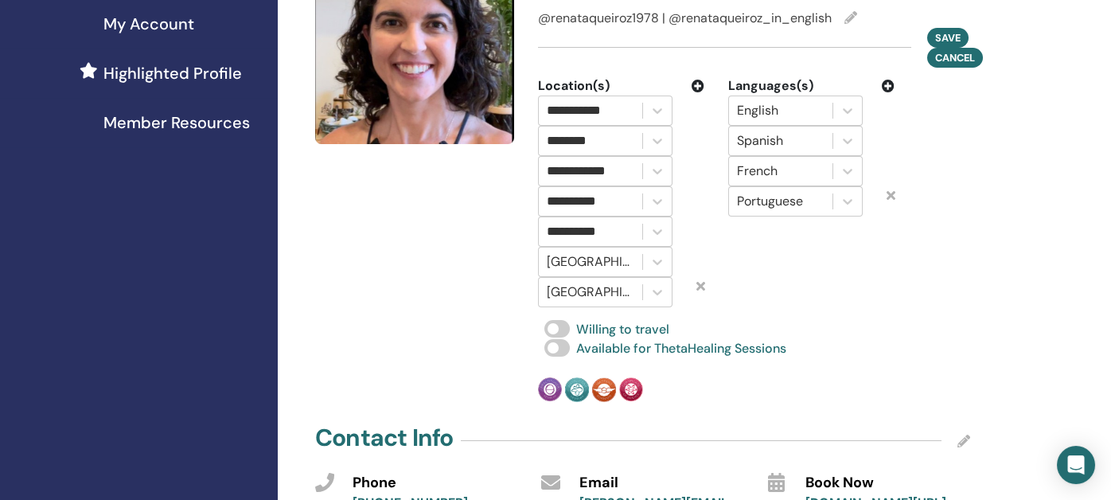
click at [698, 80] on icon at bounding box center [698, 86] width 13 height 13
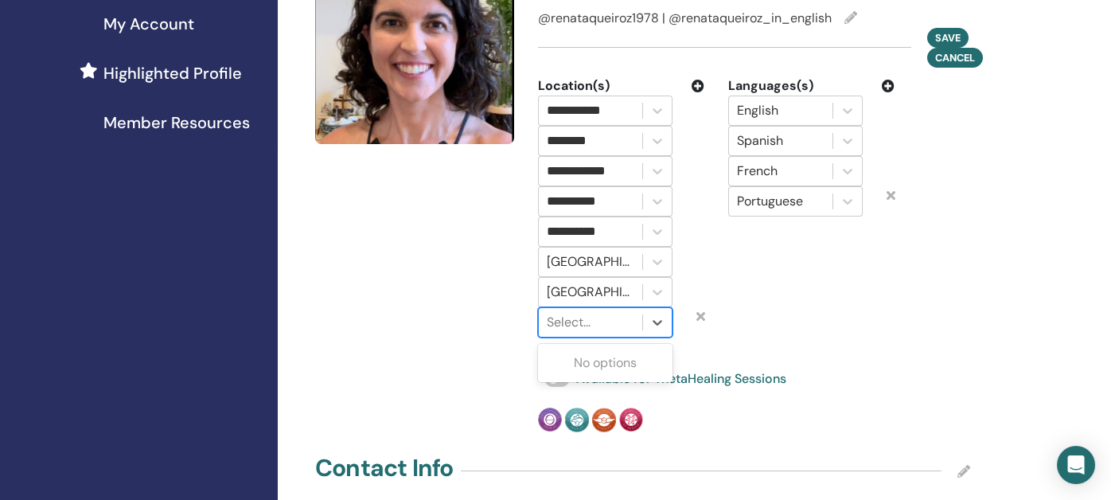
click at [599, 311] on div at bounding box center [591, 322] width 88 height 22
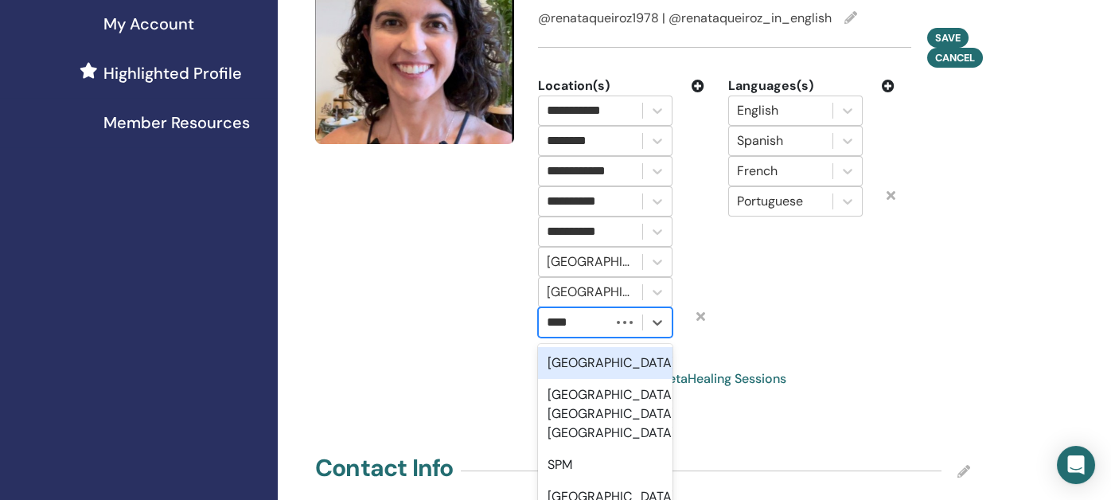
type input "*****"
click at [569, 347] on div "Spain" at bounding box center [605, 363] width 135 height 32
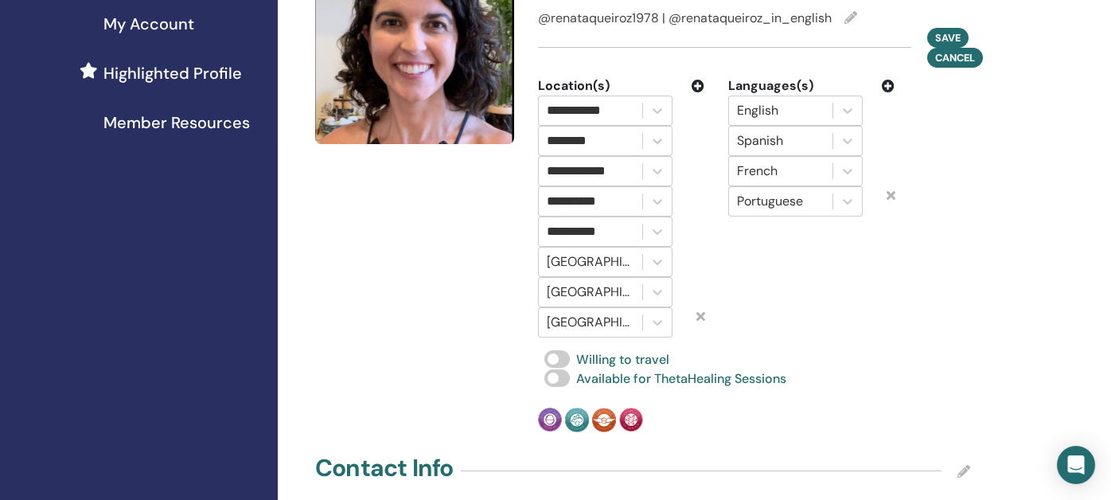
click at [697, 80] on icon at bounding box center [698, 86] width 13 height 13
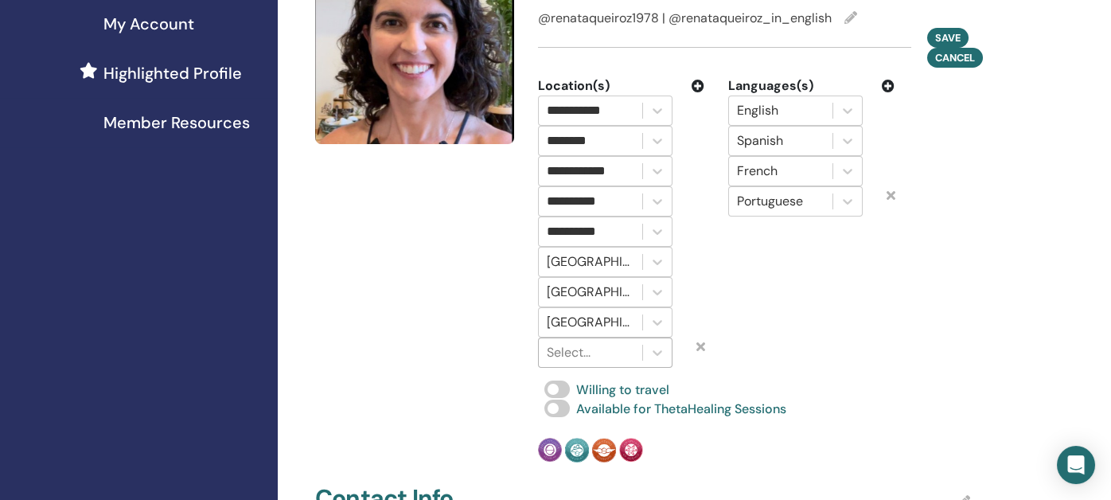
click at [587, 342] on div at bounding box center [591, 353] width 88 height 22
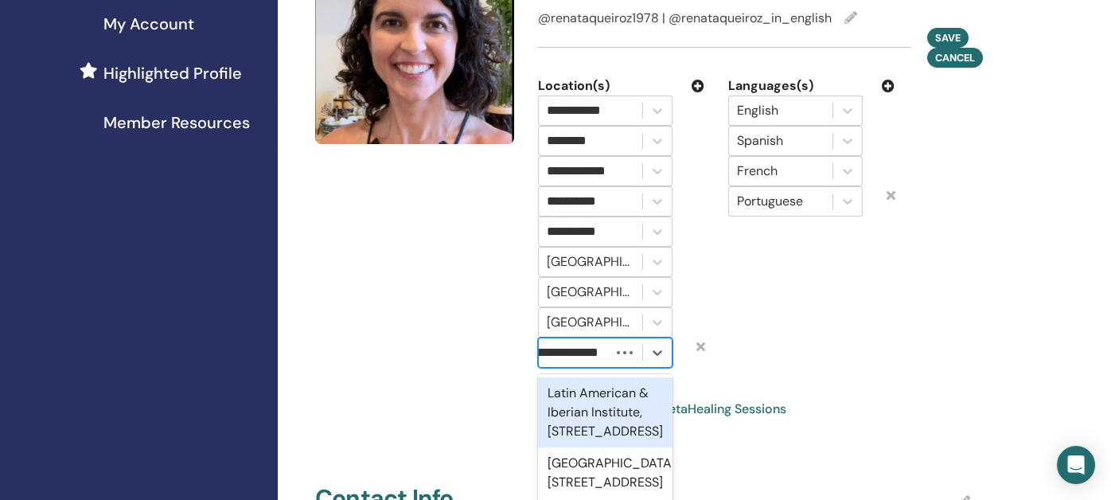
scroll to position [0, 0]
type input "*"
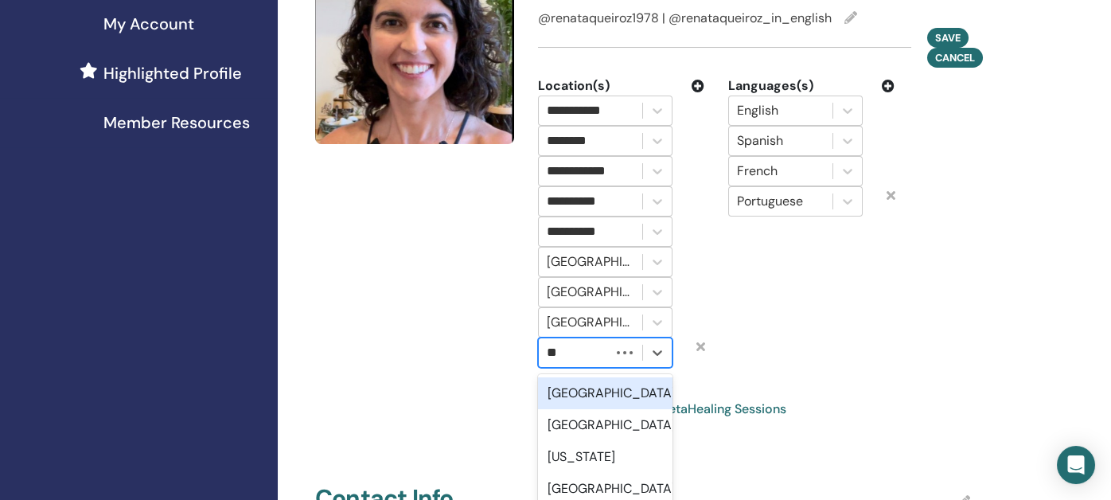
type input "***"
click at [586, 377] on div "Argentina" at bounding box center [605, 393] width 135 height 32
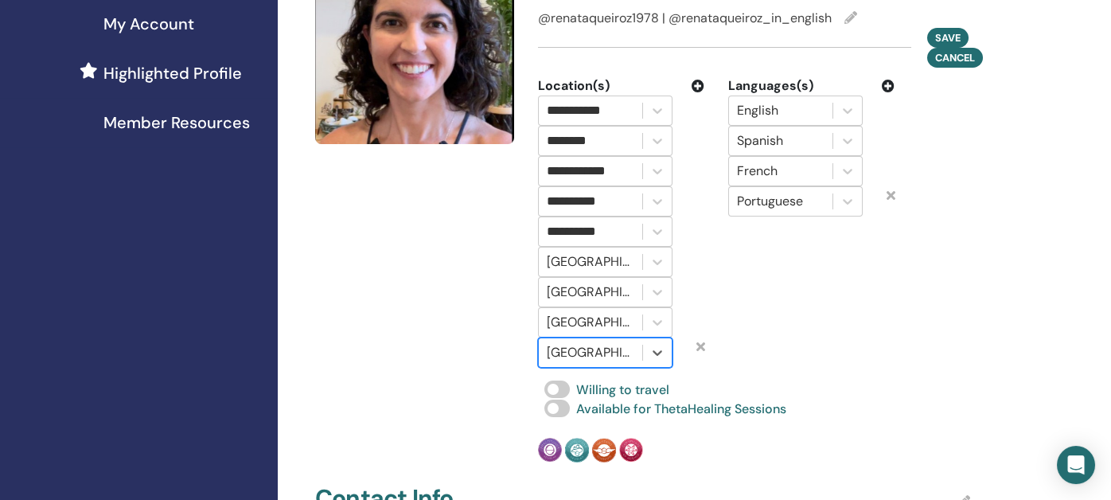
click at [700, 80] on icon at bounding box center [698, 86] width 13 height 13
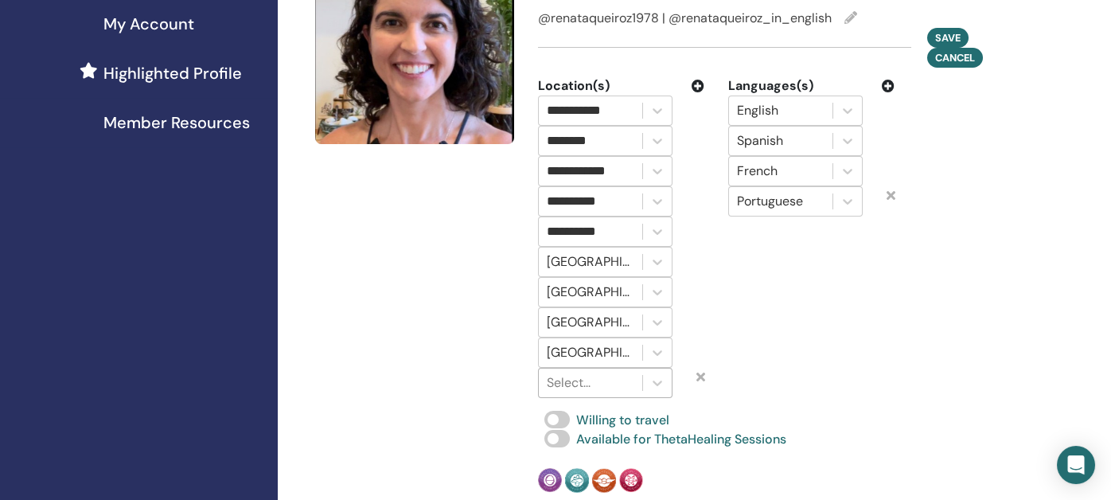
click at [587, 372] on div at bounding box center [591, 383] width 88 height 22
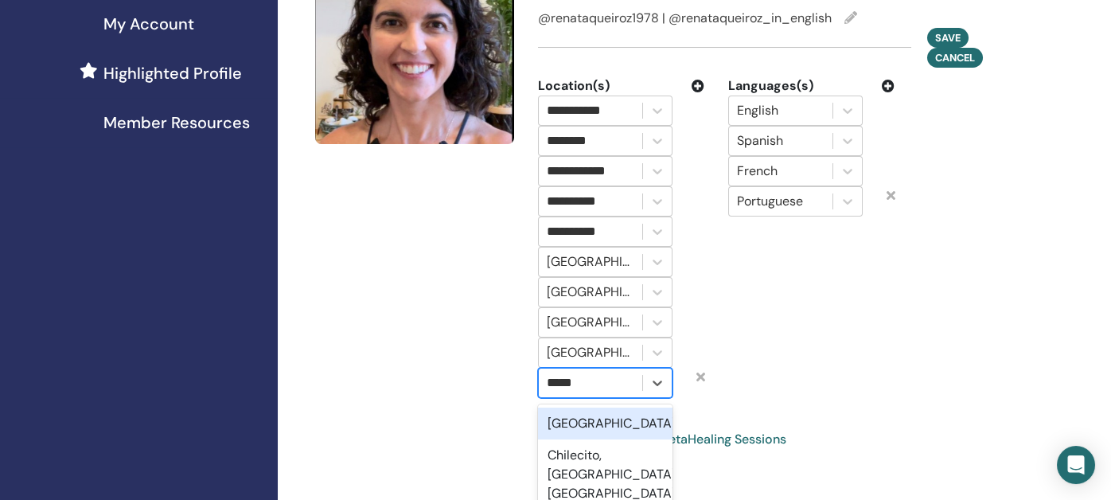
type input "*****"
click at [759, 347] on div "Languages(s) English Spanish French Portuguese" at bounding box center [811, 237] width 190 height 322
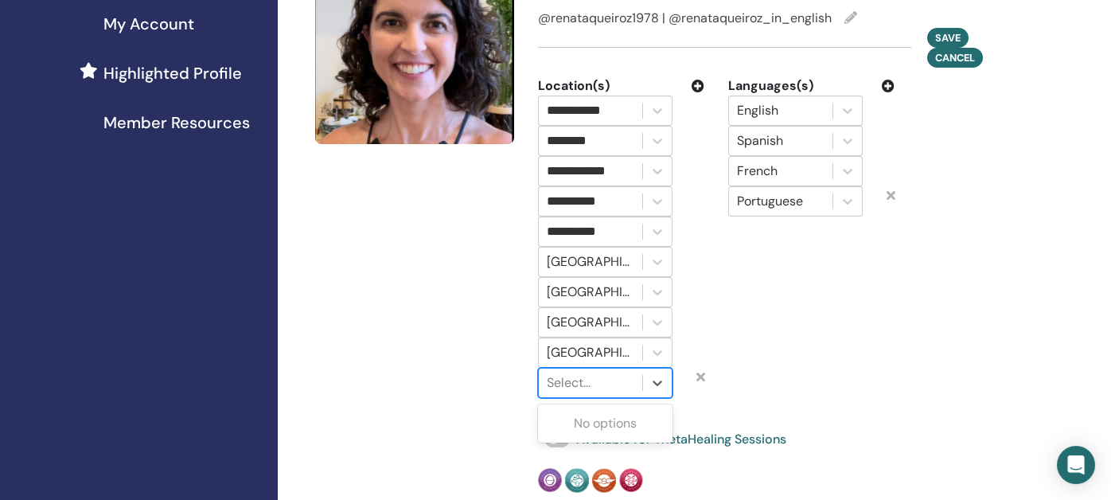
click at [618, 372] on div at bounding box center [591, 383] width 88 height 22
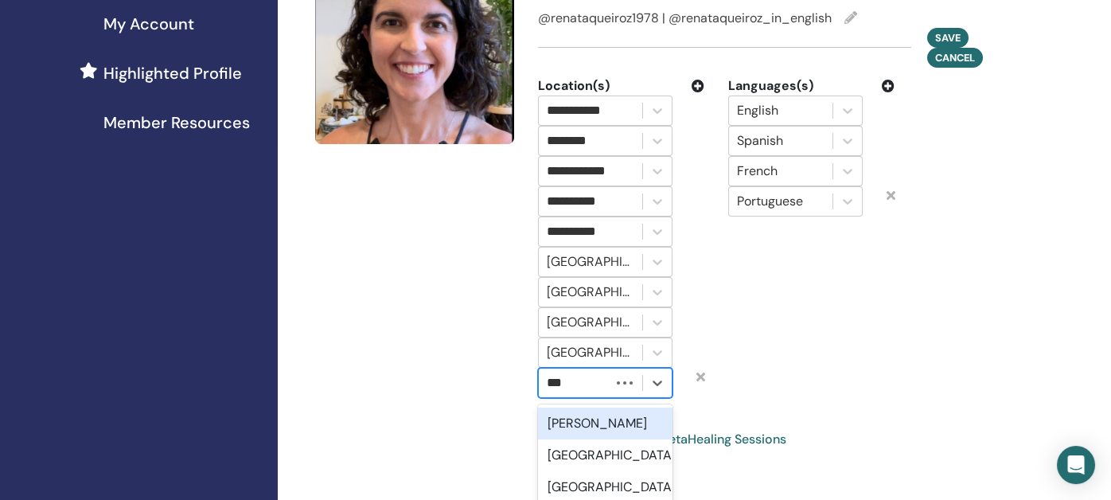
type input "****"
click at [574, 408] on div "Chile" at bounding box center [605, 424] width 135 height 32
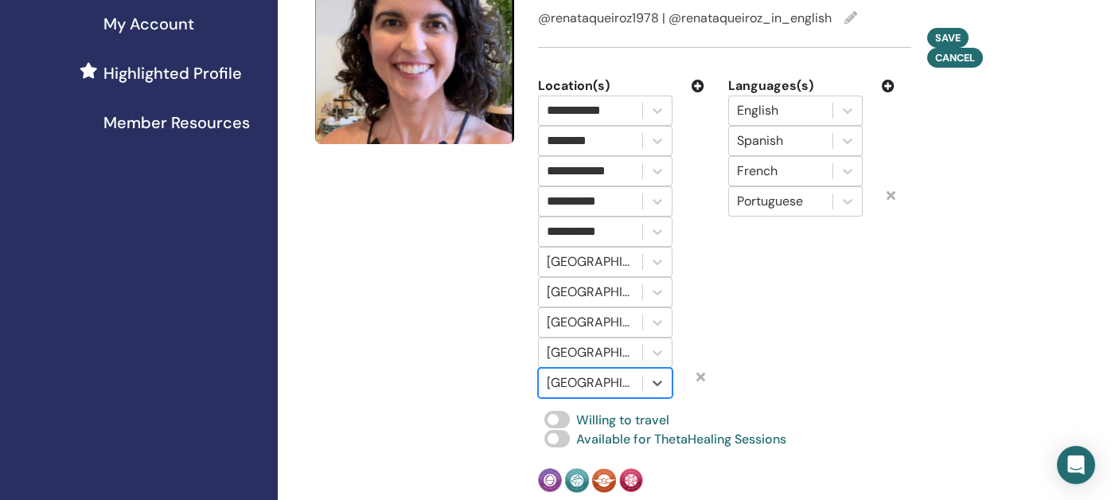
click at [699, 80] on icon at bounding box center [698, 86] width 13 height 13
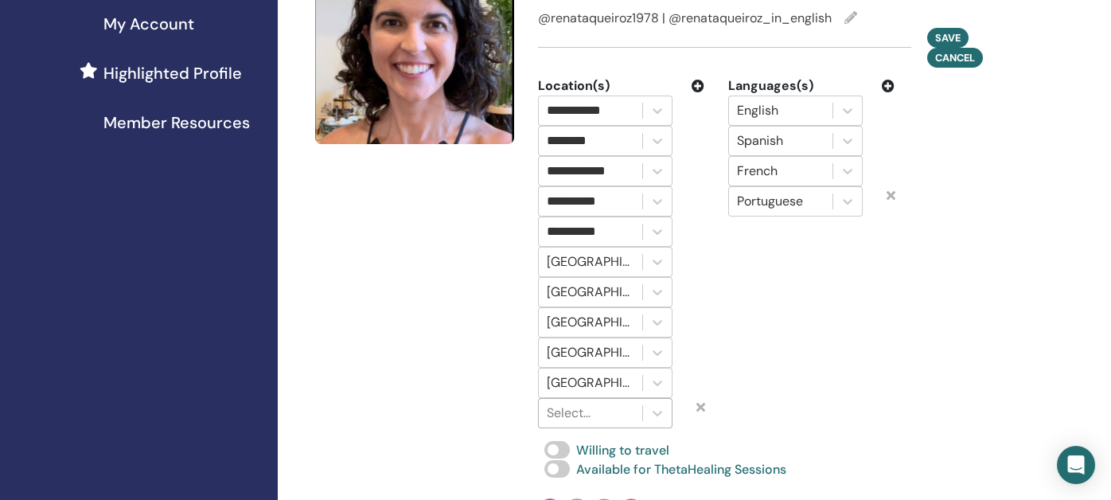
click at [586, 402] on div at bounding box center [591, 413] width 88 height 22
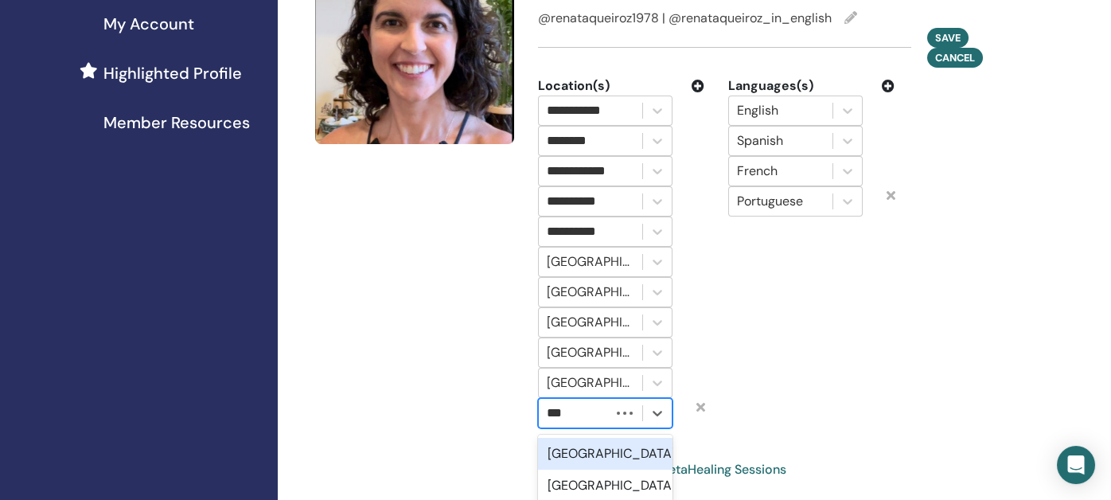
type input "****"
click at [585, 438] on div "Mexico" at bounding box center [605, 454] width 135 height 32
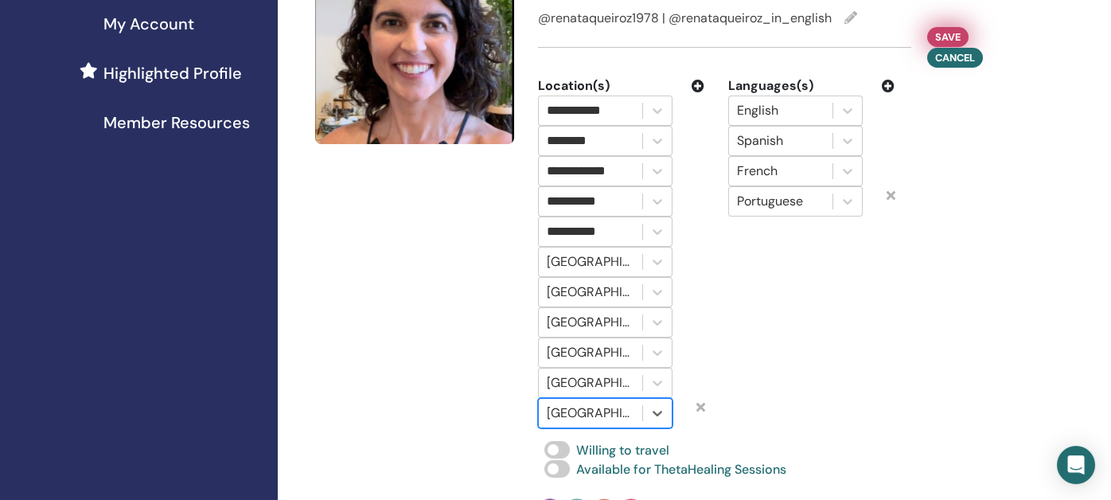
click at [942, 29] on span "Save" at bounding box center [947, 37] width 25 height 17
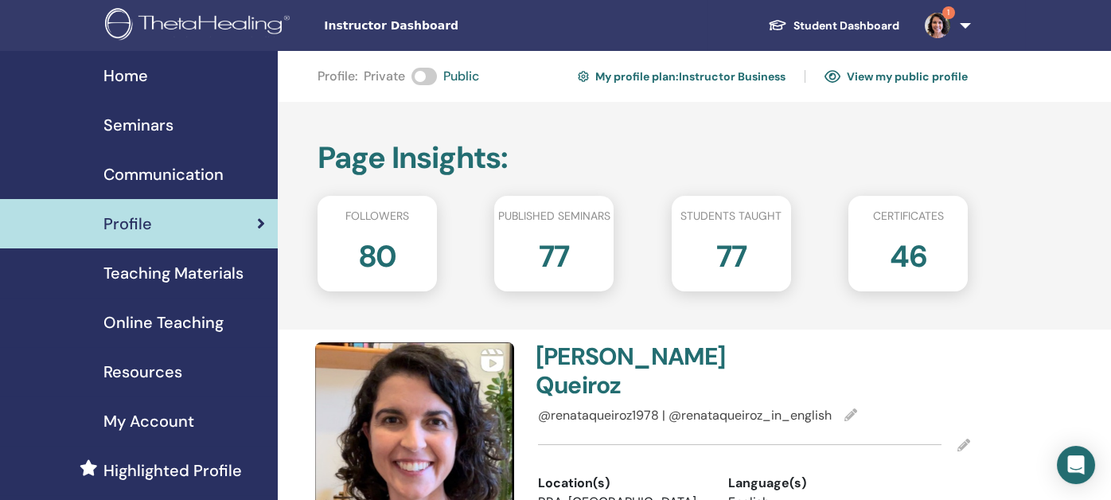
scroll to position [79, 0]
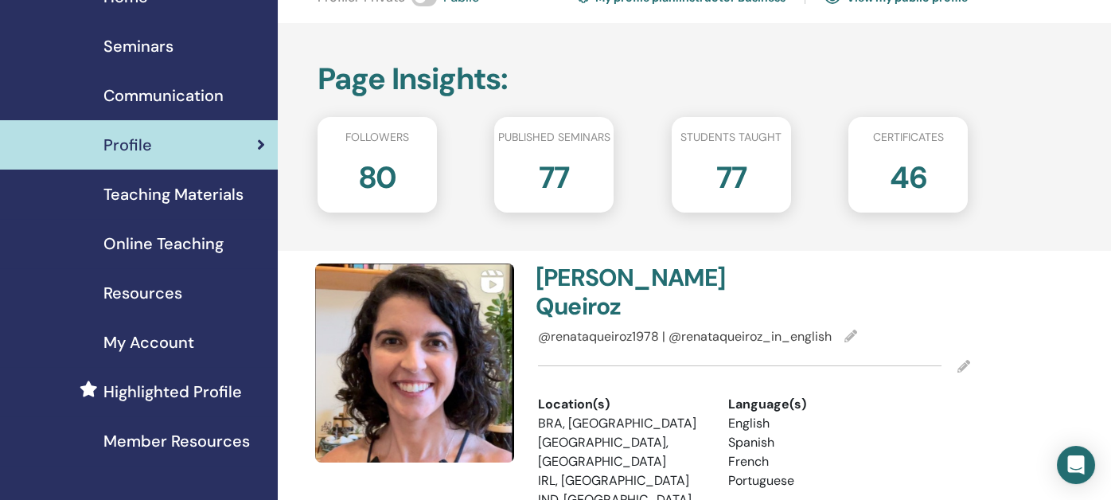
click at [143, 342] on span "My Account" at bounding box center [148, 342] width 91 height 24
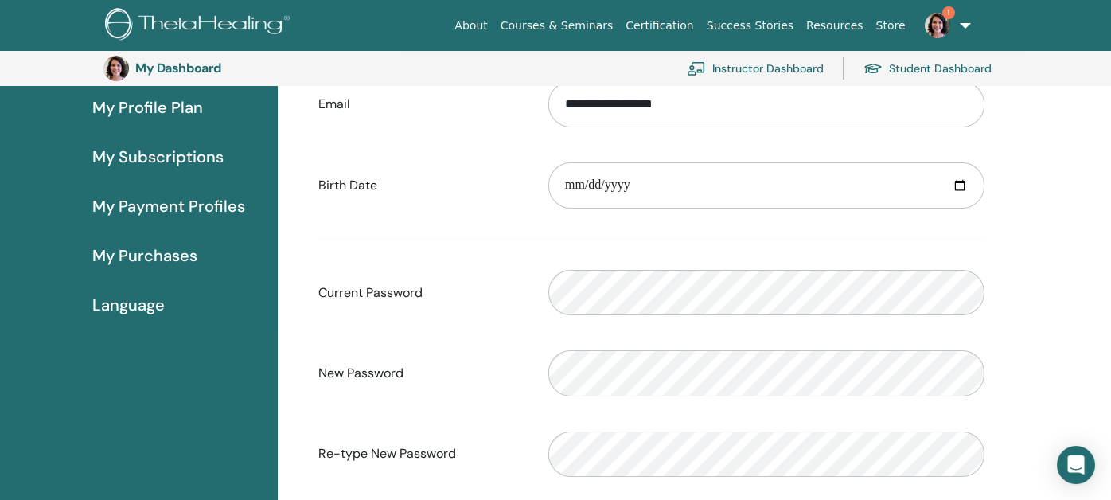
scroll to position [114, 0]
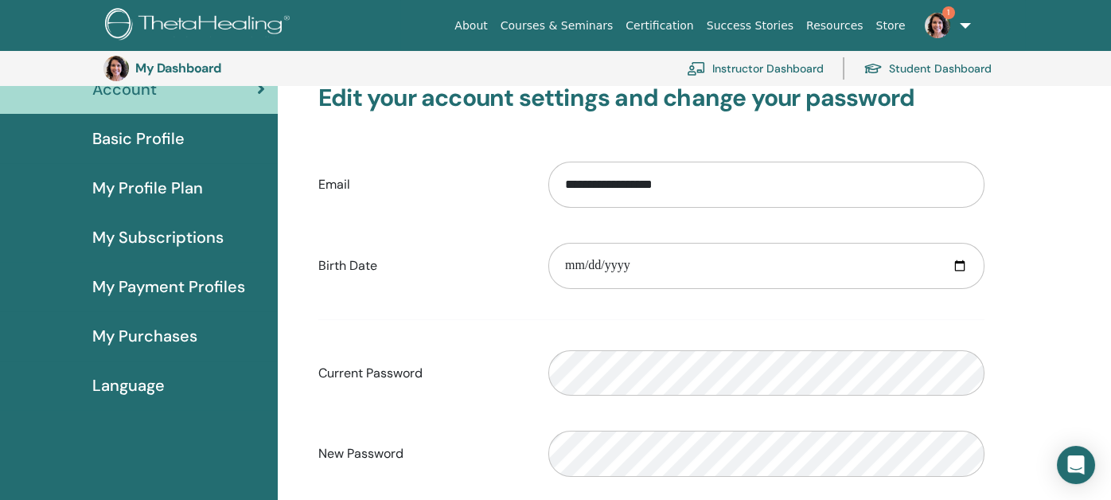
click at [149, 186] on span "My Profile Plan" at bounding box center [147, 188] width 111 height 24
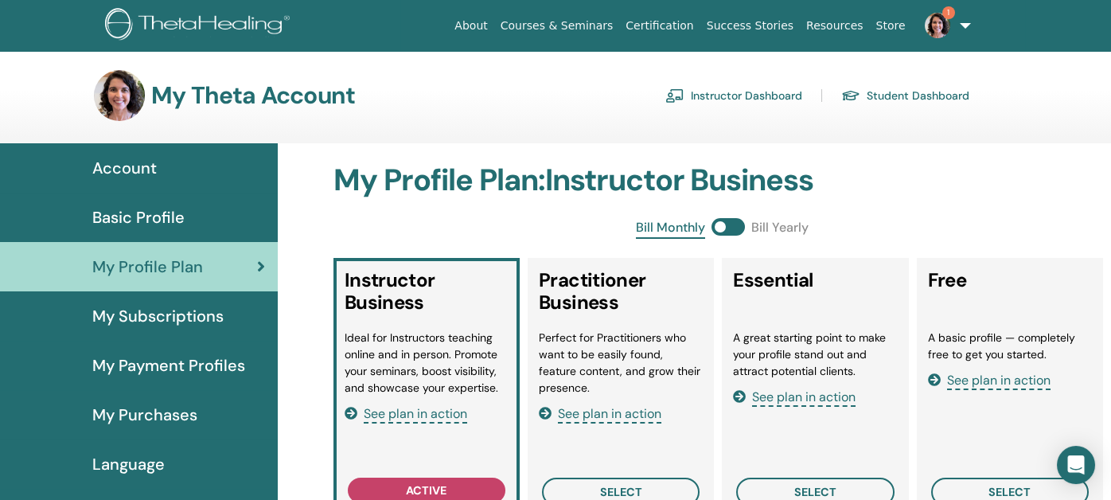
click at [147, 362] on span "My Payment Profiles" at bounding box center [168, 365] width 153 height 24
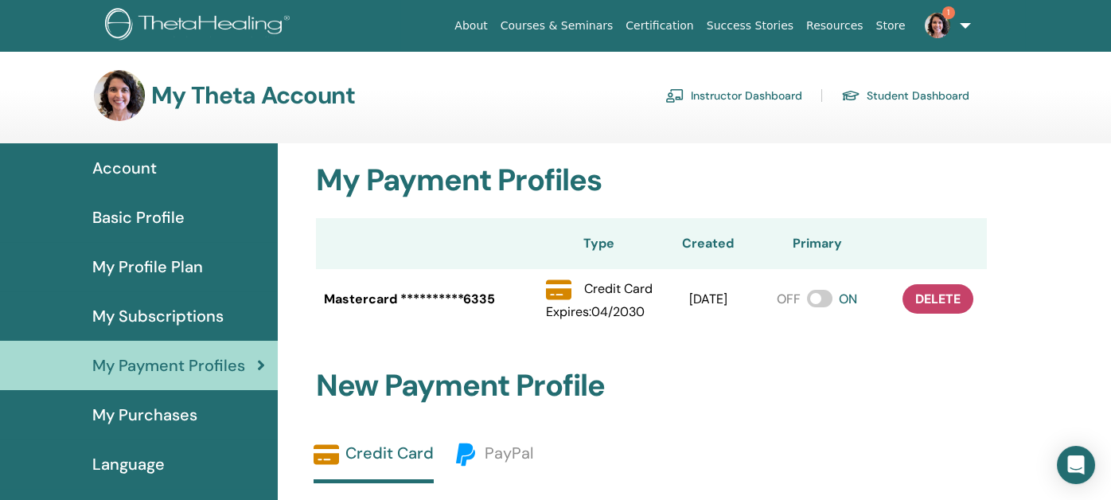
click at [940, 26] on img at bounding box center [937, 25] width 25 height 25
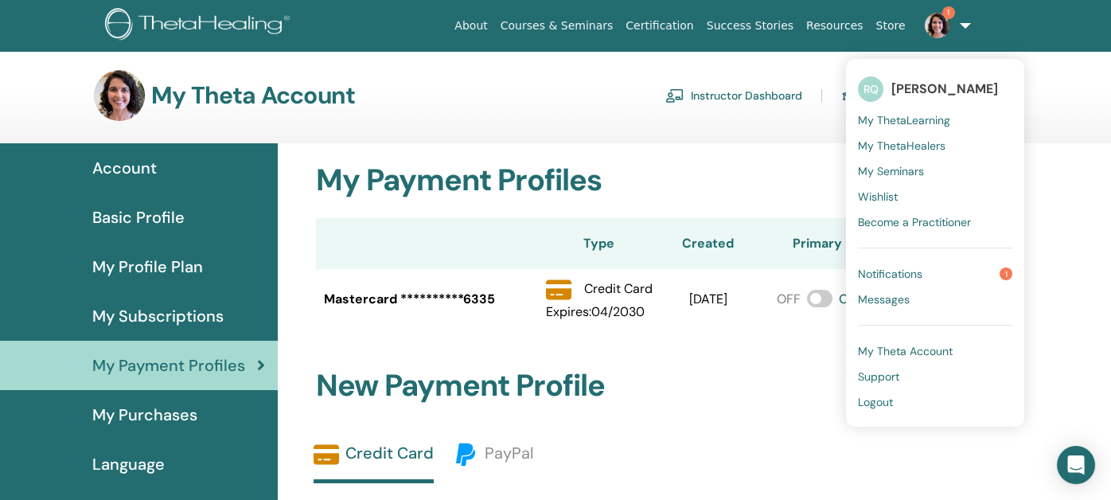
click at [904, 272] on span "Notifications" at bounding box center [890, 274] width 64 height 14
